Goal: Task Accomplishment & Management: Manage account settings

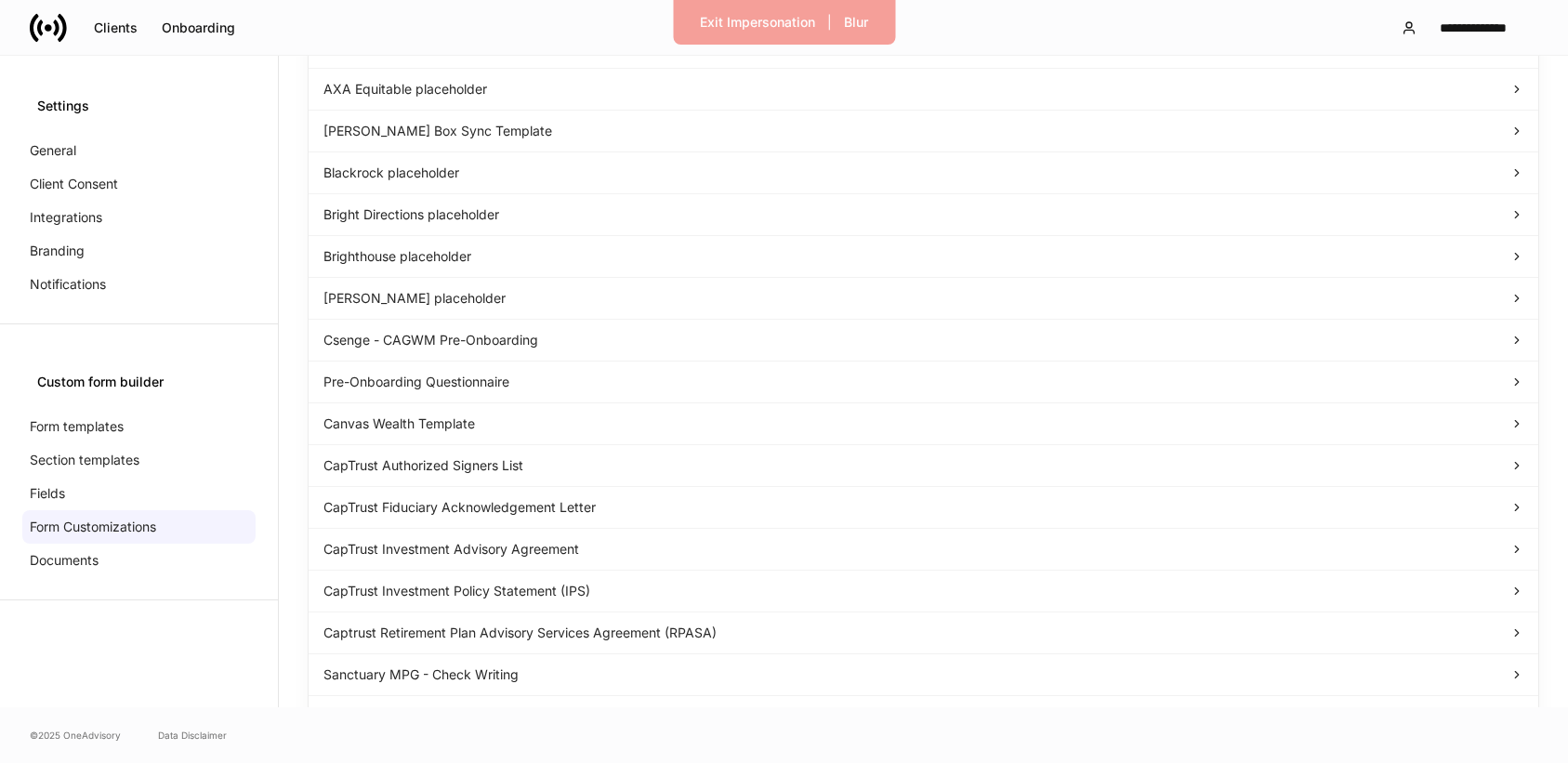
scroll to position [1042, 0]
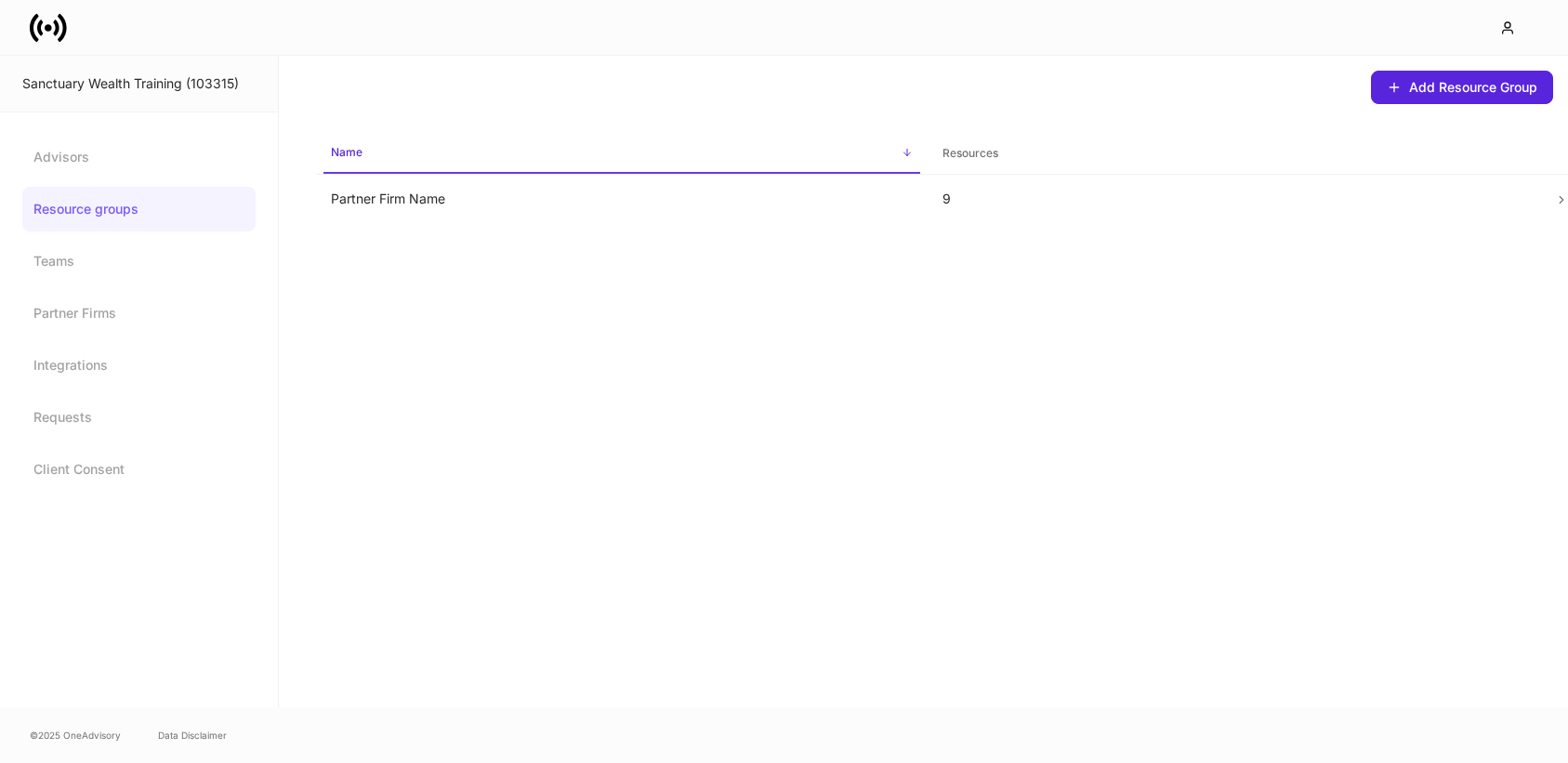
click at [120, 207] on link "Resource groups" at bounding box center [139, 209] width 233 height 45
click at [98, 260] on link "Teams" at bounding box center [139, 261] width 233 height 45
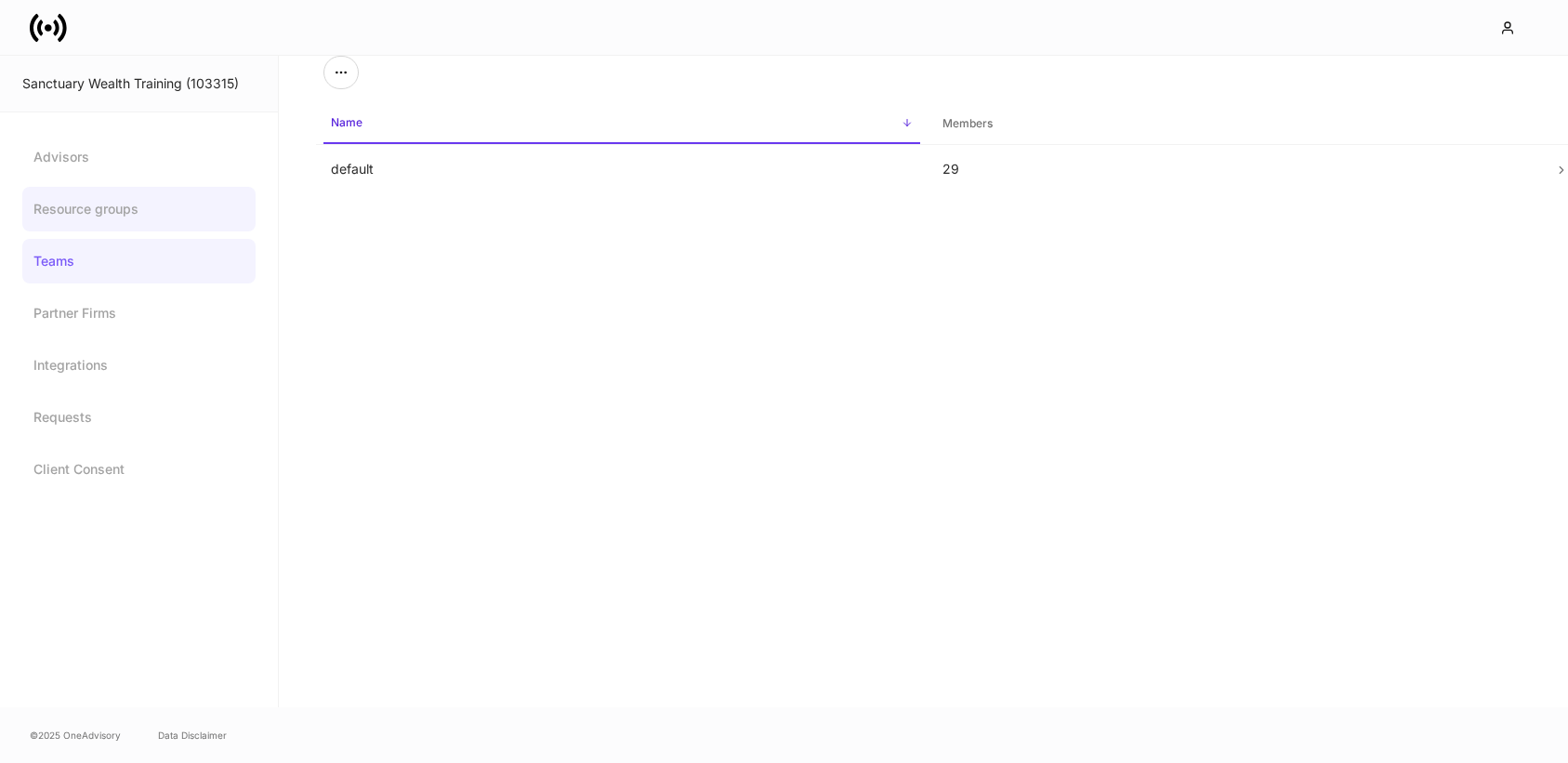
click at [137, 220] on link "Resource groups" at bounding box center [139, 209] width 233 height 45
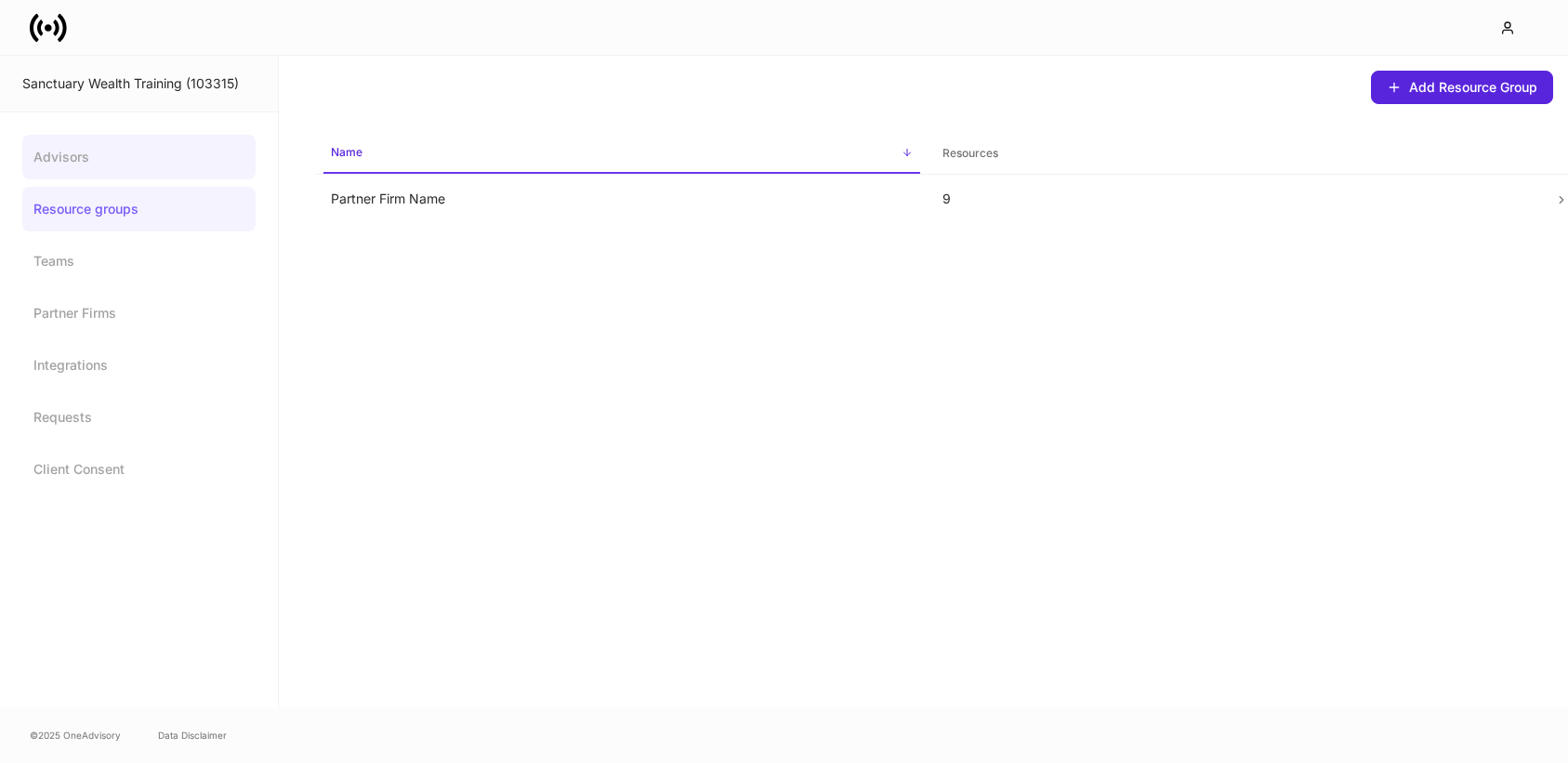
click at [110, 173] on link "Advisors" at bounding box center [139, 157] width 233 height 45
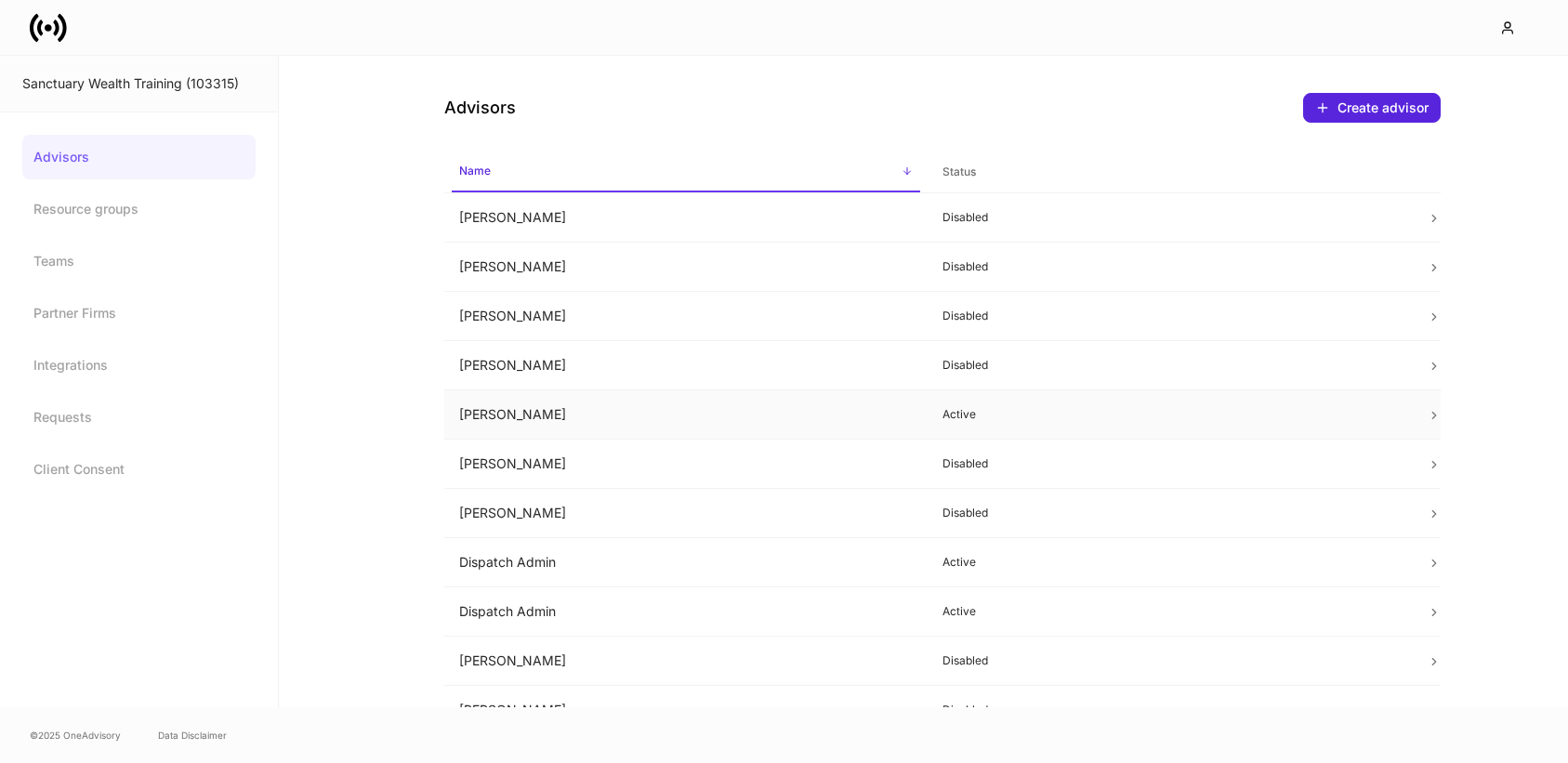
click at [841, 422] on td "[PERSON_NAME]" at bounding box center [686, 415] width 485 height 49
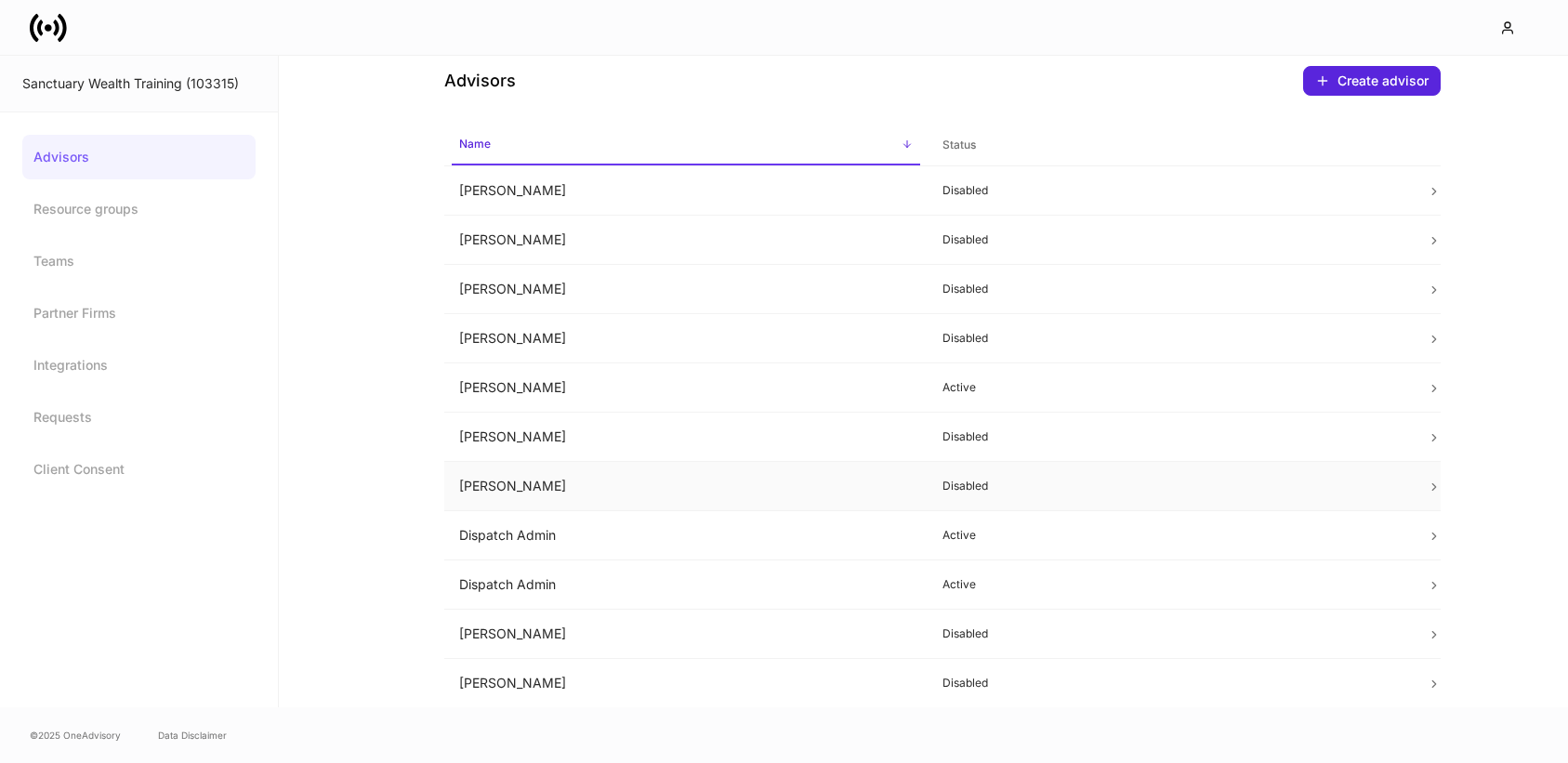
scroll to position [28, 0]
click at [848, 527] on td "Dispatch Admin" at bounding box center [686, 534] width 485 height 49
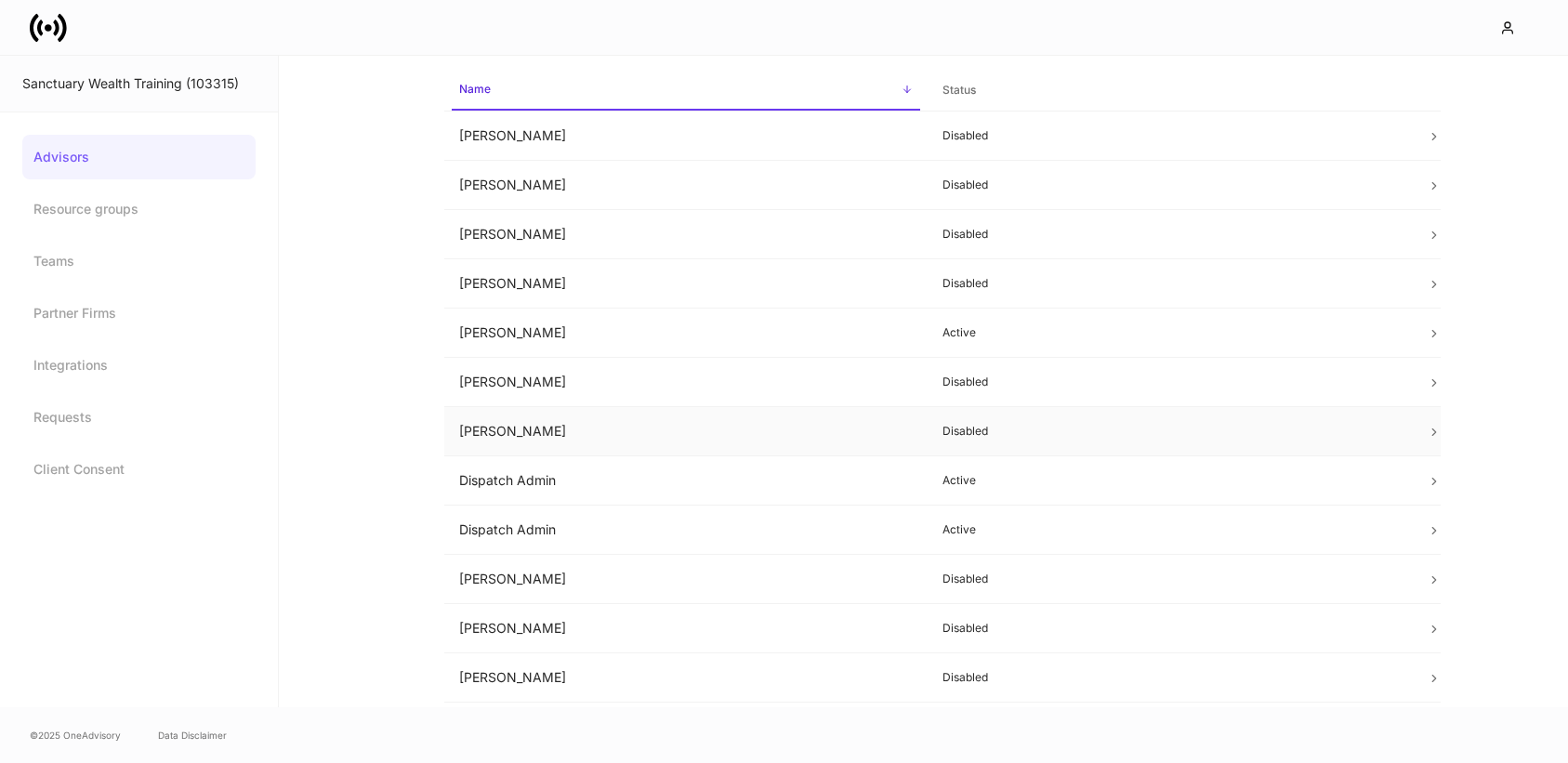
scroll to position [94, 0]
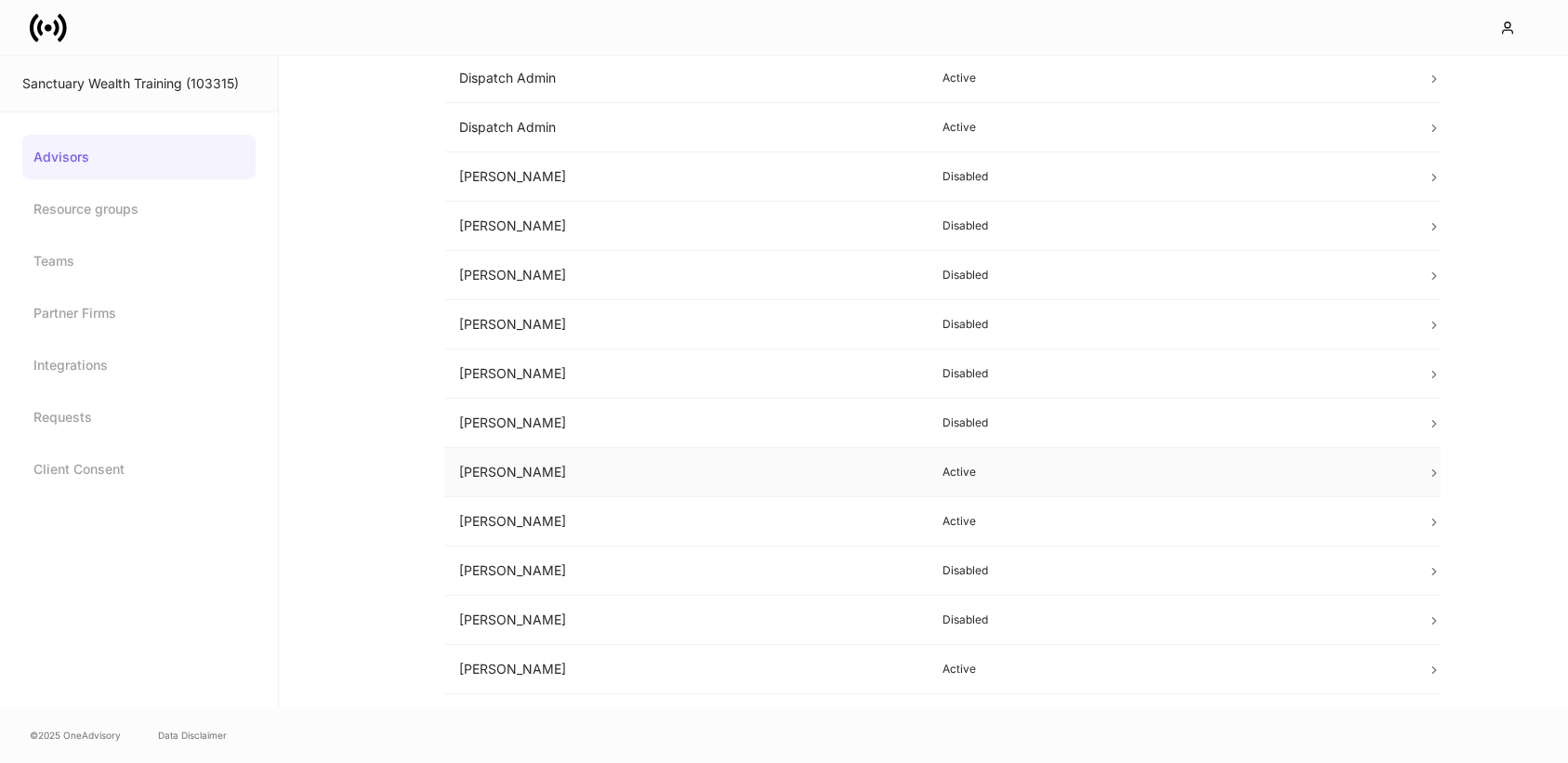
click at [710, 466] on td "[PERSON_NAME]" at bounding box center [686, 473] width 485 height 49
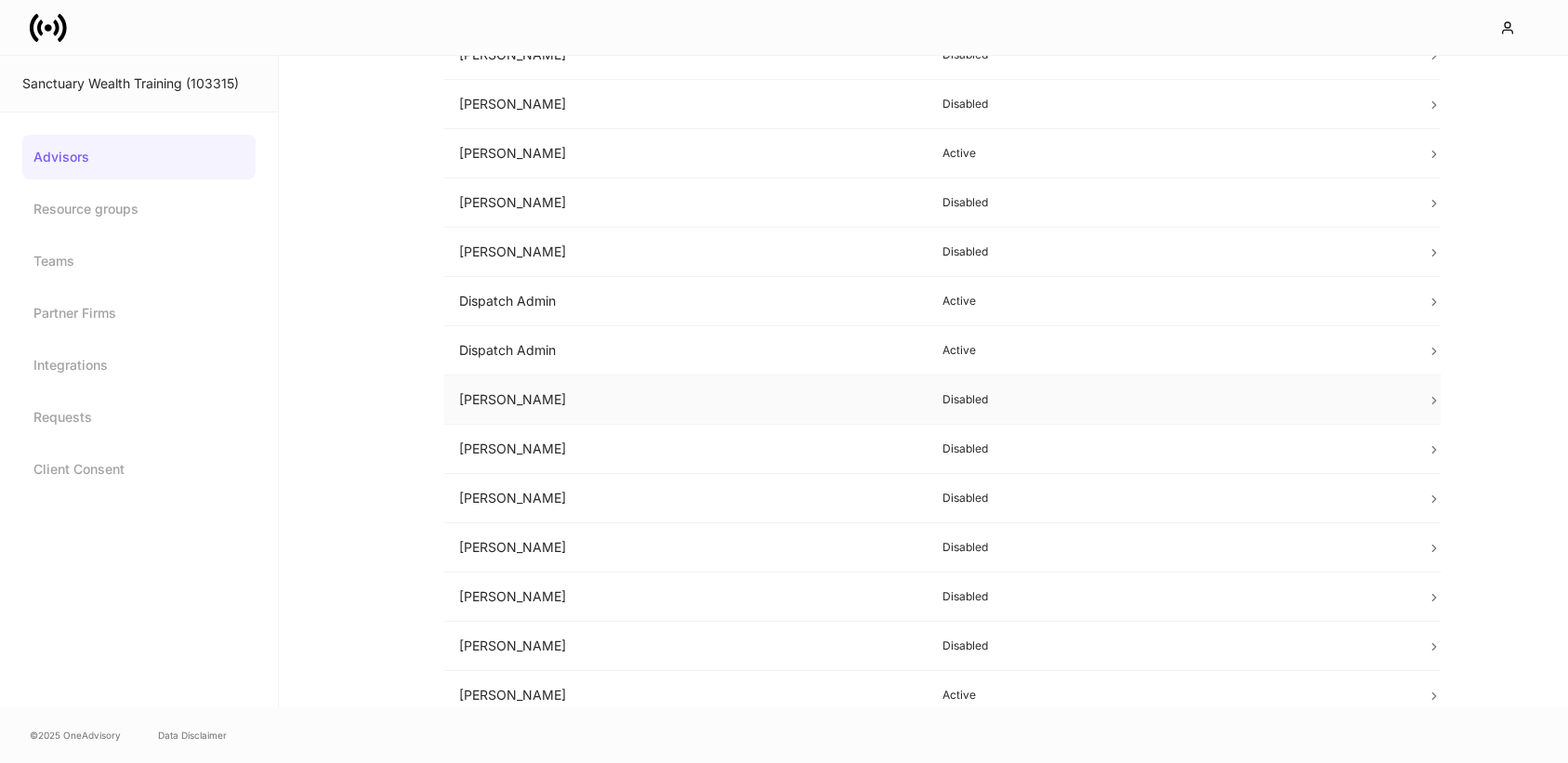
scroll to position [347, 0]
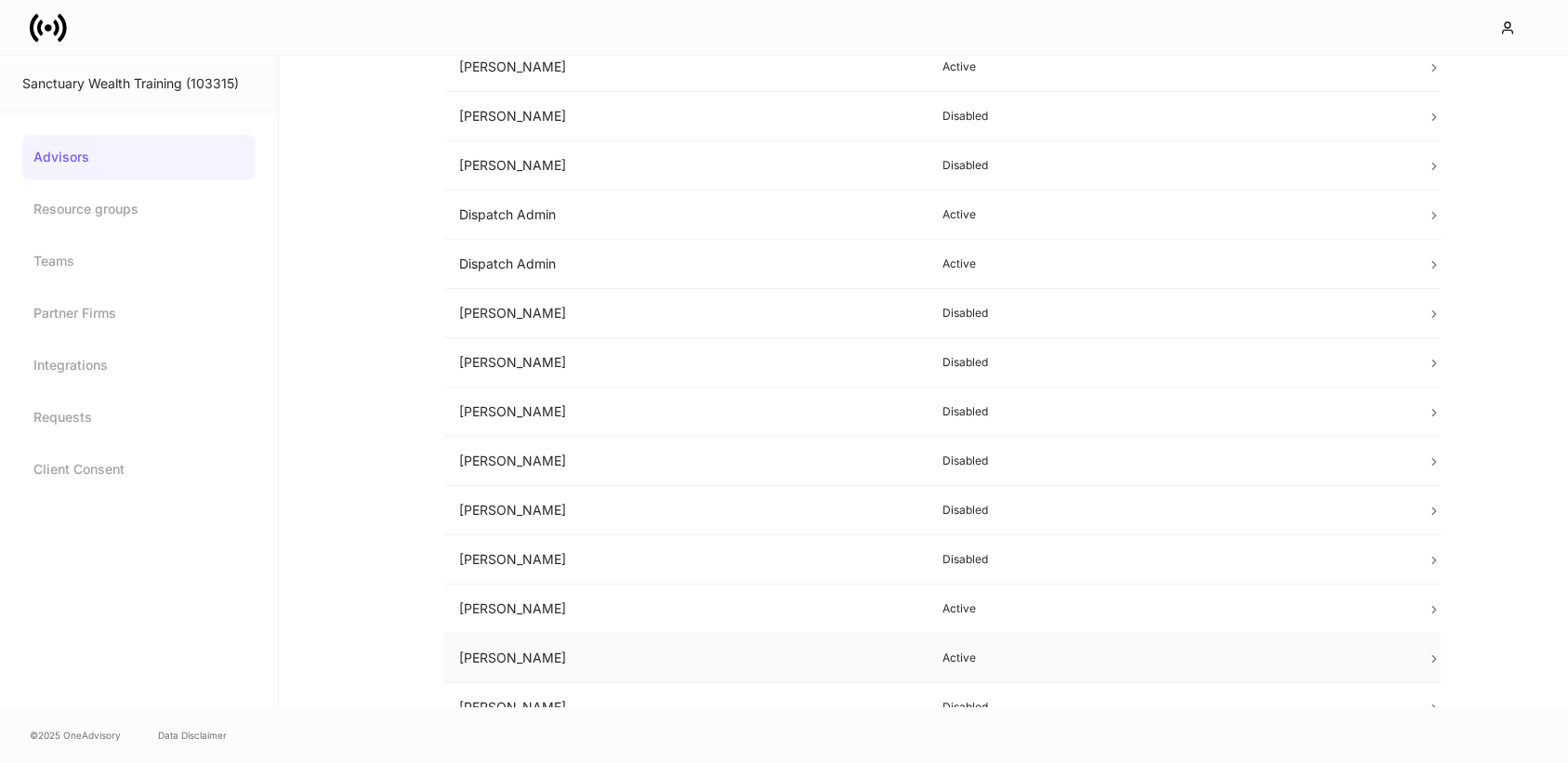
click at [681, 657] on td "[PERSON_NAME]" at bounding box center [686, 658] width 485 height 49
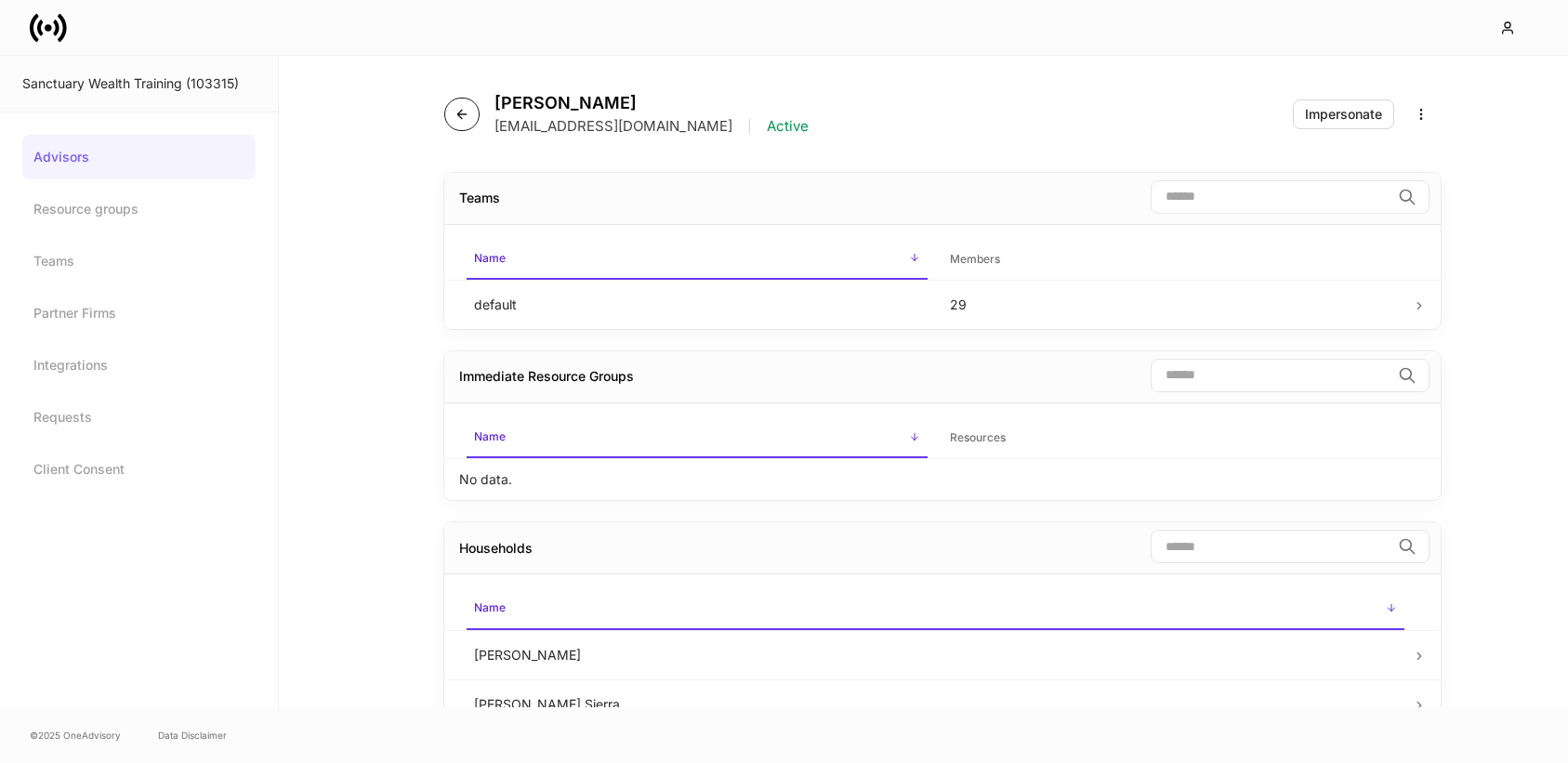
click at [466, 123] on button "button" at bounding box center [462, 115] width 35 height 34
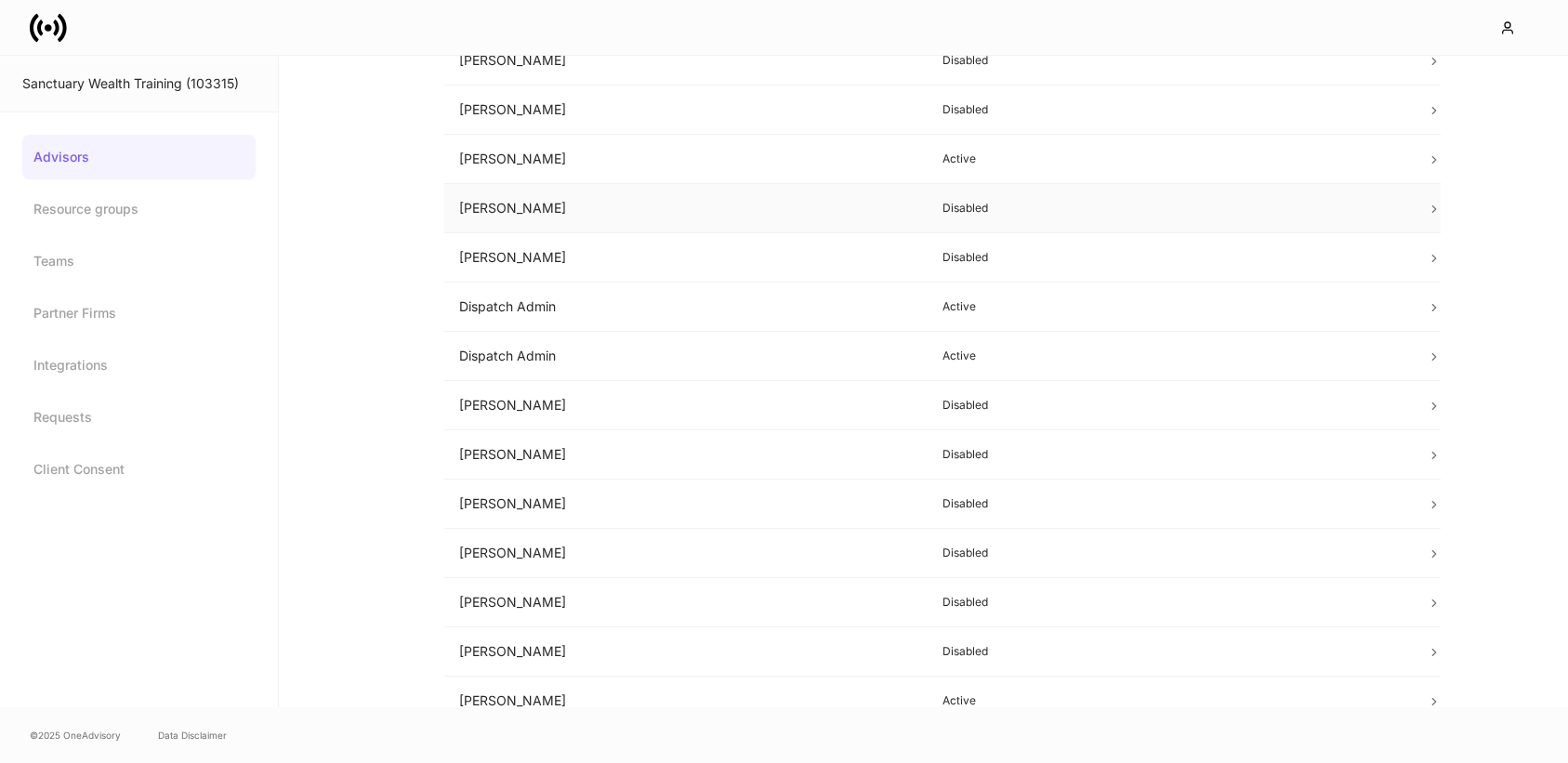
scroll to position [928, 0]
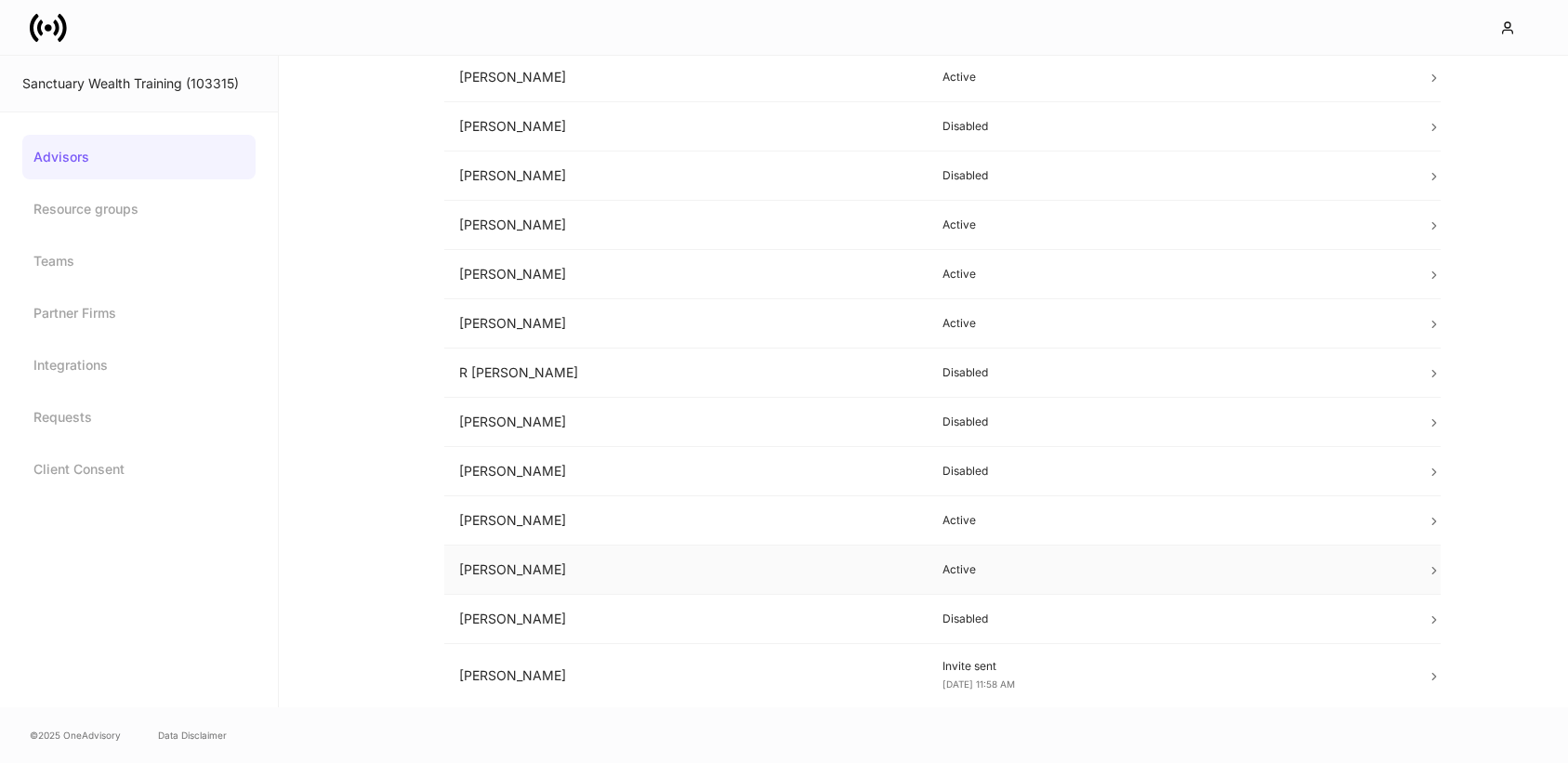
click at [727, 553] on td "[PERSON_NAME]" at bounding box center [686, 570] width 485 height 49
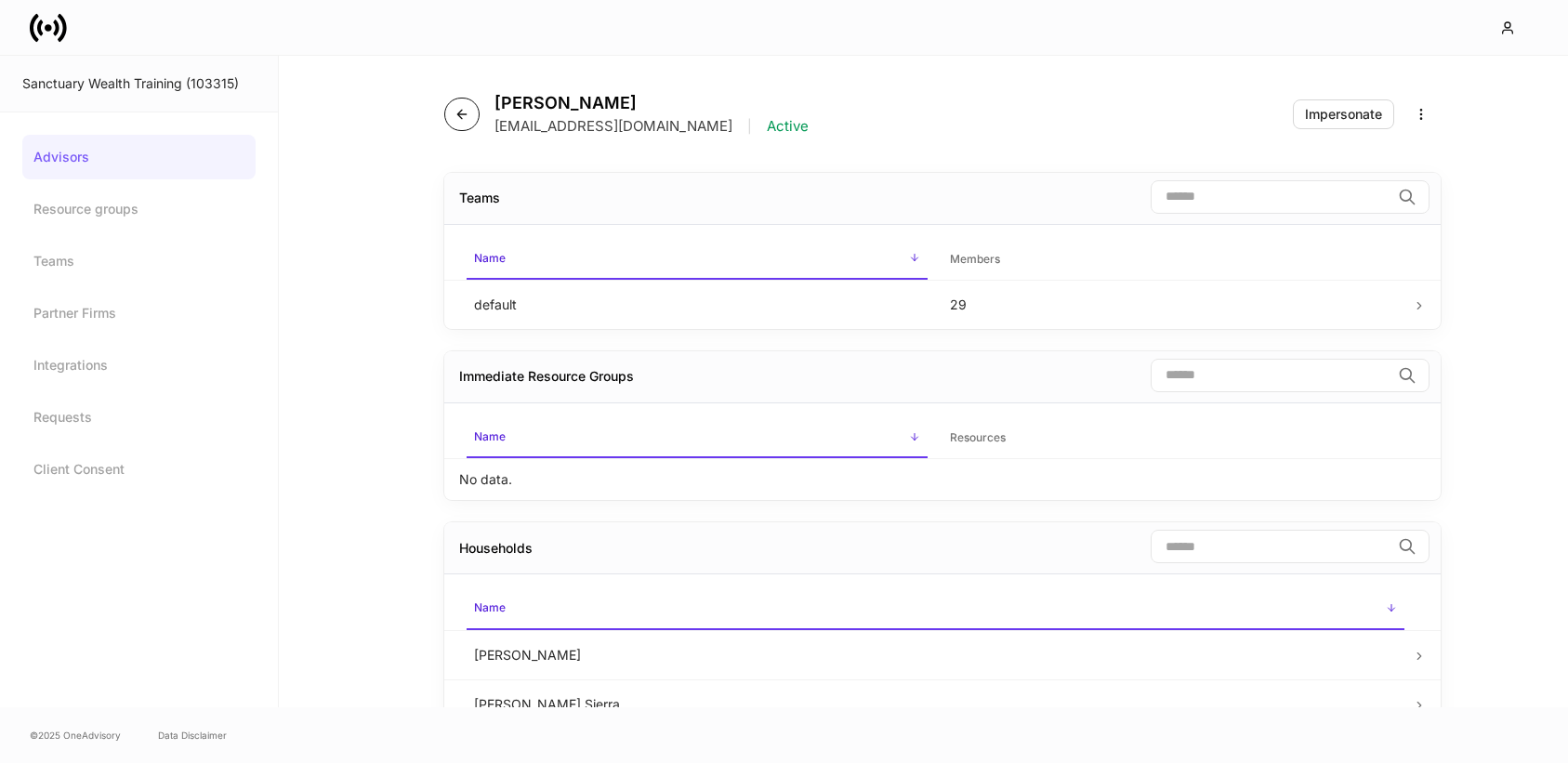
click at [464, 121] on button "button" at bounding box center [462, 115] width 35 height 34
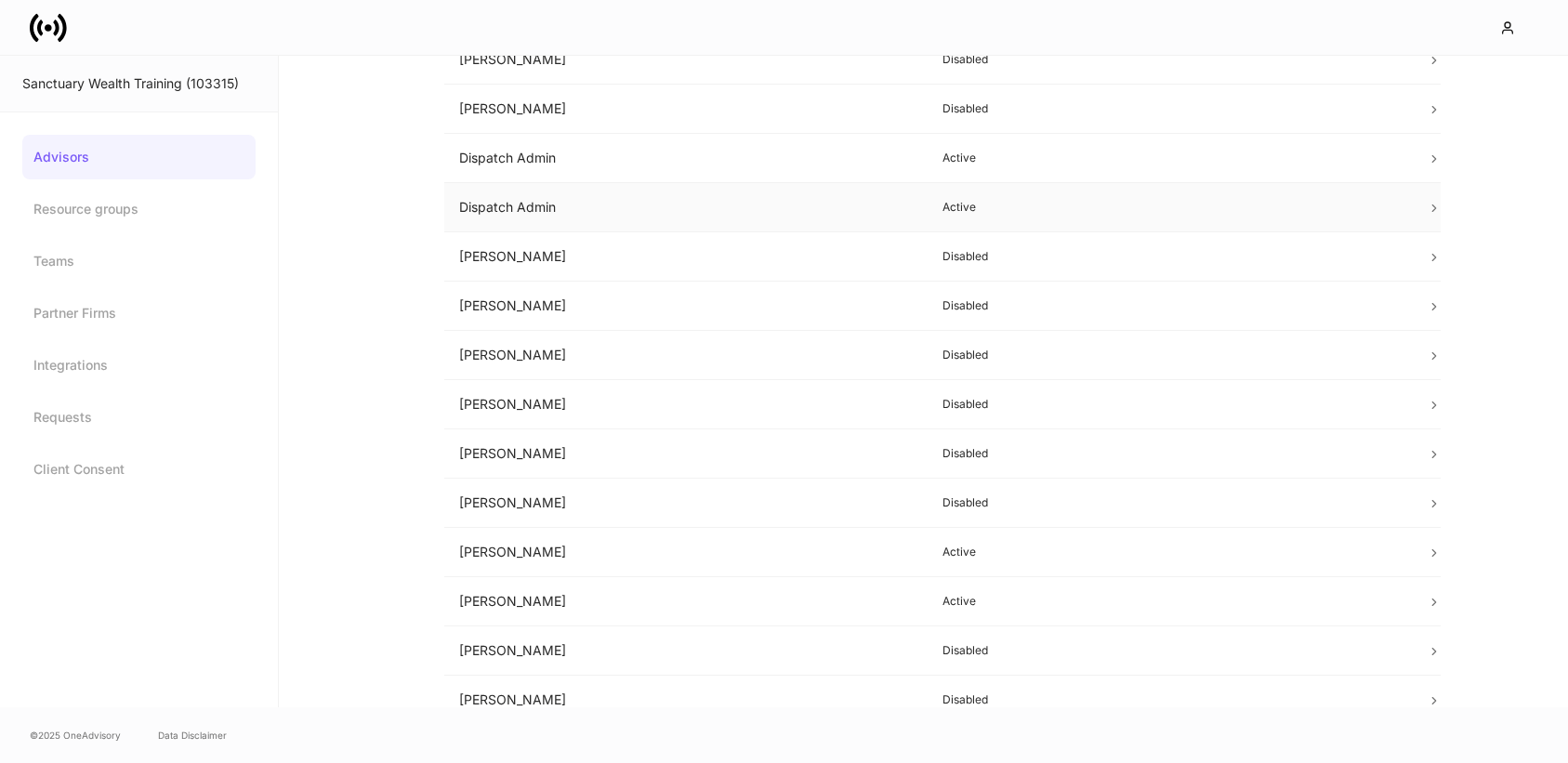
scroll to position [928, 0]
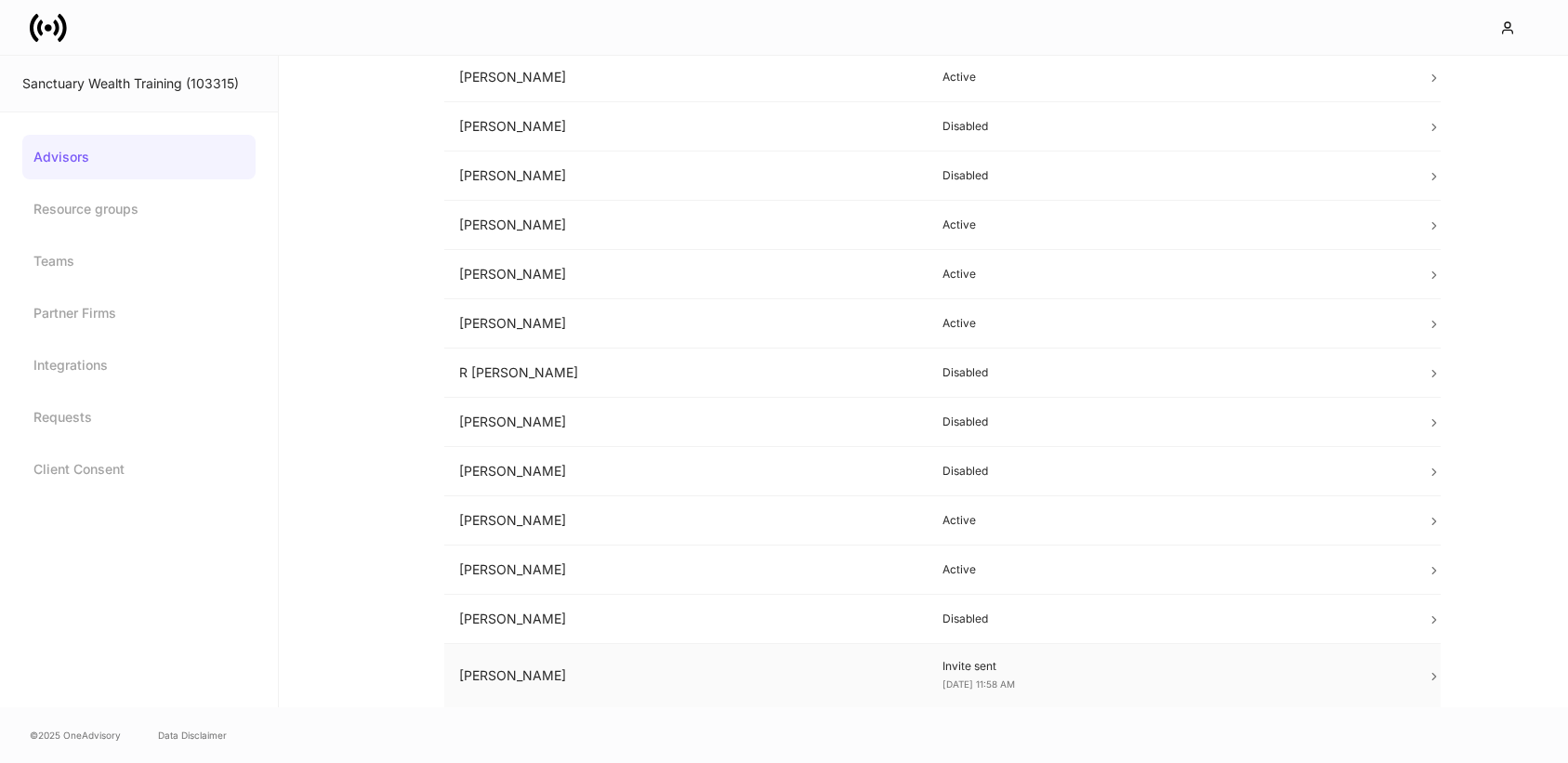
click at [732, 685] on td "[PERSON_NAME]" at bounding box center [686, 676] width 485 height 64
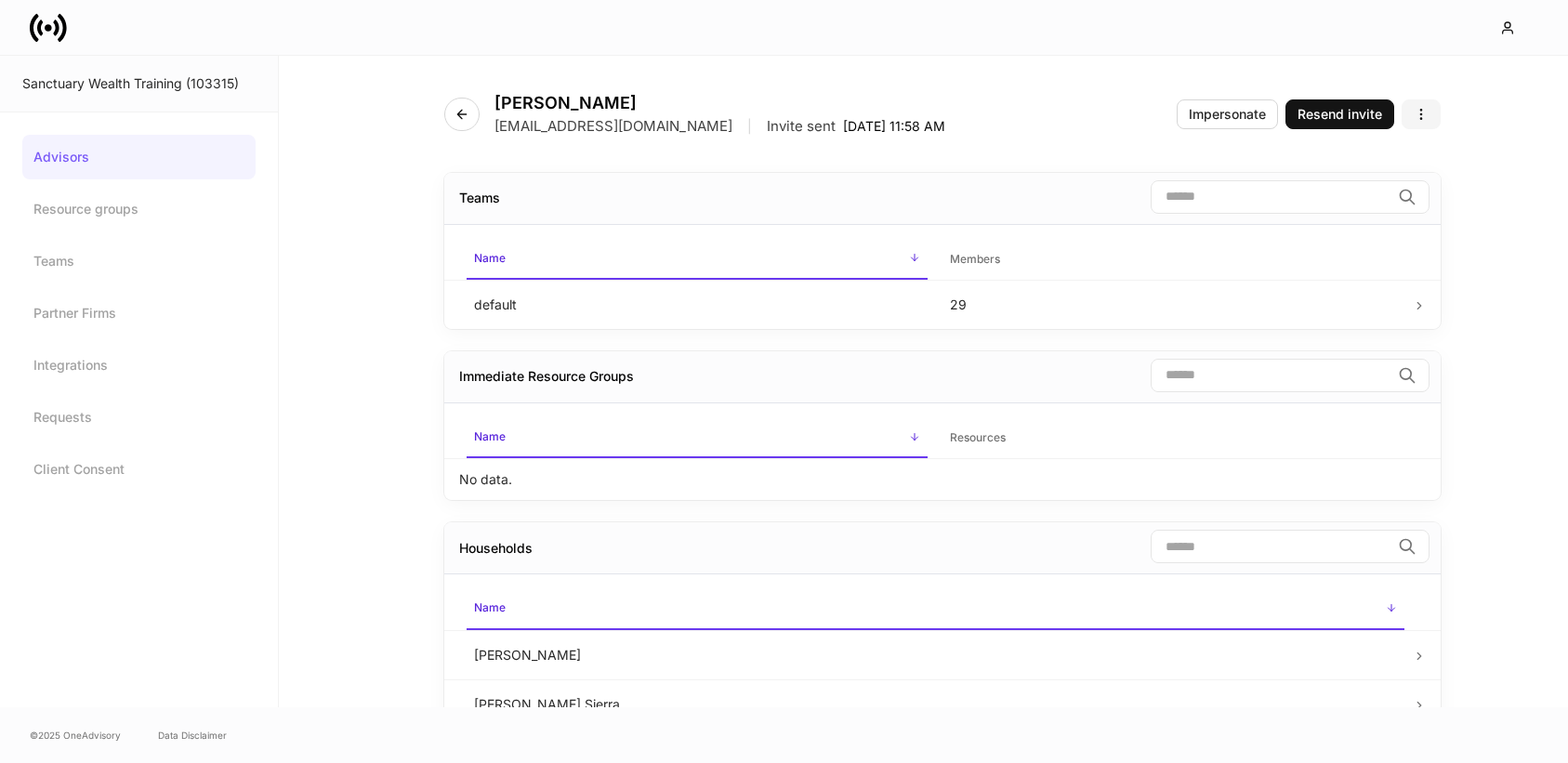
click at [1415, 109] on icon "button" at bounding box center [1421, 114] width 15 height 15
click at [1375, 193] on p "Disable advisor account" at bounding box center [1350, 189] width 146 height 19
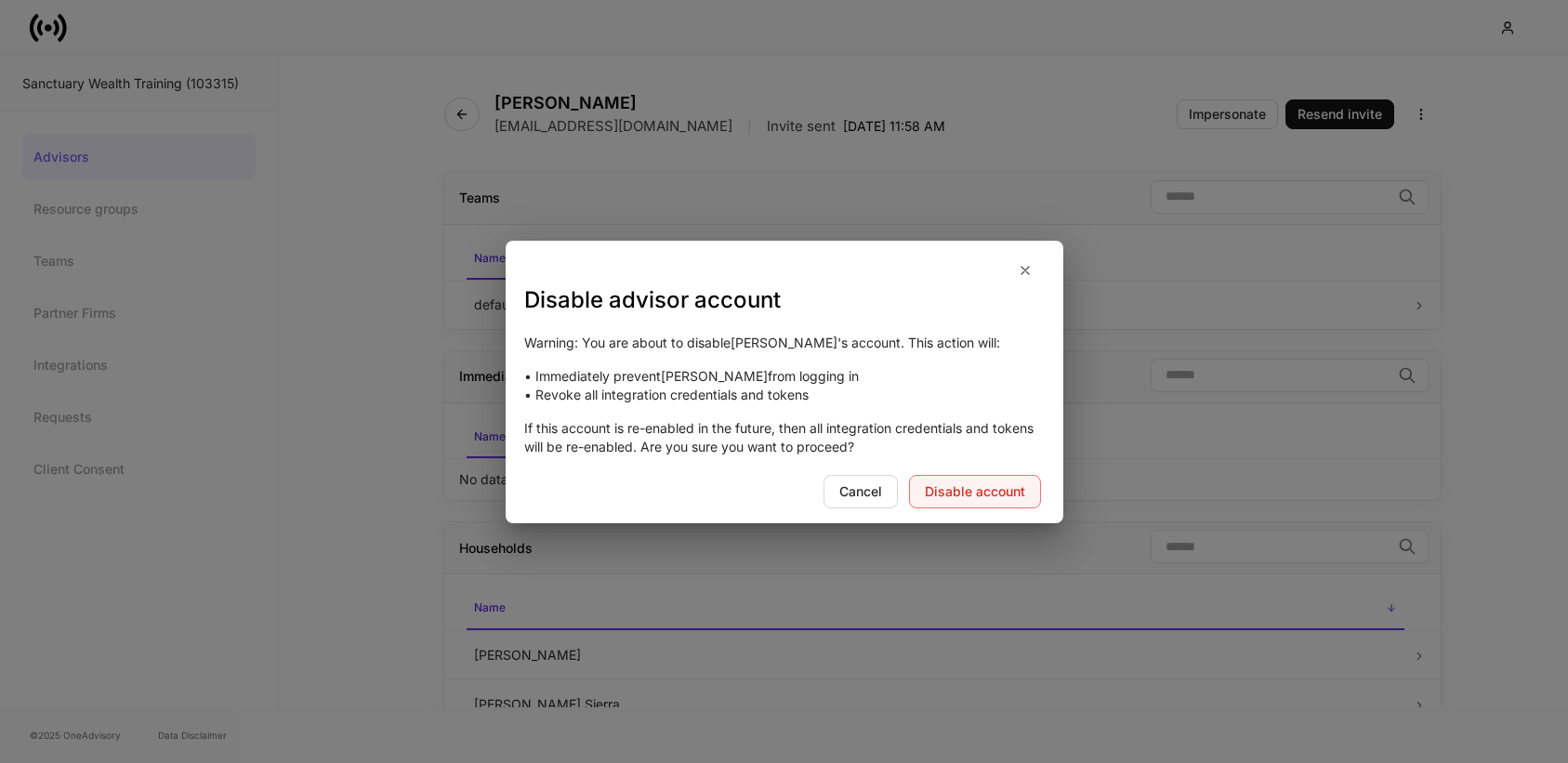
click at [1010, 496] on div "Disable account" at bounding box center [974, 492] width 100 height 13
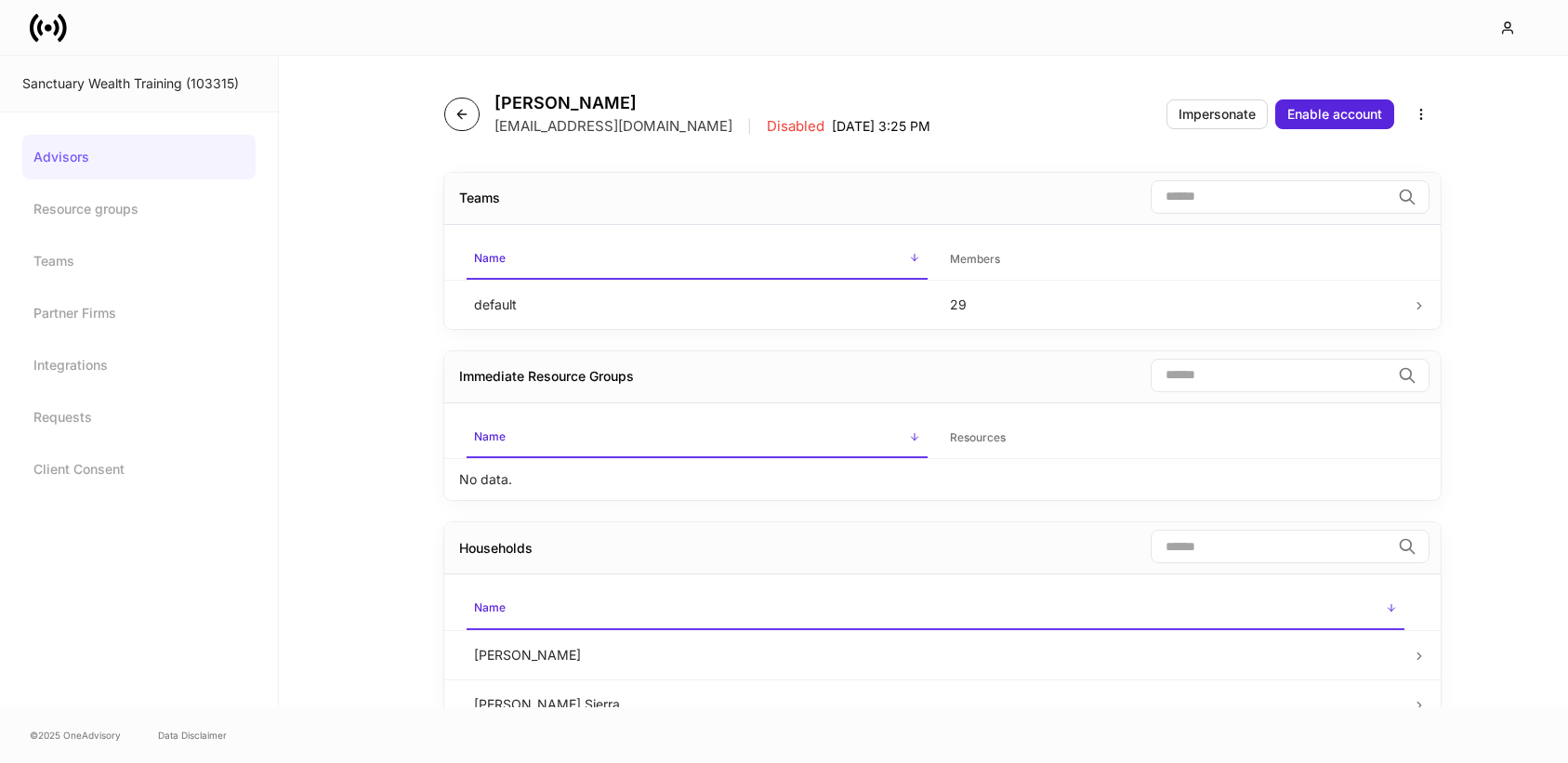
click at [461, 113] on icon "button" at bounding box center [461, 113] width 8 height 8
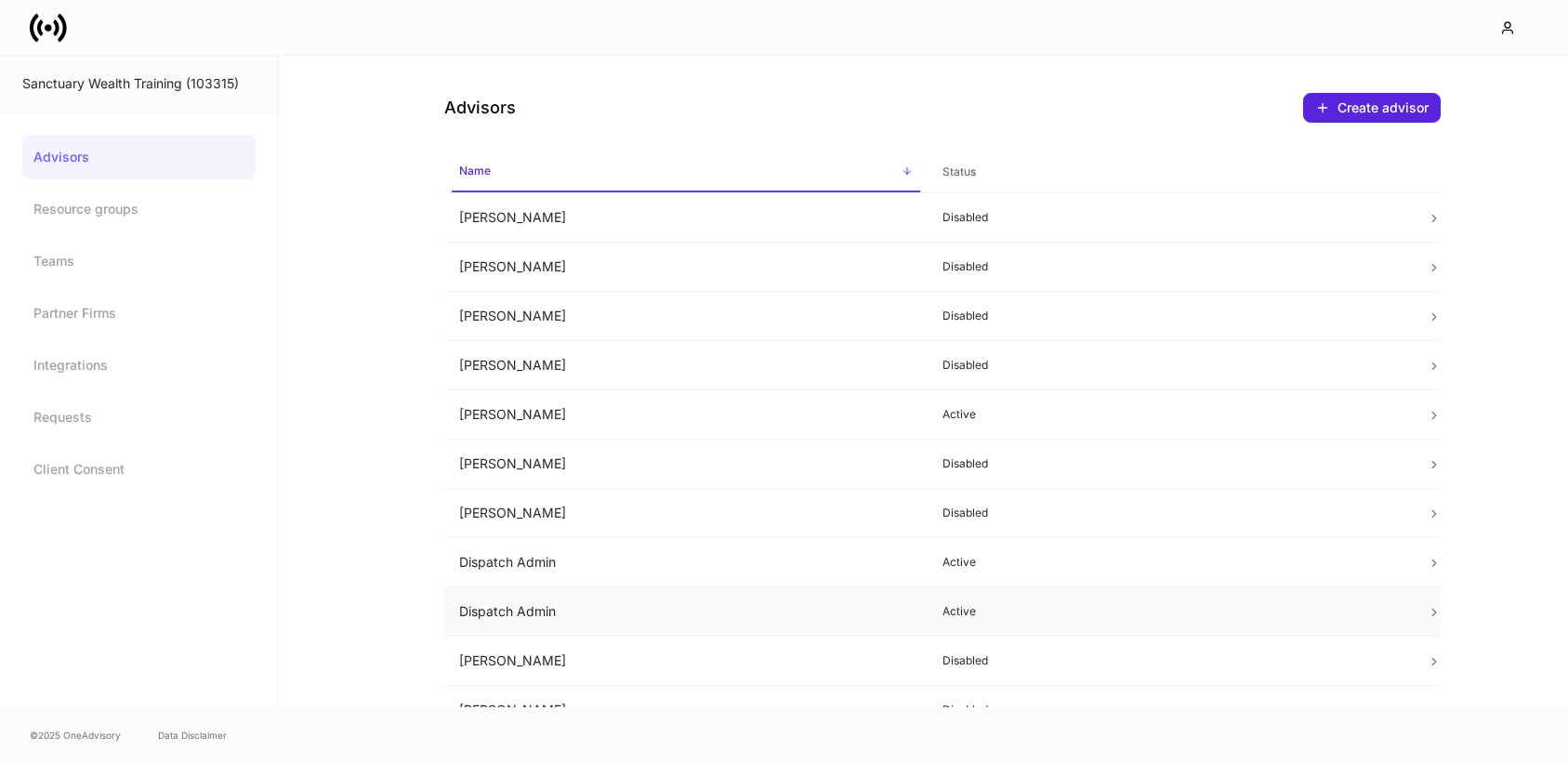
scroll to position [913, 0]
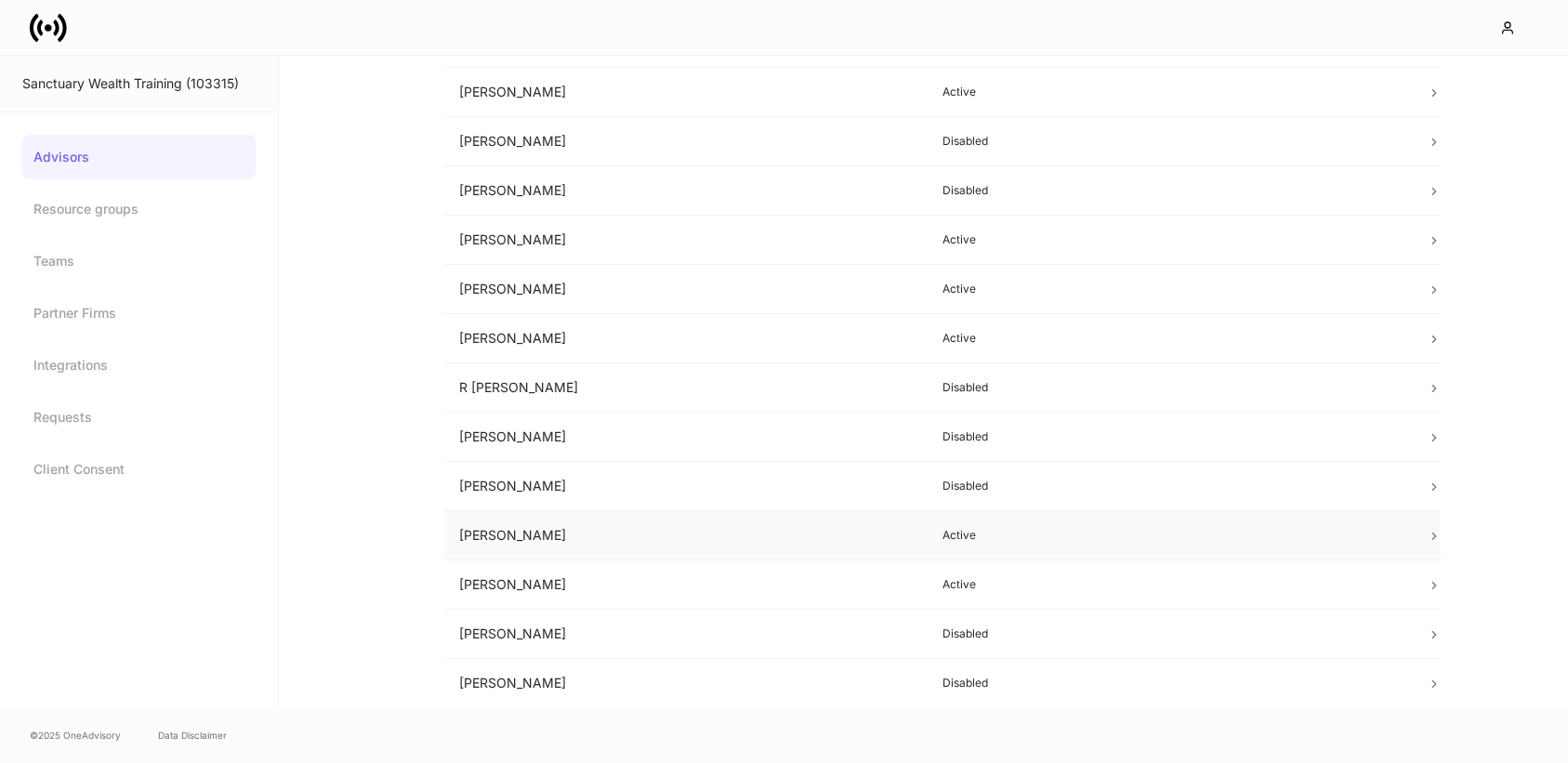
click at [687, 527] on td "[PERSON_NAME]" at bounding box center [686, 535] width 485 height 49
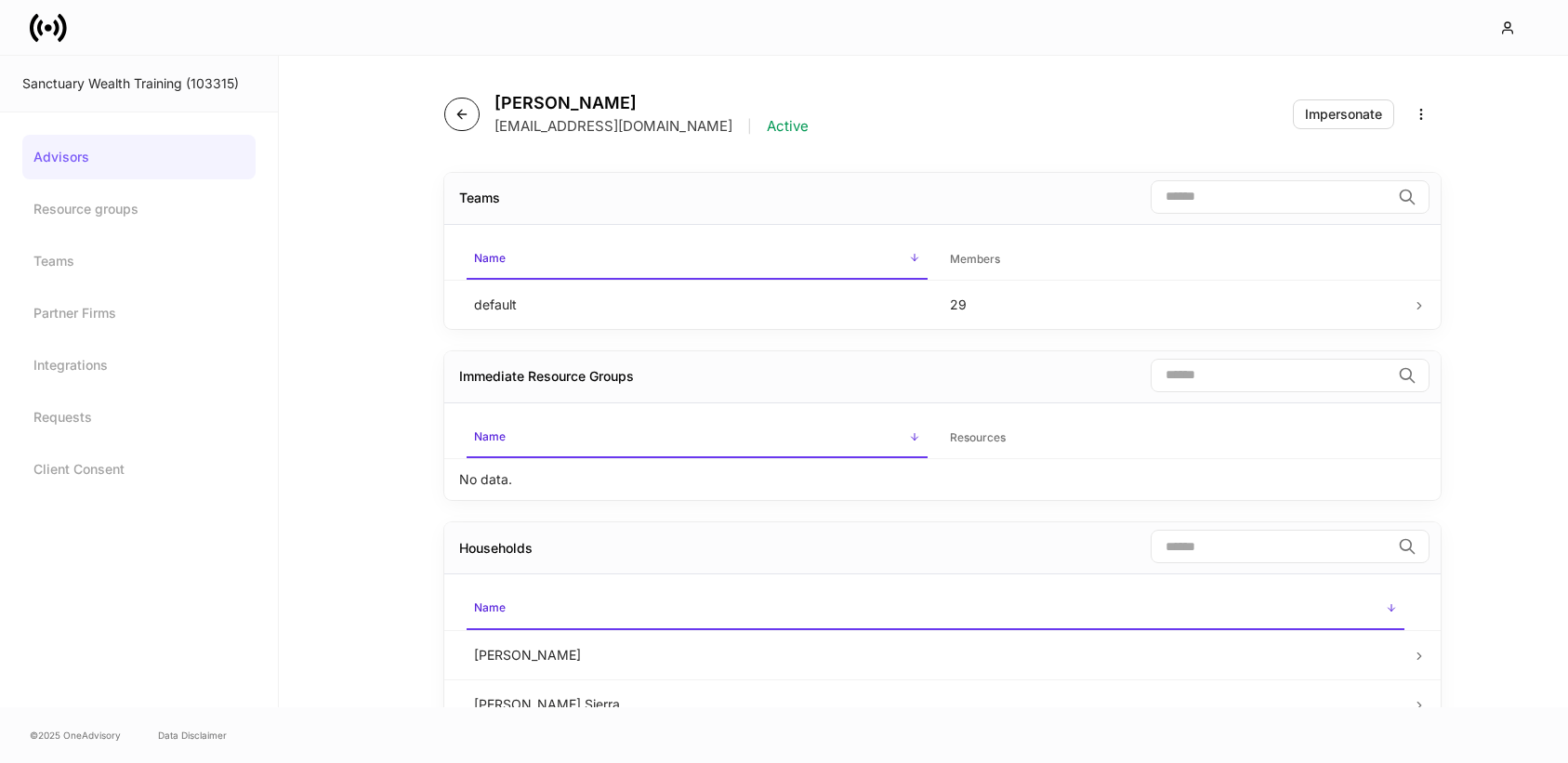
click at [462, 106] on icon "button" at bounding box center [462, 114] width 15 height 15
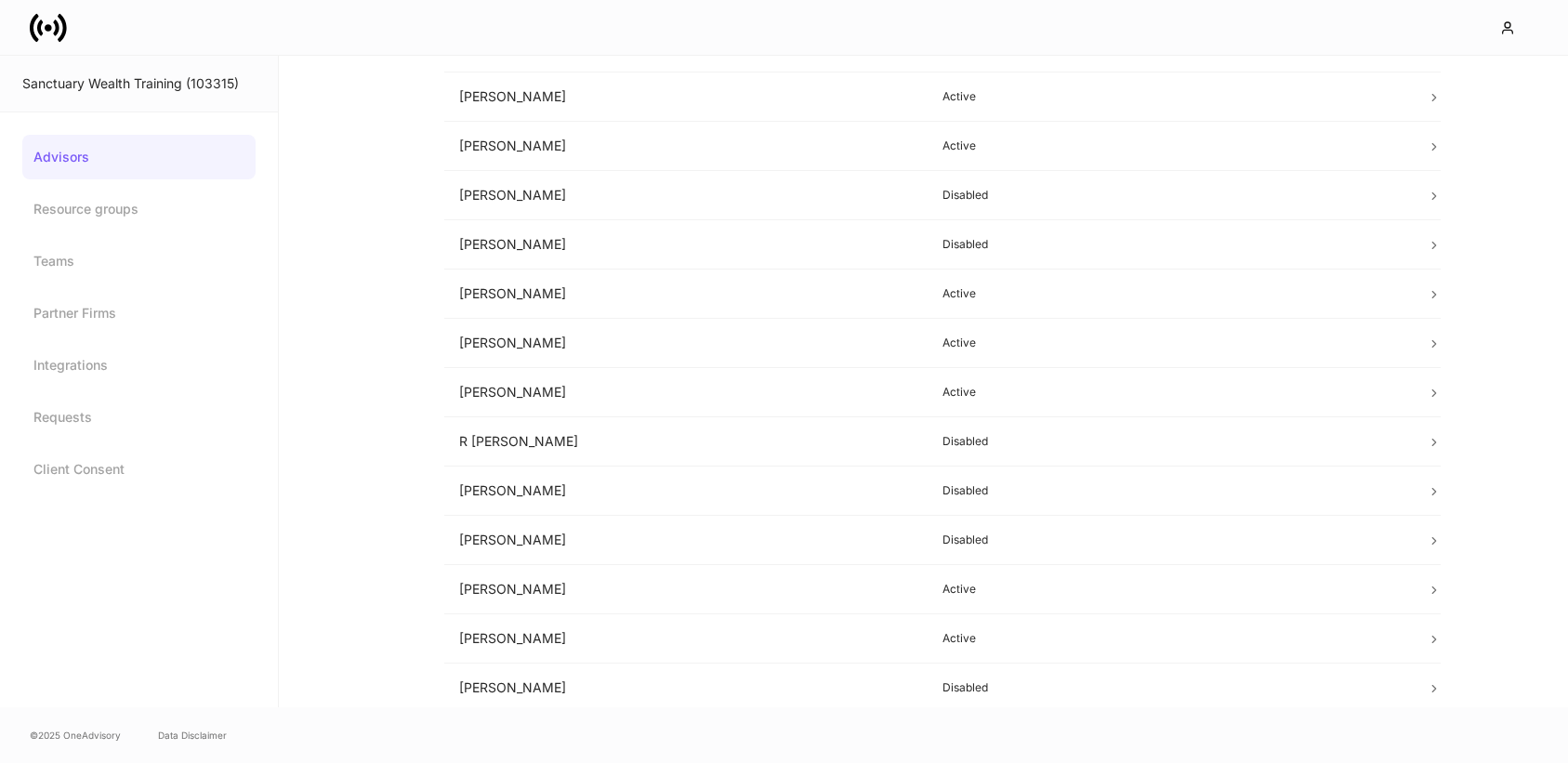
scroll to position [913, 0]
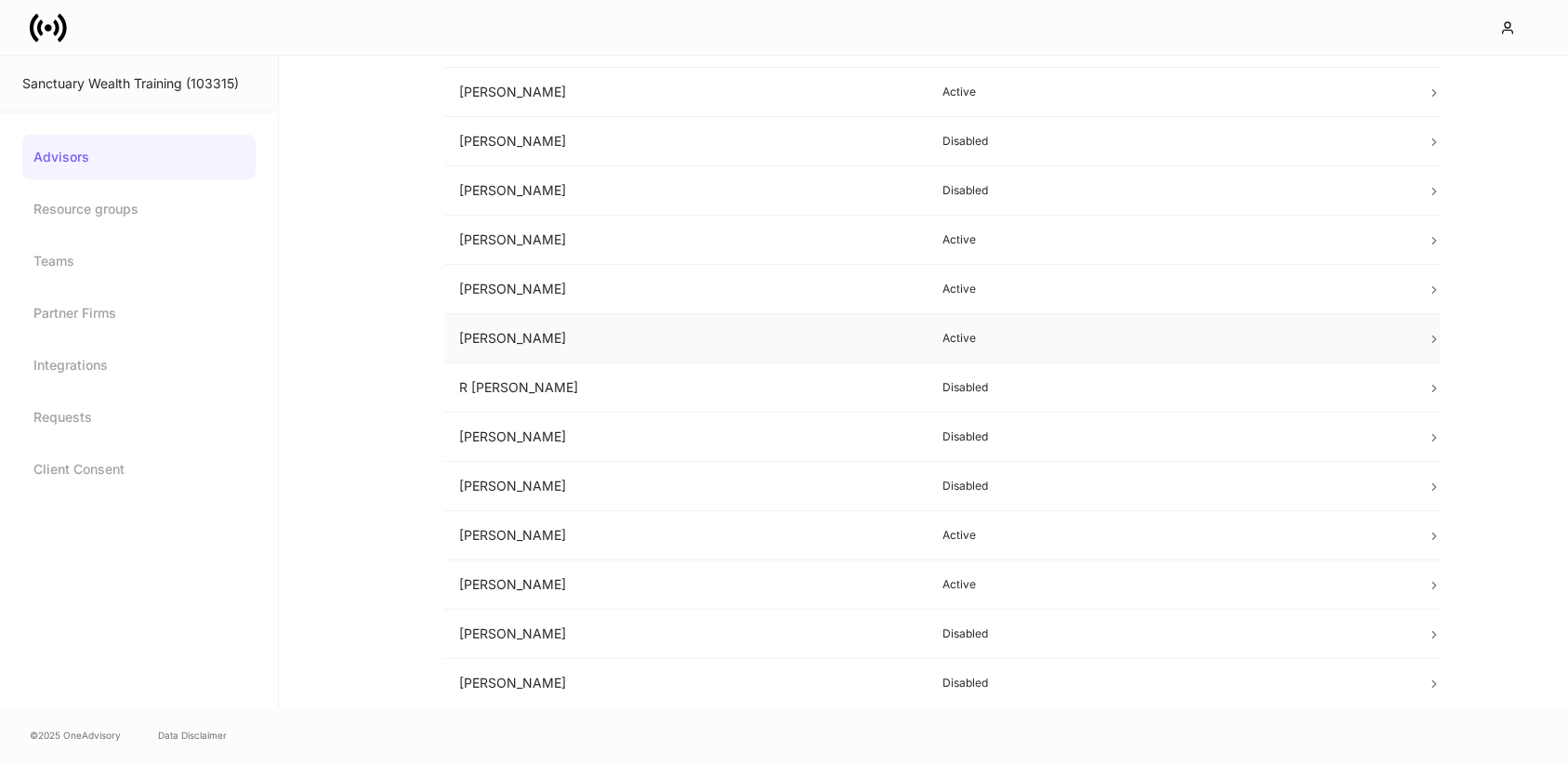
click at [726, 338] on td "[PERSON_NAME]" at bounding box center [686, 338] width 485 height 49
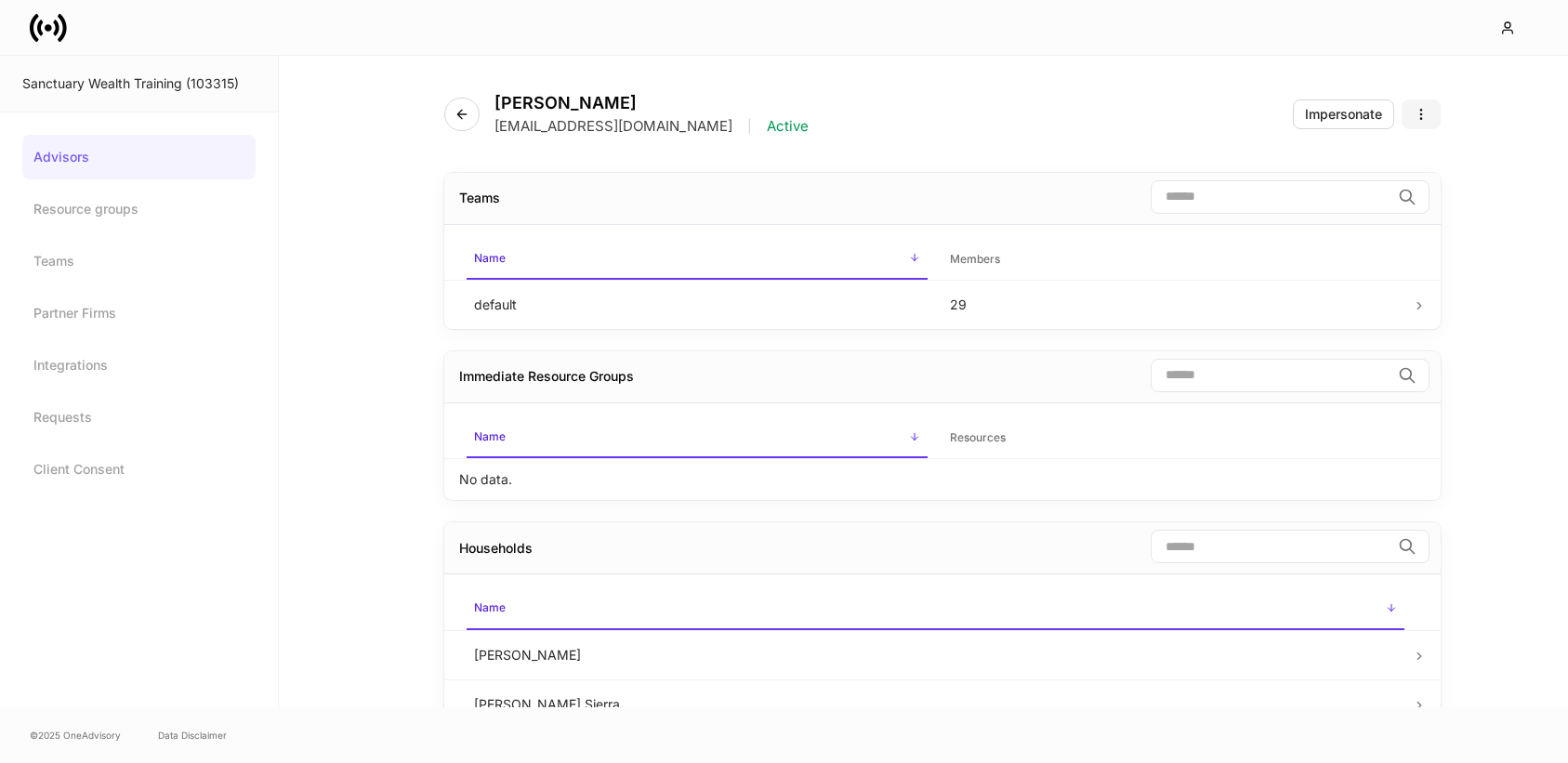
click at [1421, 114] on icon "button" at bounding box center [1420, 113] width 1 height 10
click at [1348, 199] on li "Disable advisor account" at bounding box center [1351, 189] width 176 height 30
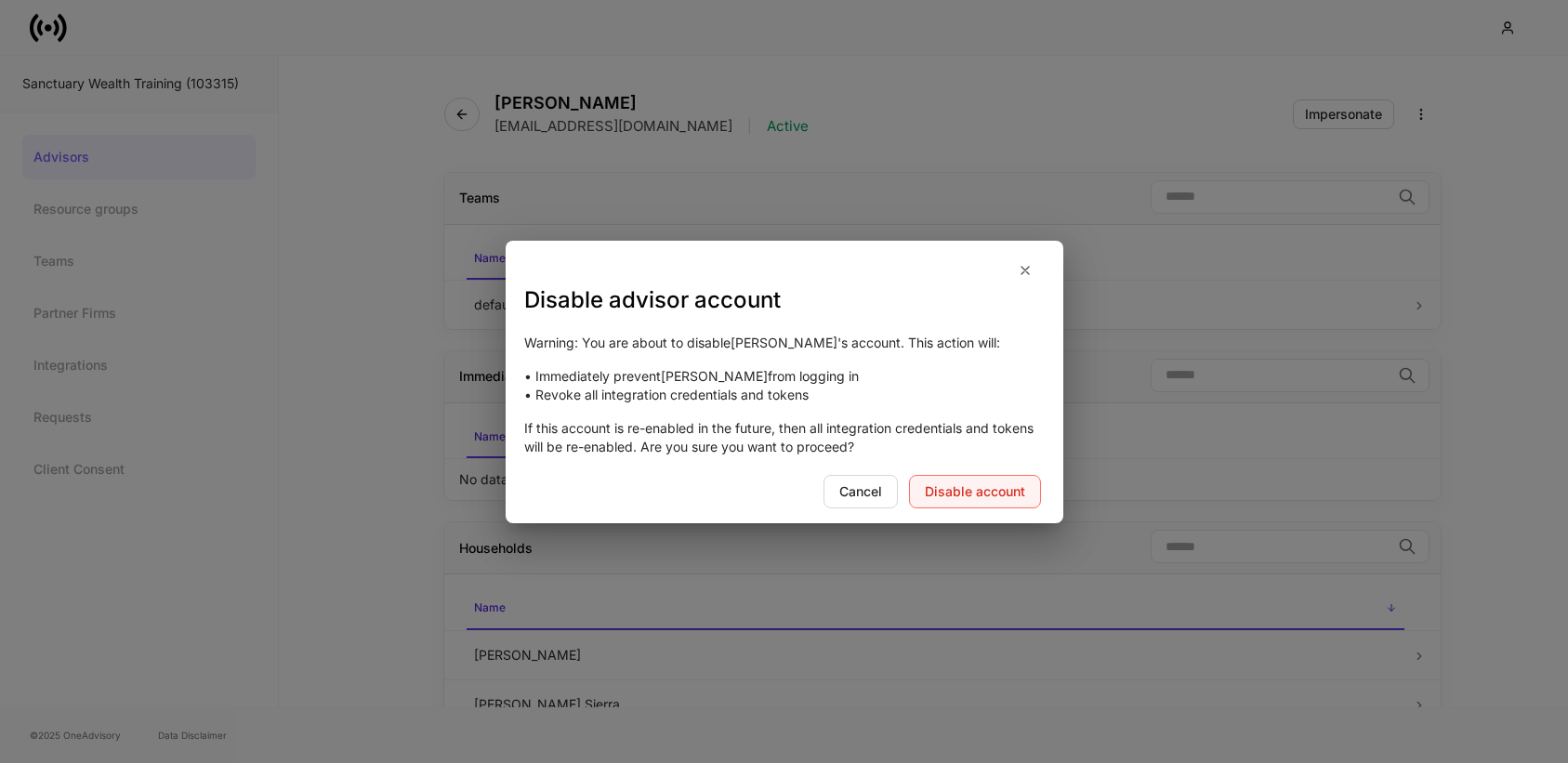
click at [1026, 482] on button "Disable account" at bounding box center [974, 492] width 132 height 34
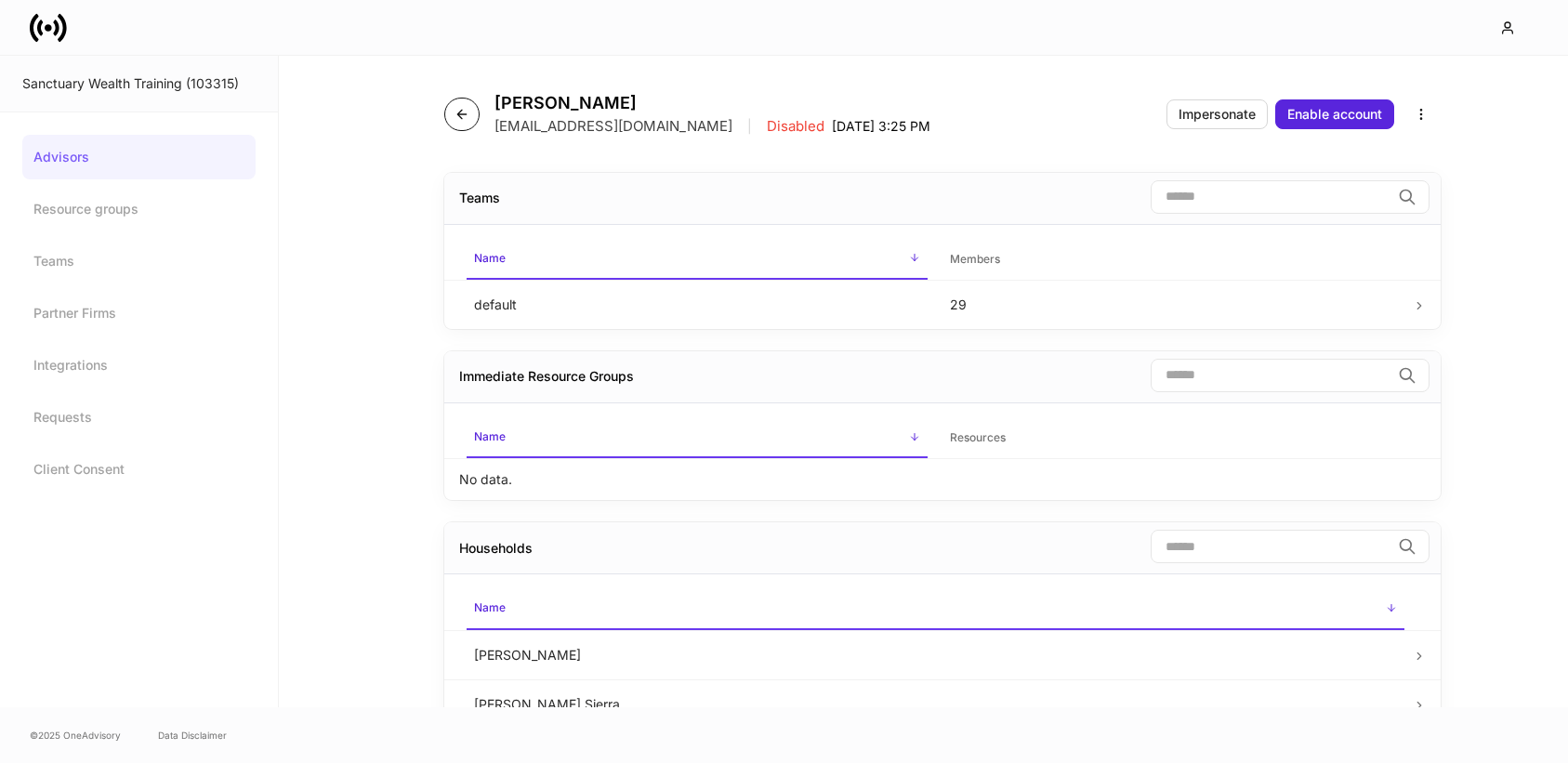
click at [461, 116] on icon "button" at bounding box center [462, 114] width 15 height 15
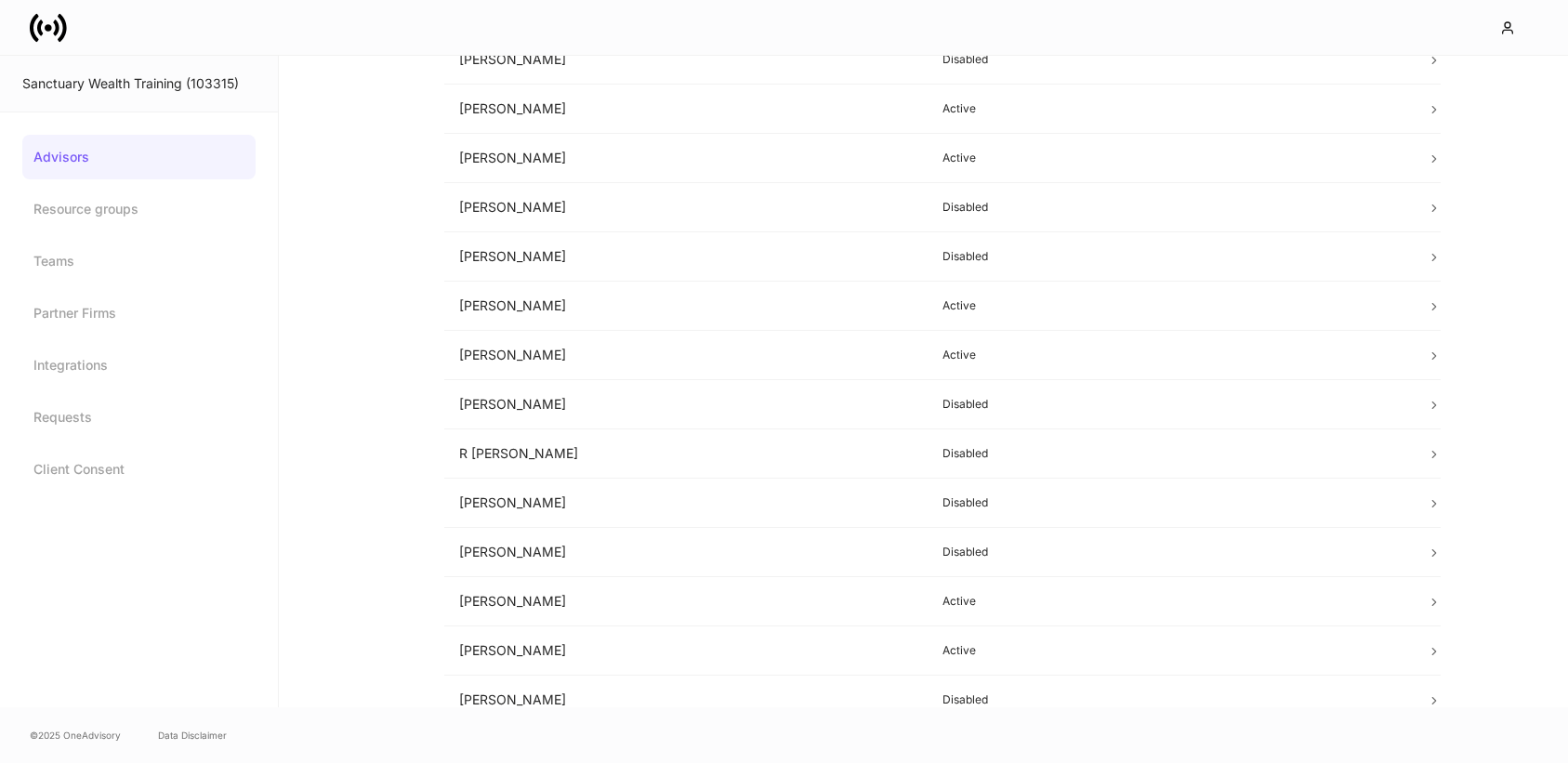
scroll to position [831, 0]
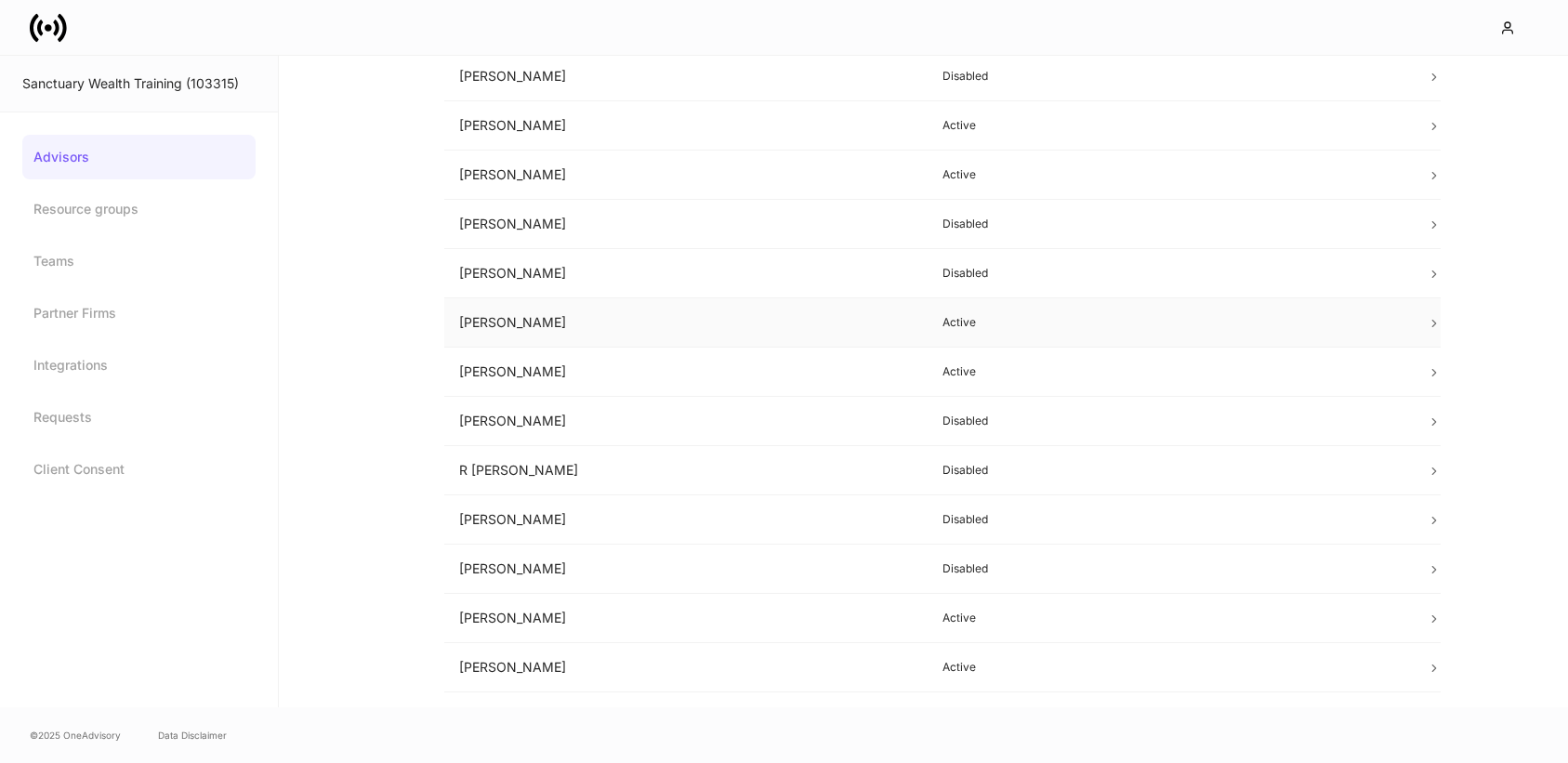
click at [698, 328] on td "[PERSON_NAME]" at bounding box center [686, 322] width 485 height 49
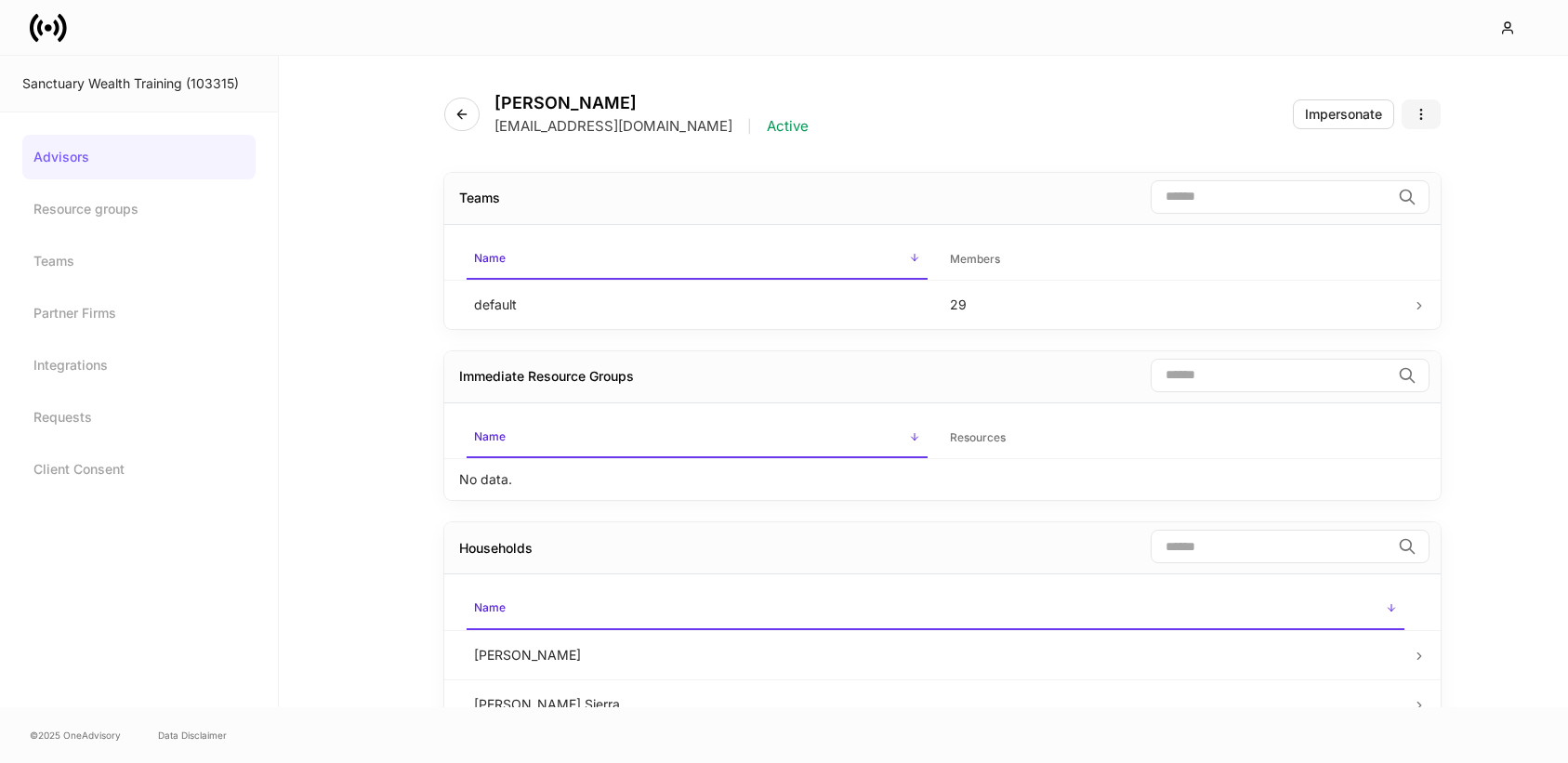
click at [1418, 105] on button "button" at bounding box center [1421, 114] width 39 height 30
click at [1335, 194] on p "Disable advisor account" at bounding box center [1350, 189] width 146 height 19
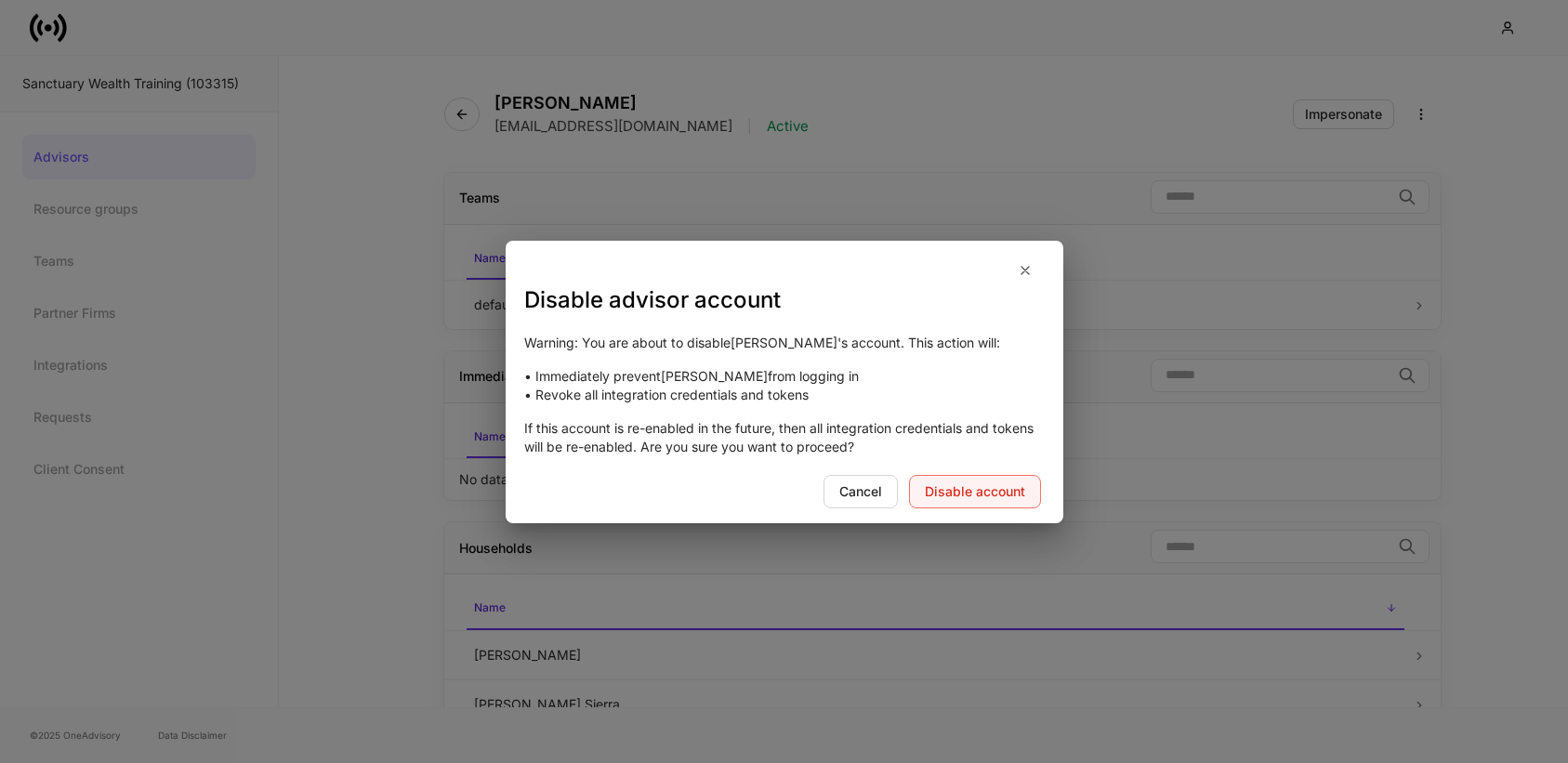
click at [998, 491] on div "Disable account" at bounding box center [974, 492] width 100 height 13
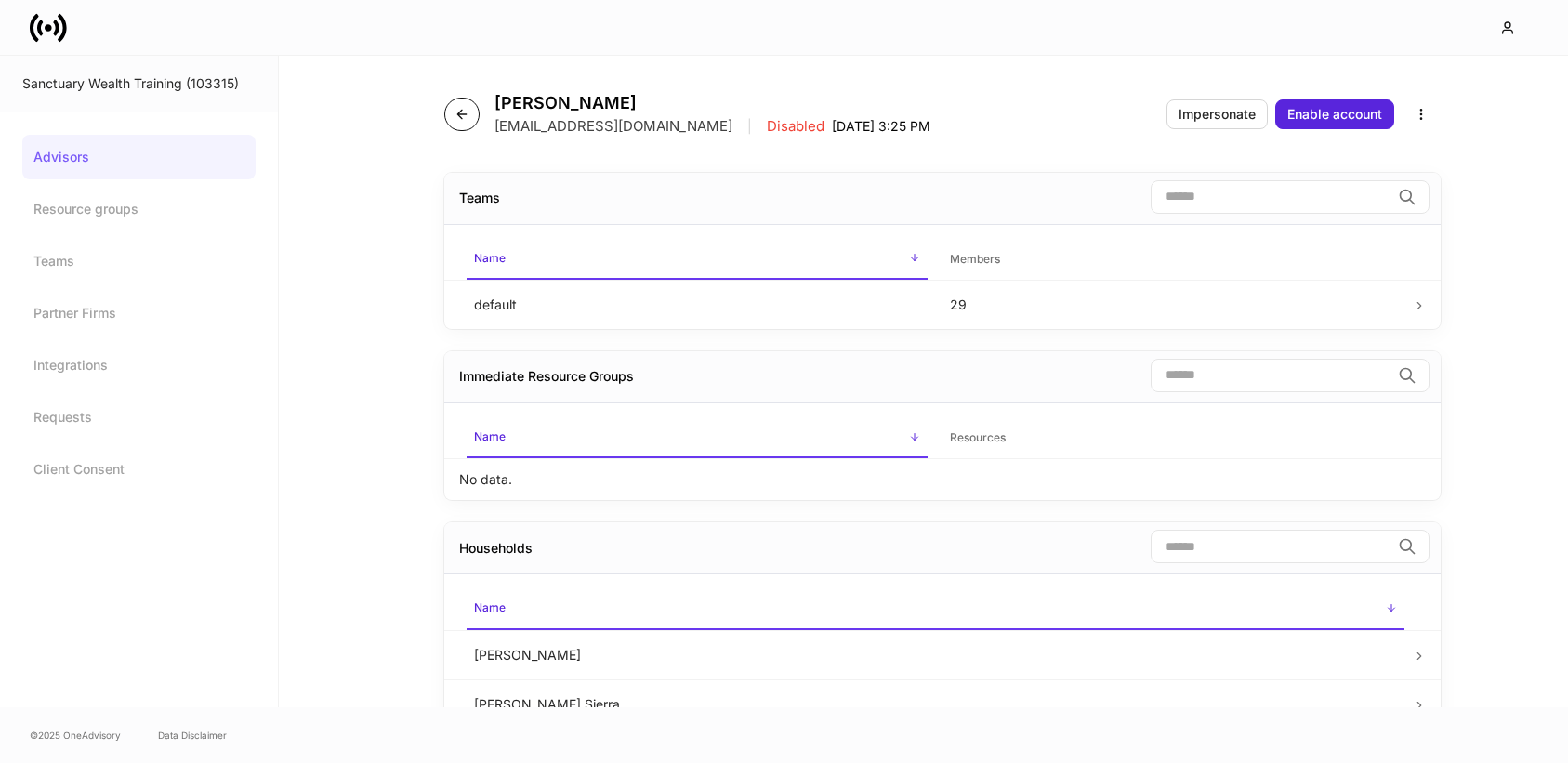
click at [459, 101] on button "button" at bounding box center [462, 115] width 35 height 34
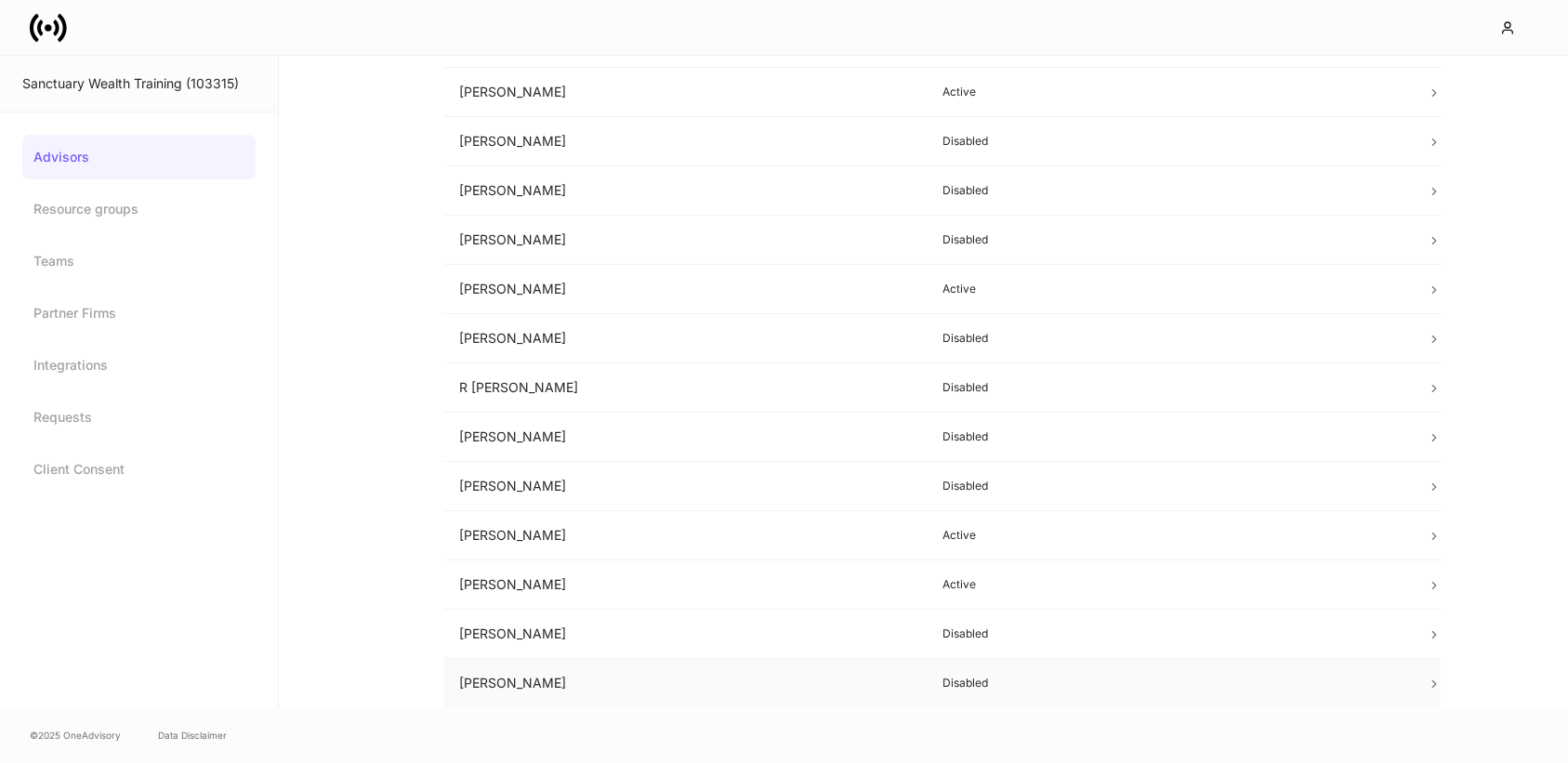
scroll to position [670, 0]
click at [555, 330] on td "[PERSON_NAME]" at bounding box center [686, 336] width 485 height 49
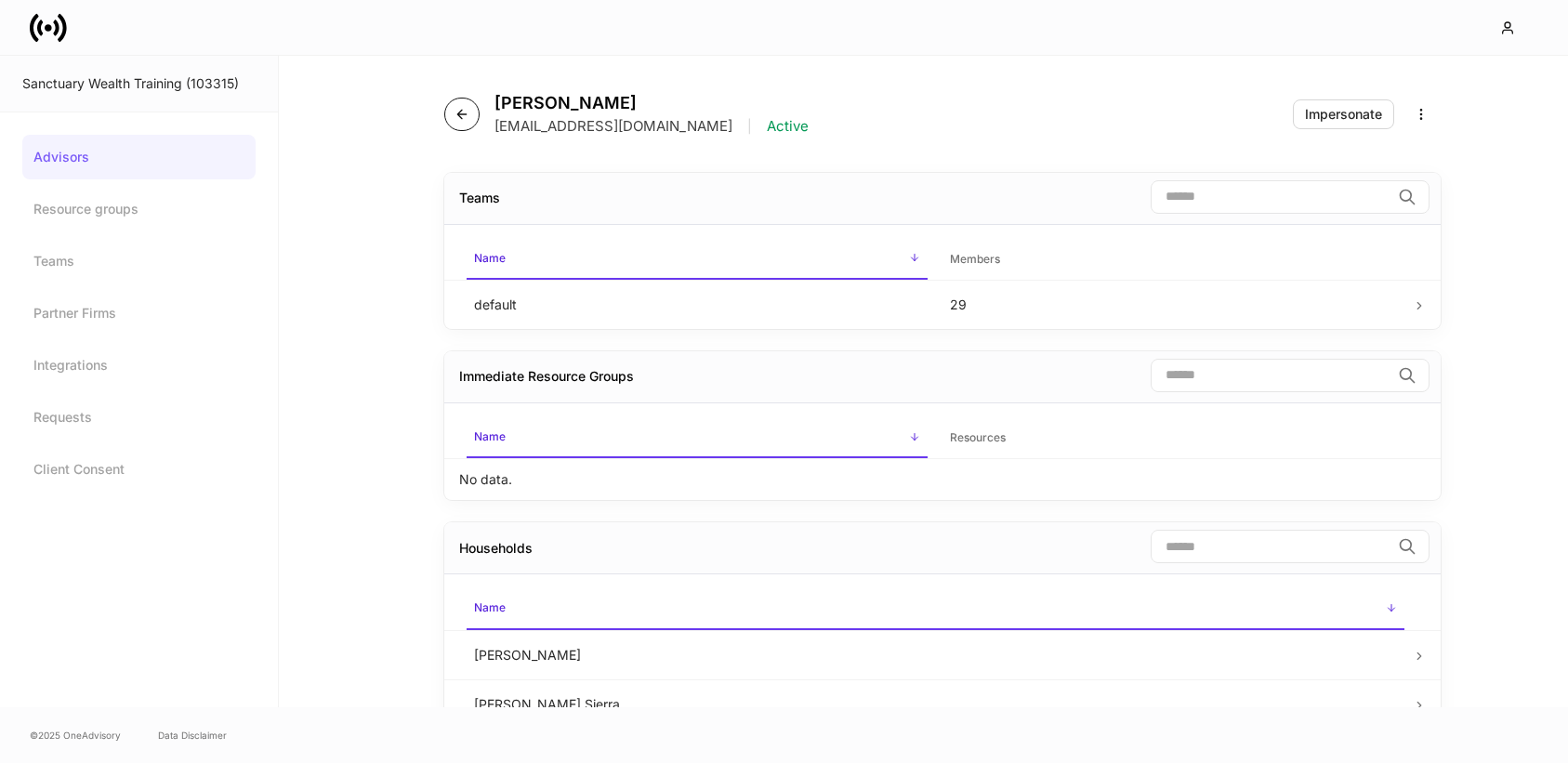
click at [462, 103] on button "button" at bounding box center [462, 115] width 35 height 34
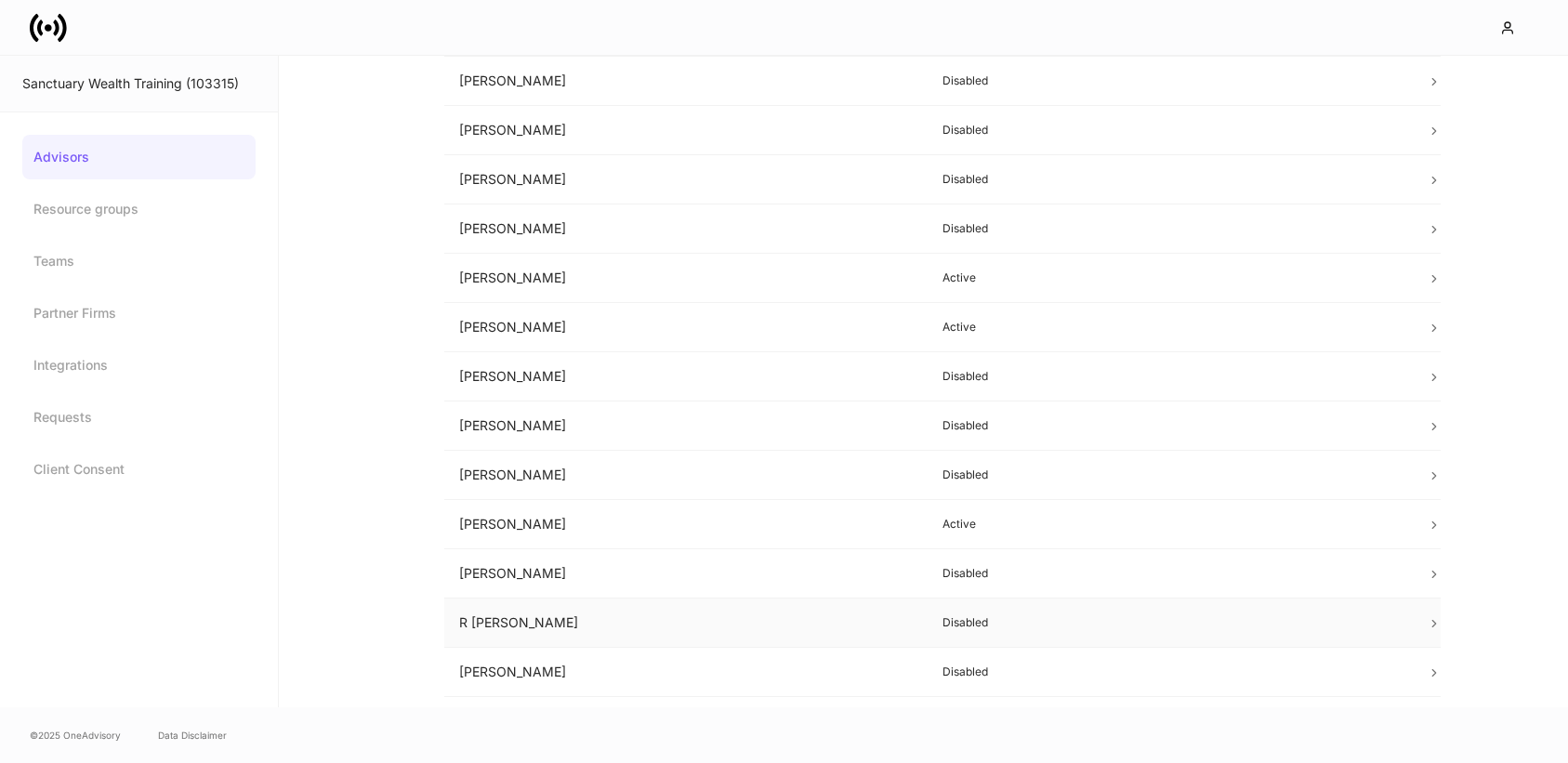
scroll to position [675, 0]
click at [607, 267] on td "[PERSON_NAME]" at bounding box center [686, 282] width 485 height 49
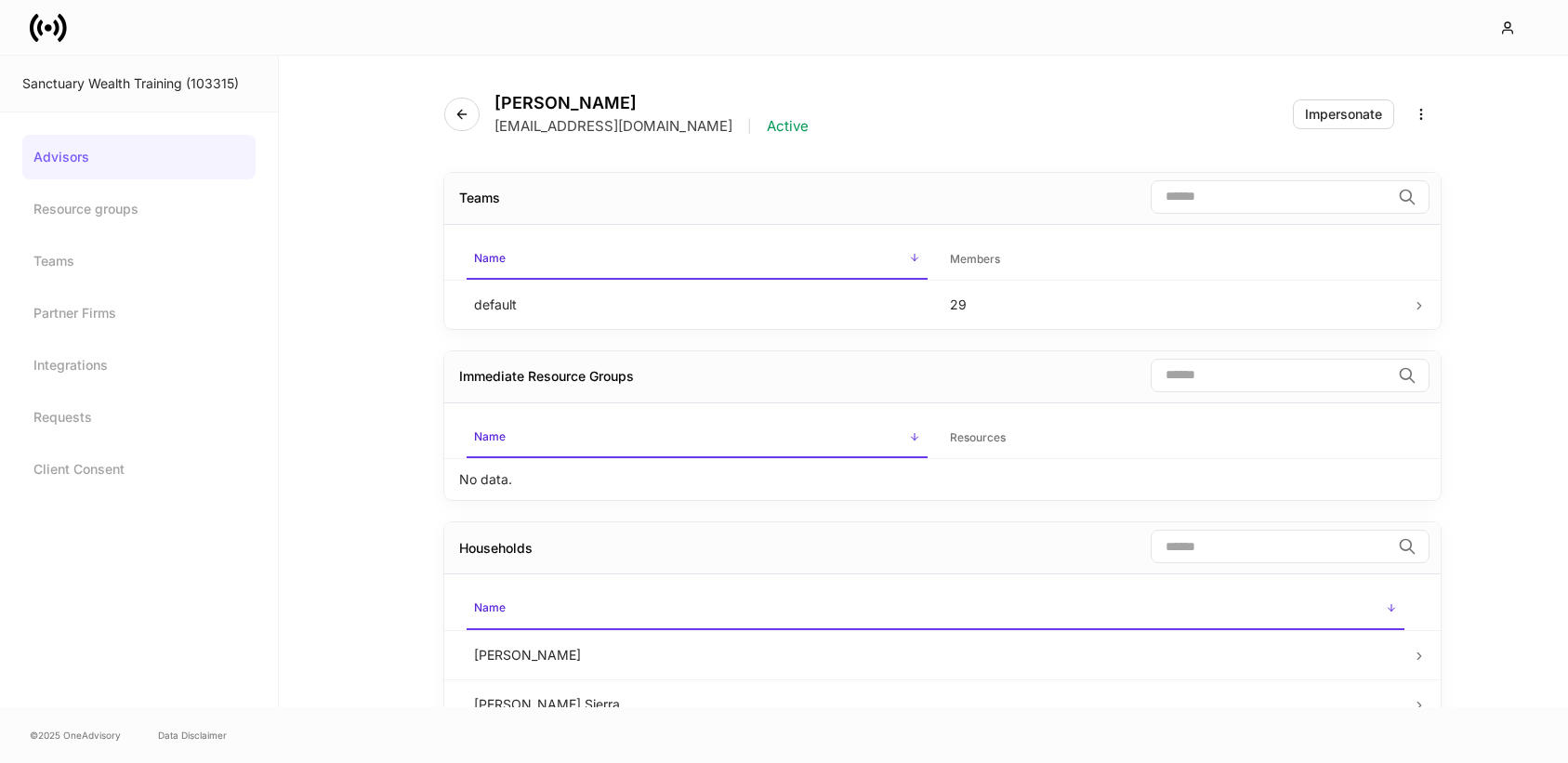
click at [473, 127] on div "[PERSON_NAME] [EMAIL_ADDRESS][DOMAIN_NAME] | Active" at bounding box center [634, 115] width 379 height 43
click at [465, 121] on button "button" at bounding box center [462, 115] width 35 height 34
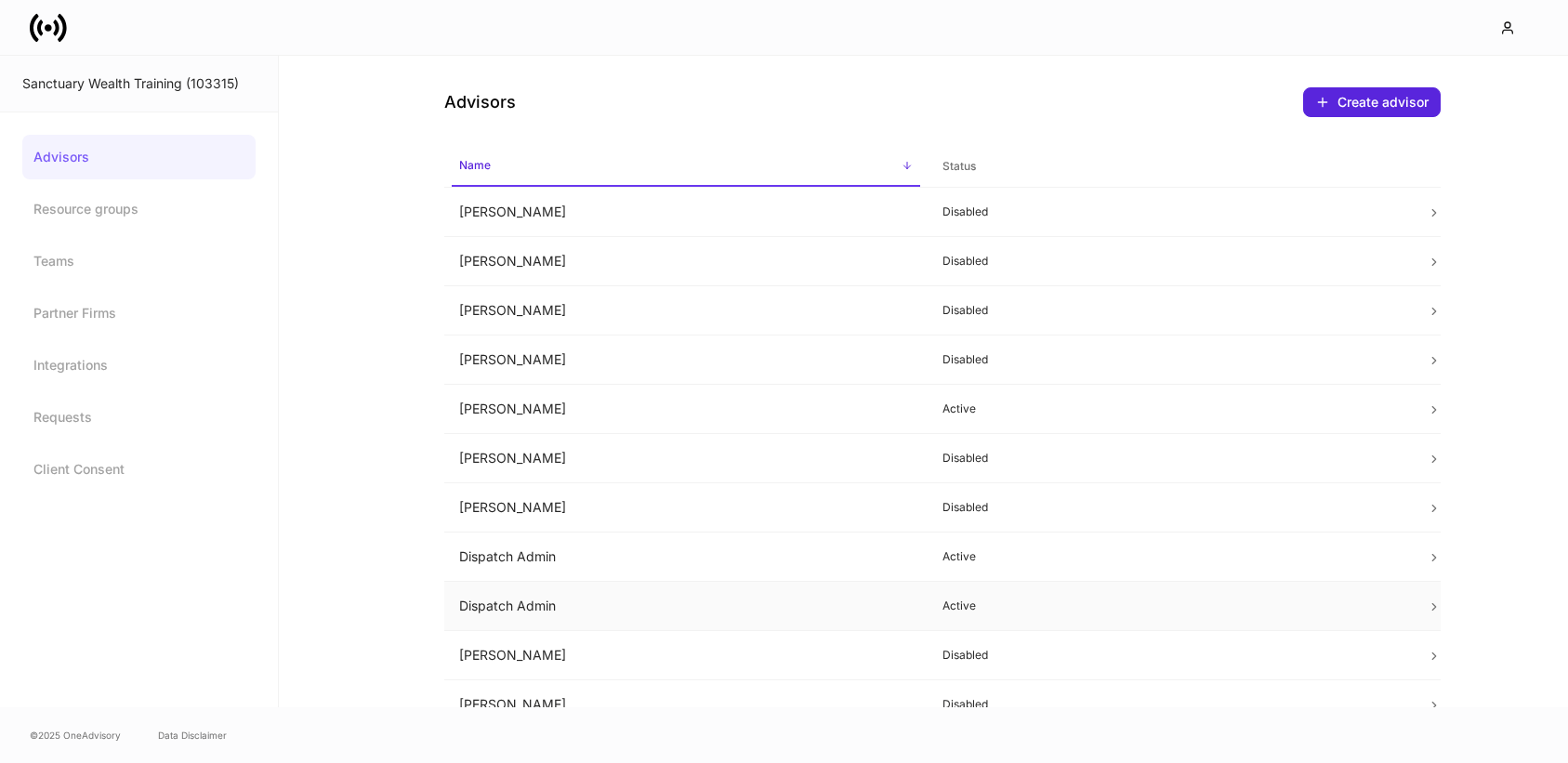
scroll to position [5, 0]
click at [701, 400] on td "[PERSON_NAME]" at bounding box center [686, 410] width 485 height 49
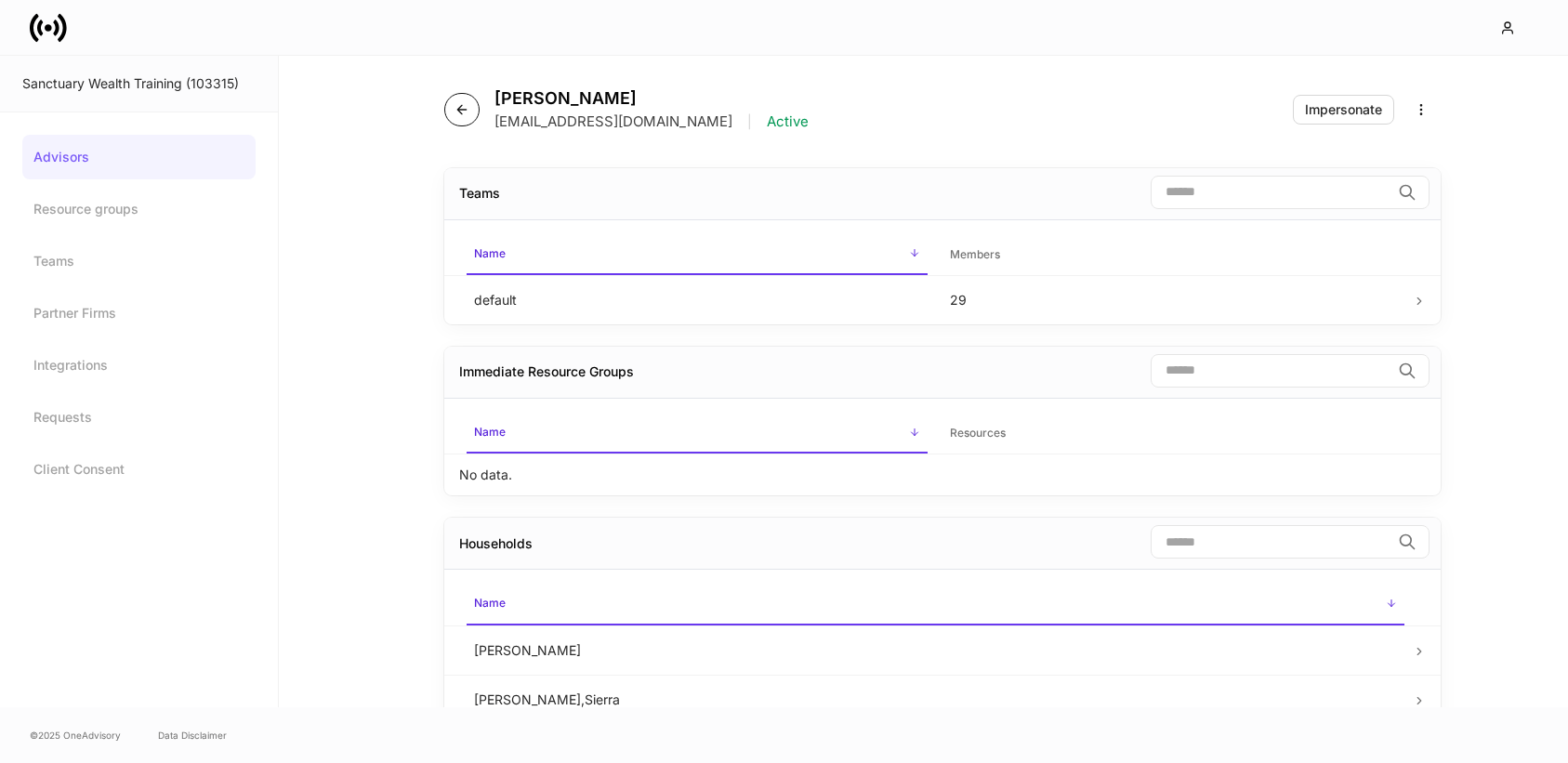
click at [459, 107] on icon "button" at bounding box center [461, 108] width 8 height 8
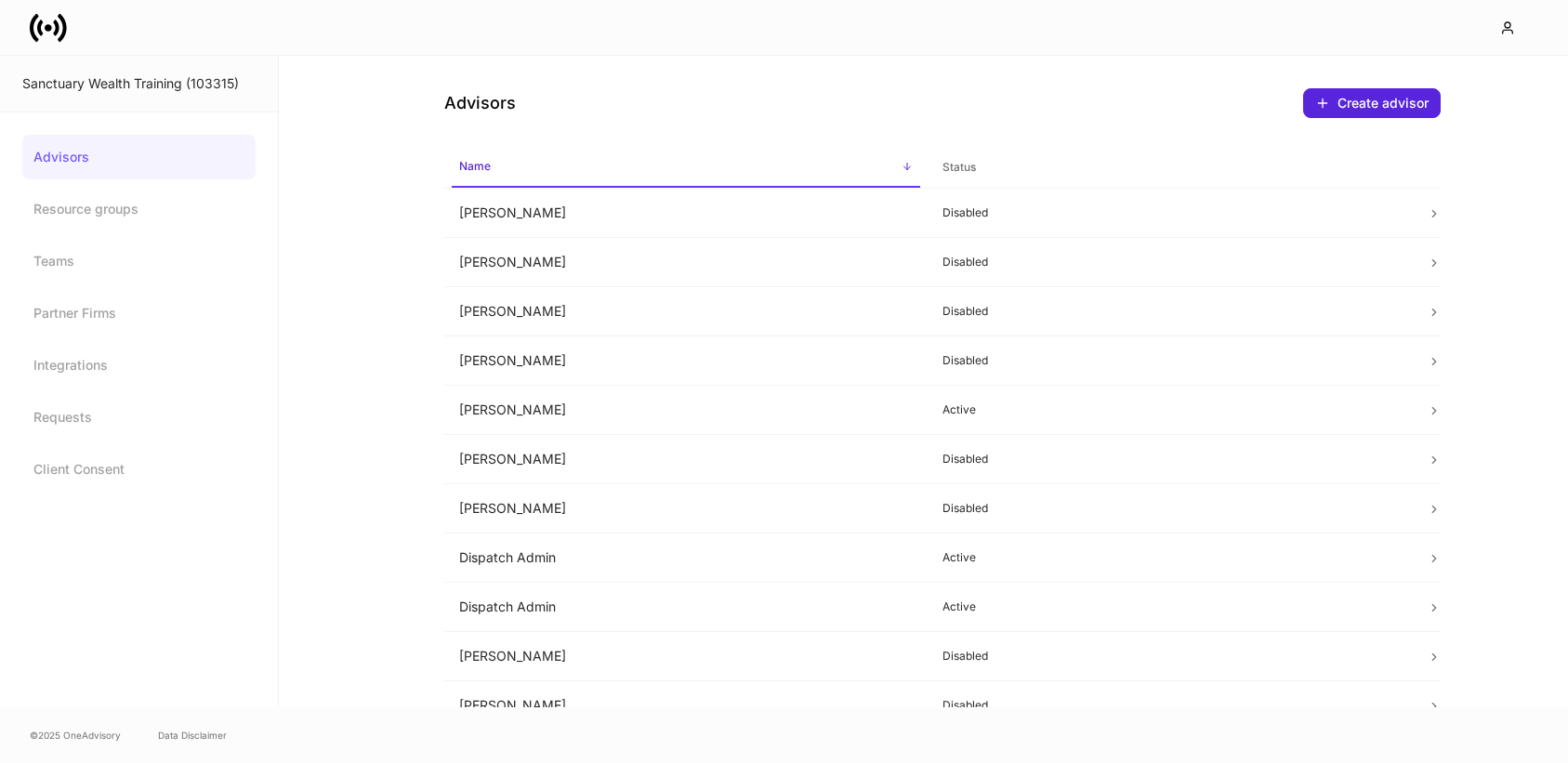
click at [55, 41] on icon at bounding box center [49, 28] width 37 height 37
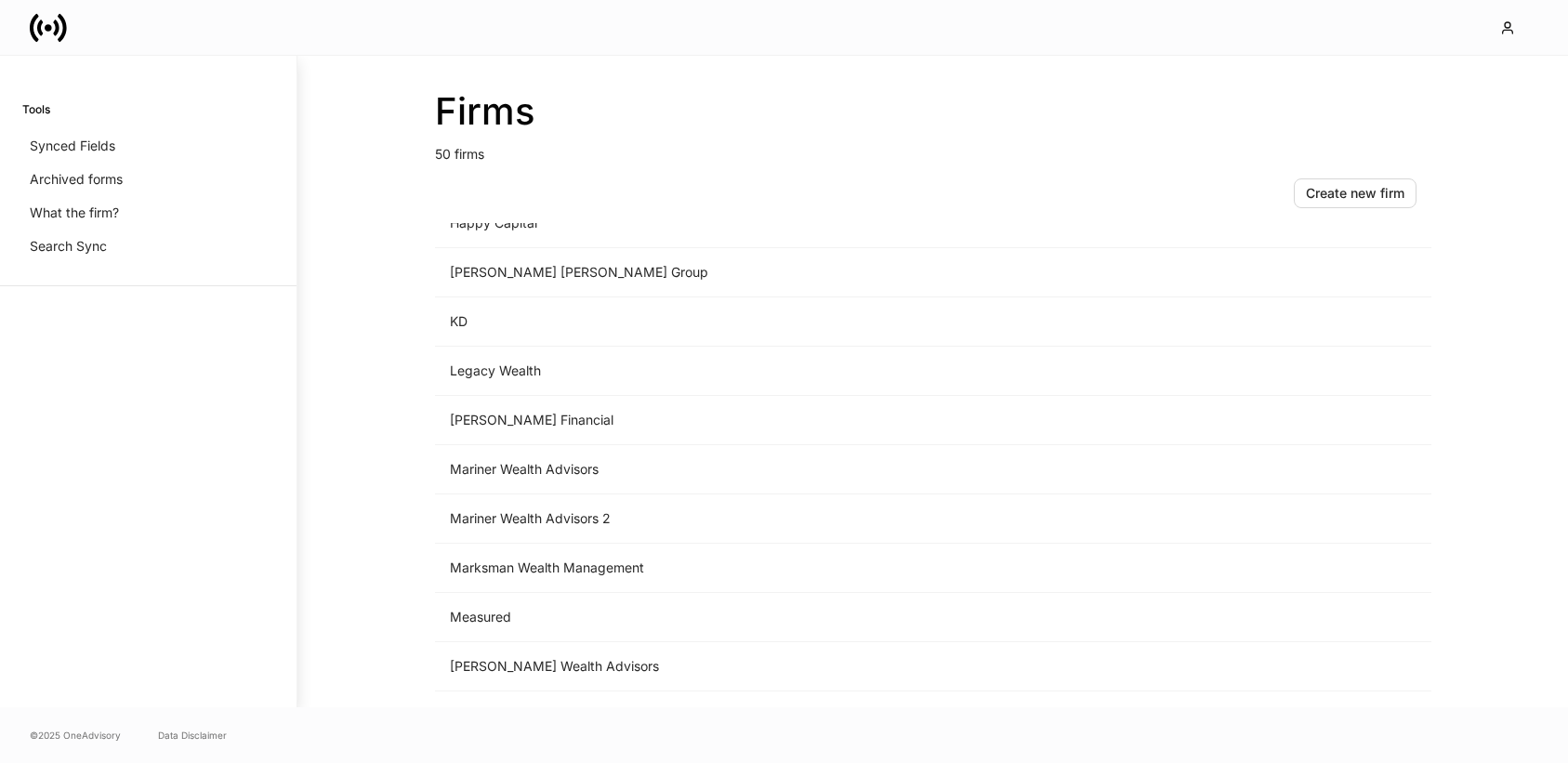
scroll to position [2034, 0]
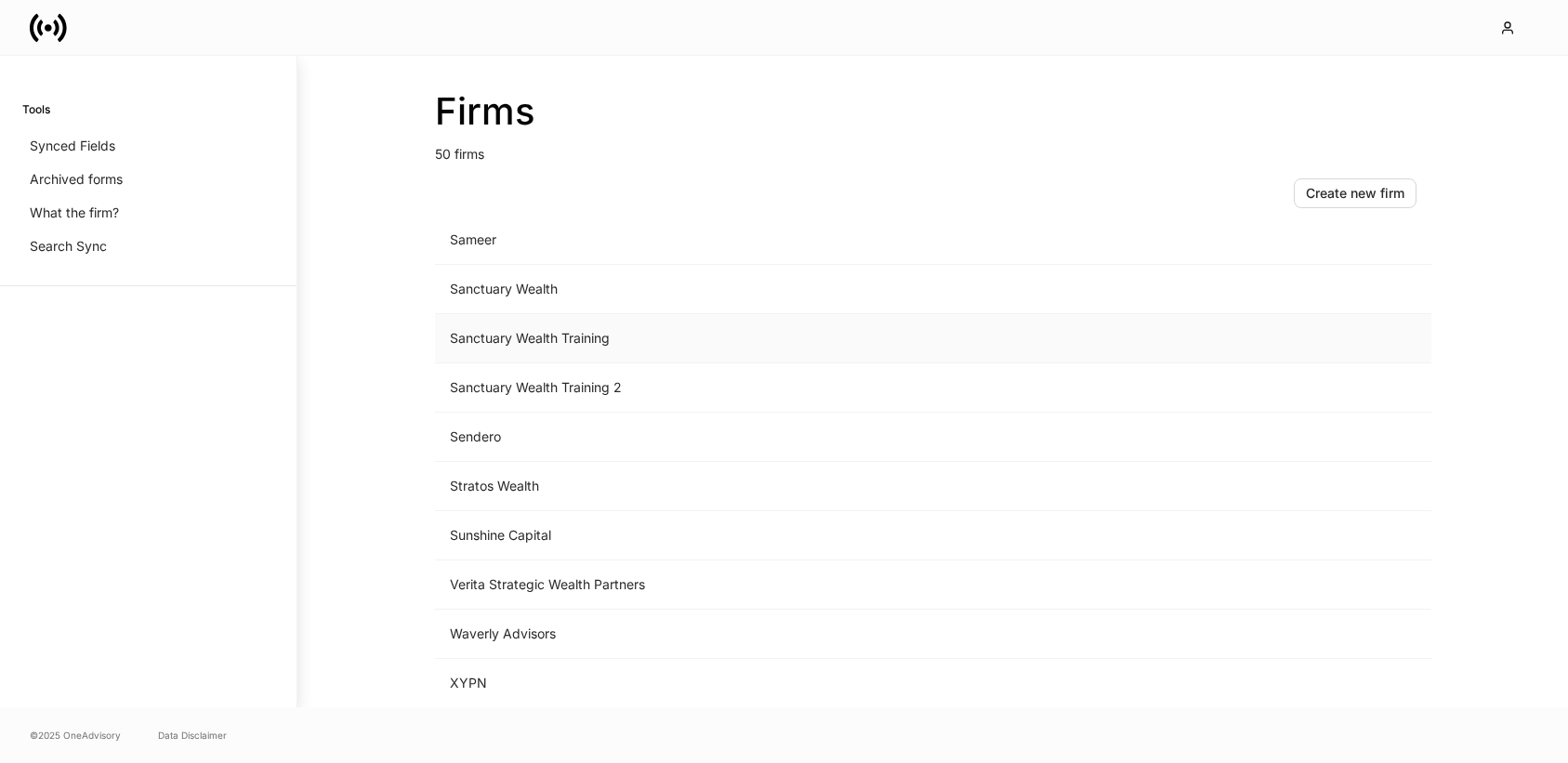
click at [521, 335] on td "Sanctuary Wealth Training" at bounding box center [779, 338] width 687 height 49
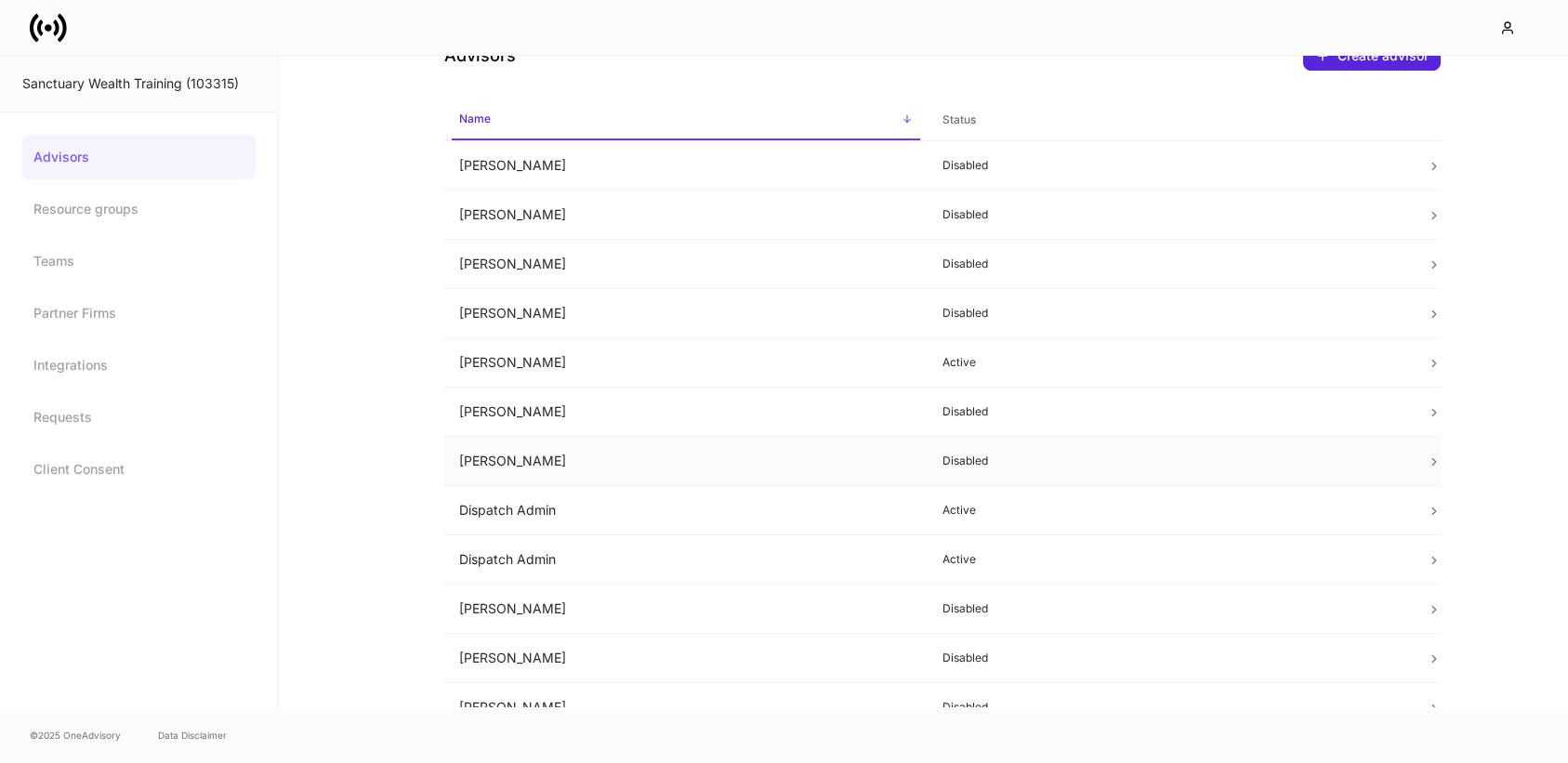
scroll to position [59, 0]
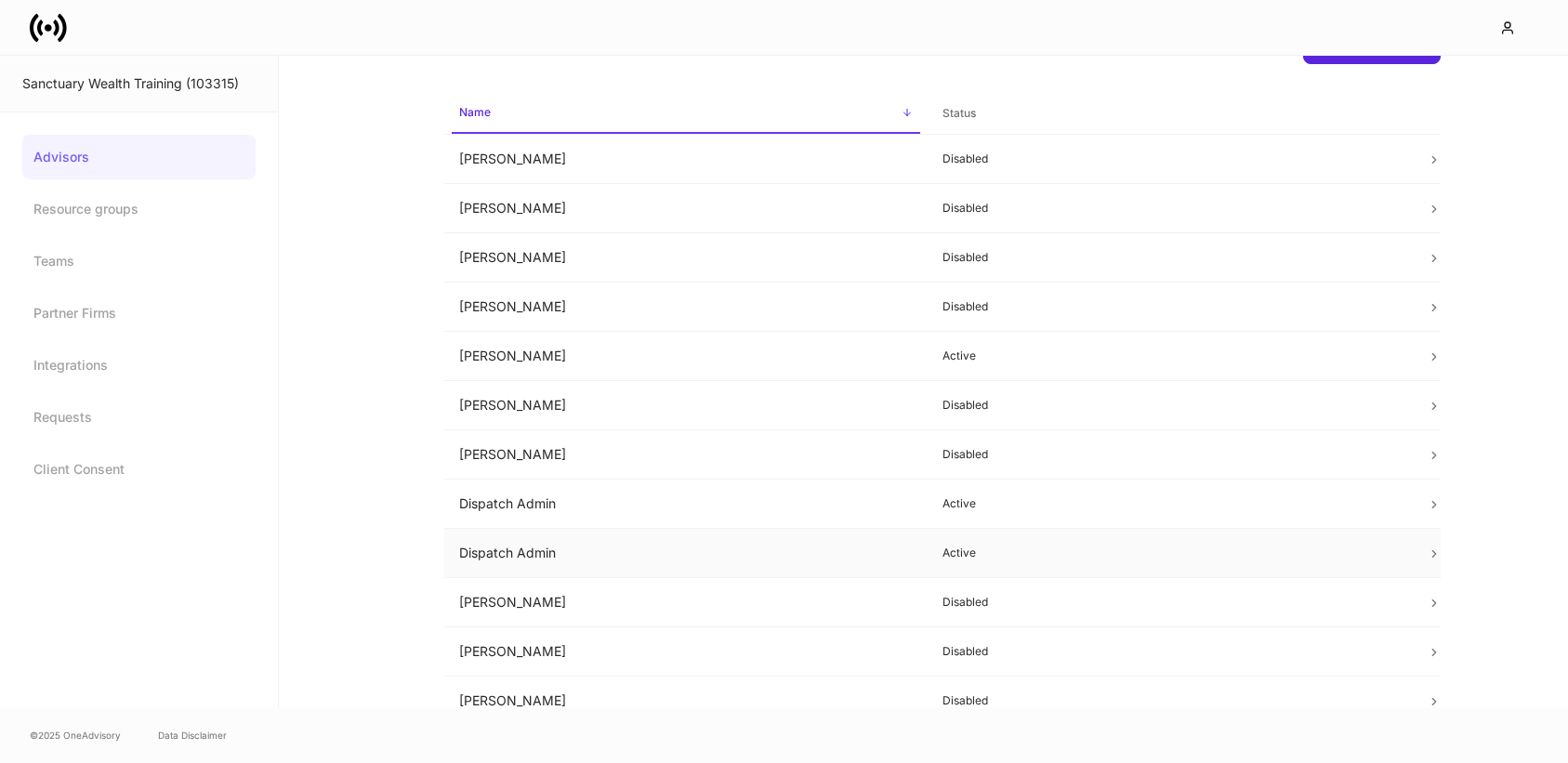
click at [673, 544] on td "Dispatch Admin" at bounding box center [686, 553] width 485 height 49
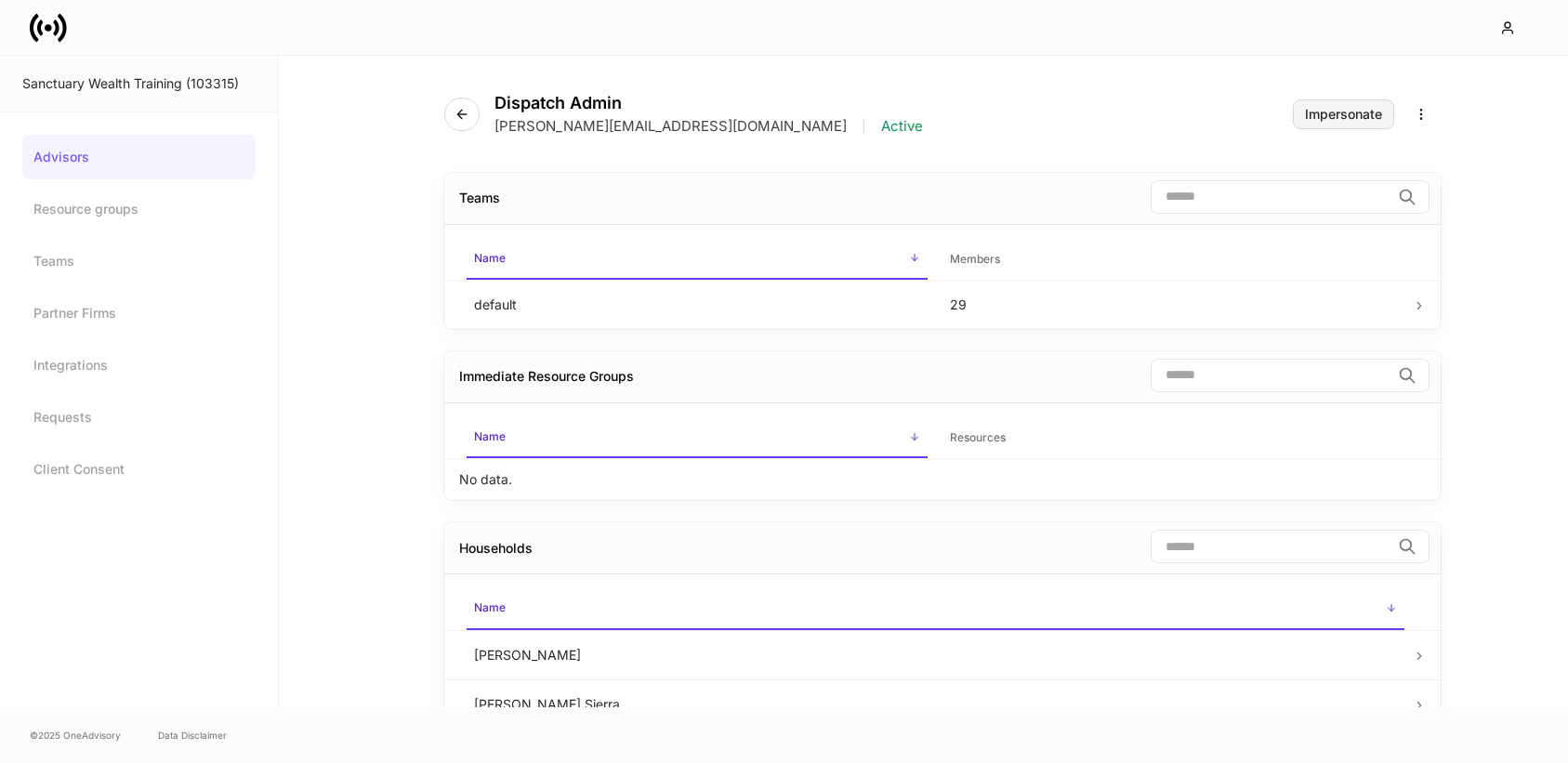
click at [1324, 112] on div "Impersonate" at bounding box center [1343, 114] width 78 height 13
click at [49, 35] on icon at bounding box center [49, 28] width 37 height 37
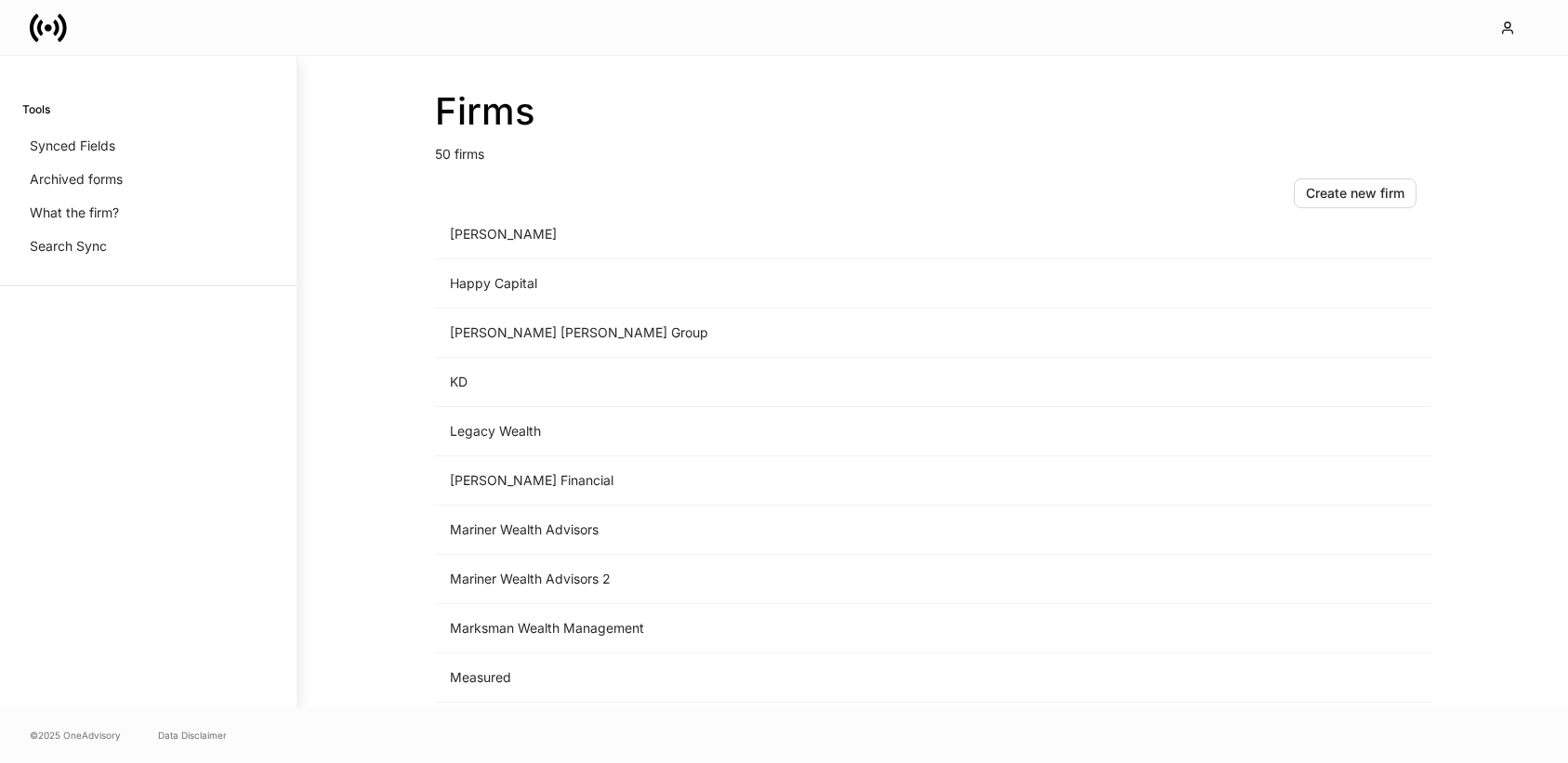
scroll to position [1746, 0]
click at [527, 625] on td "Sanctuary Wealth Training" at bounding box center [779, 626] width 687 height 49
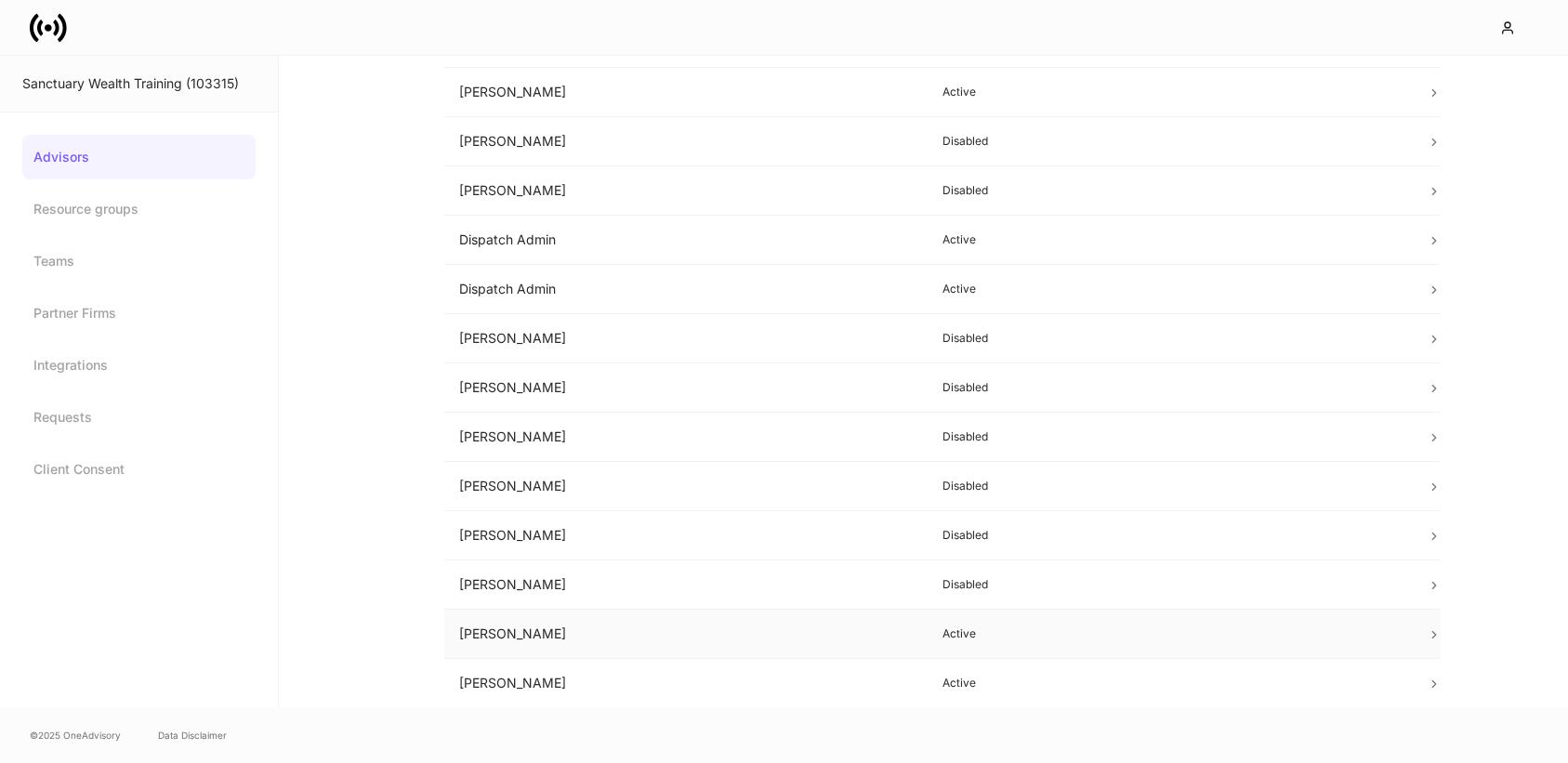
scroll to position [309, 0]
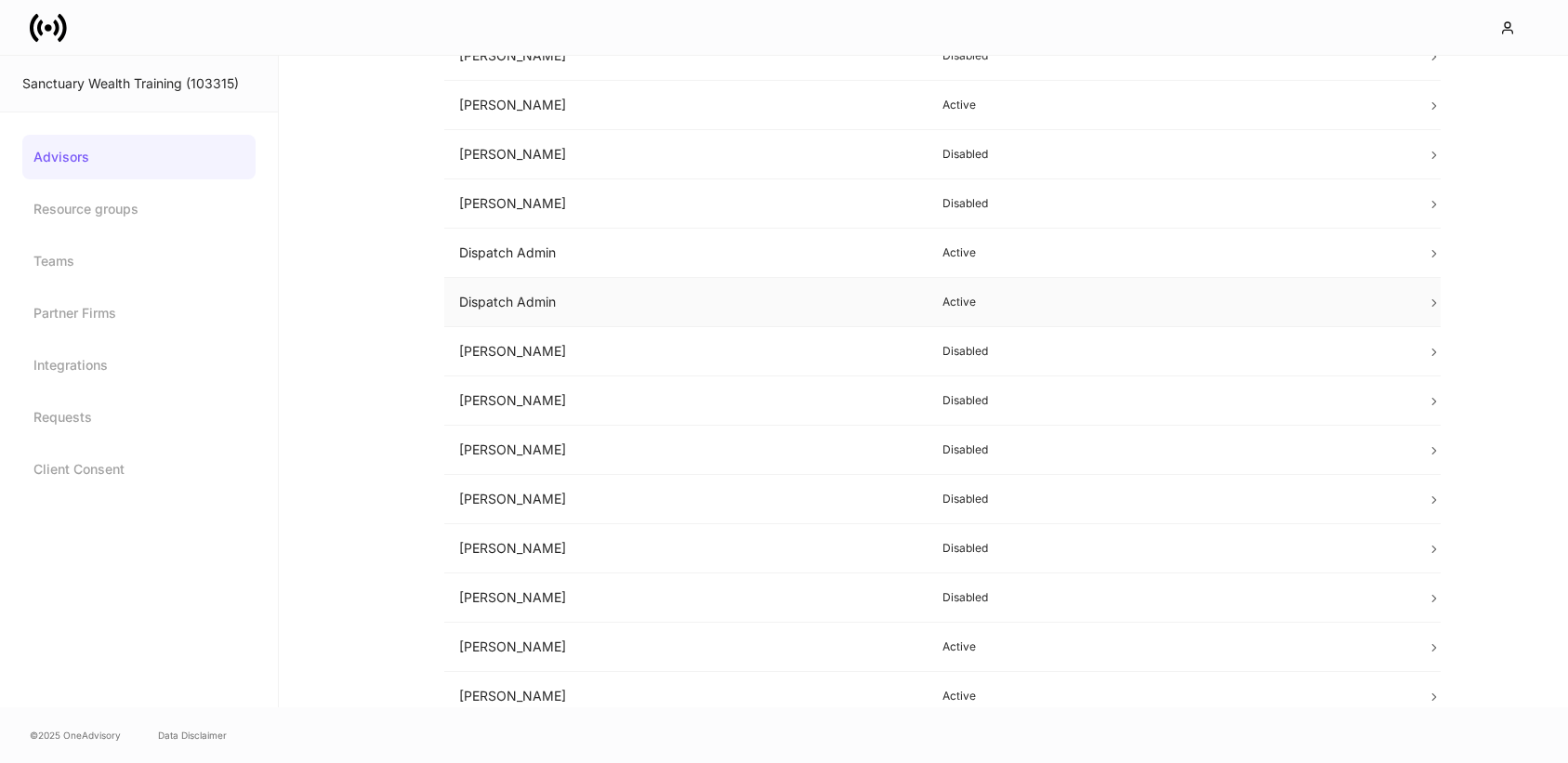
click at [898, 318] on td "Dispatch Admin" at bounding box center [686, 303] width 485 height 49
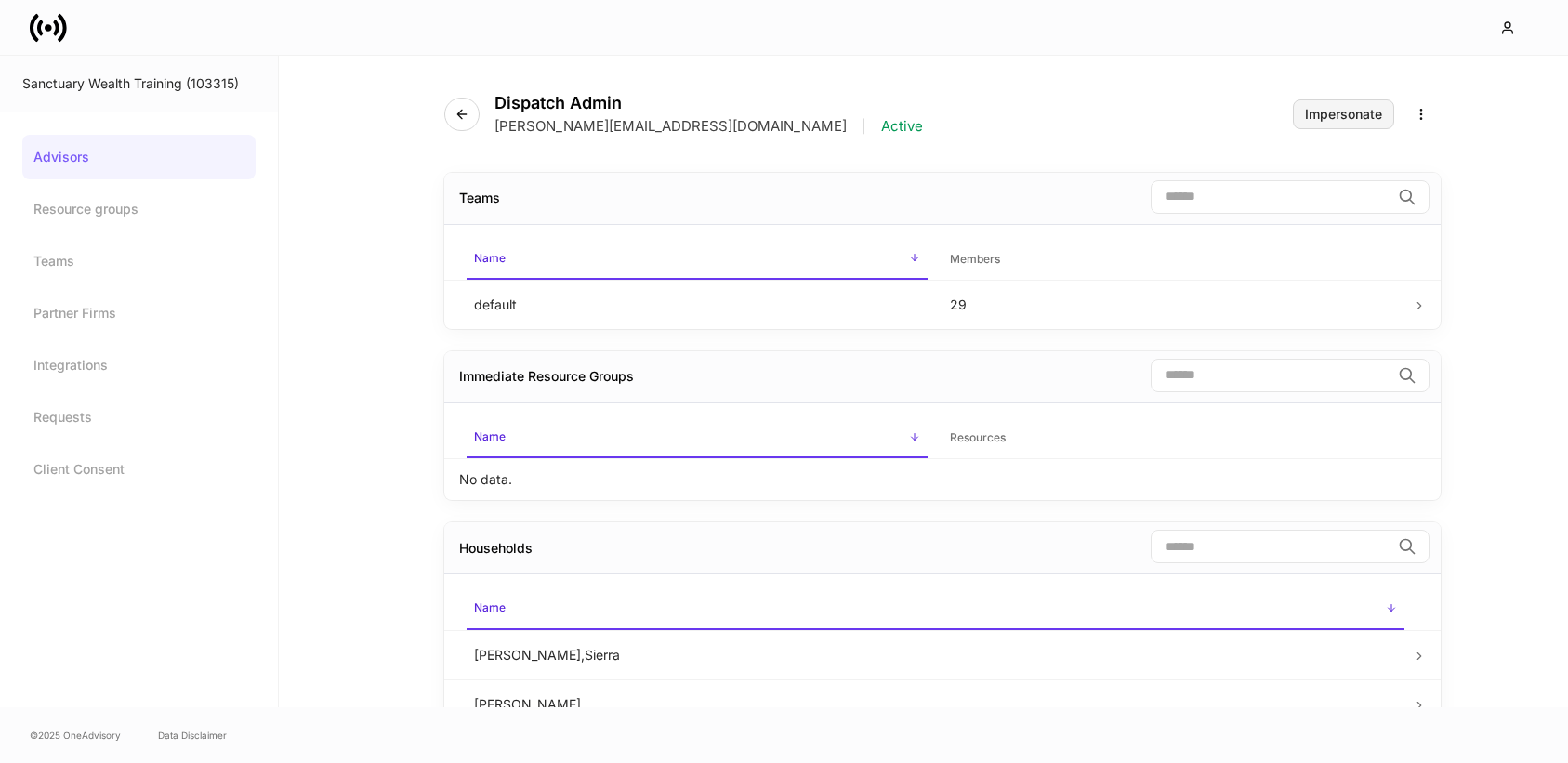
click at [1326, 125] on button "Impersonate" at bounding box center [1343, 114] width 101 height 30
click at [51, 37] on icon at bounding box center [49, 28] width 37 height 37
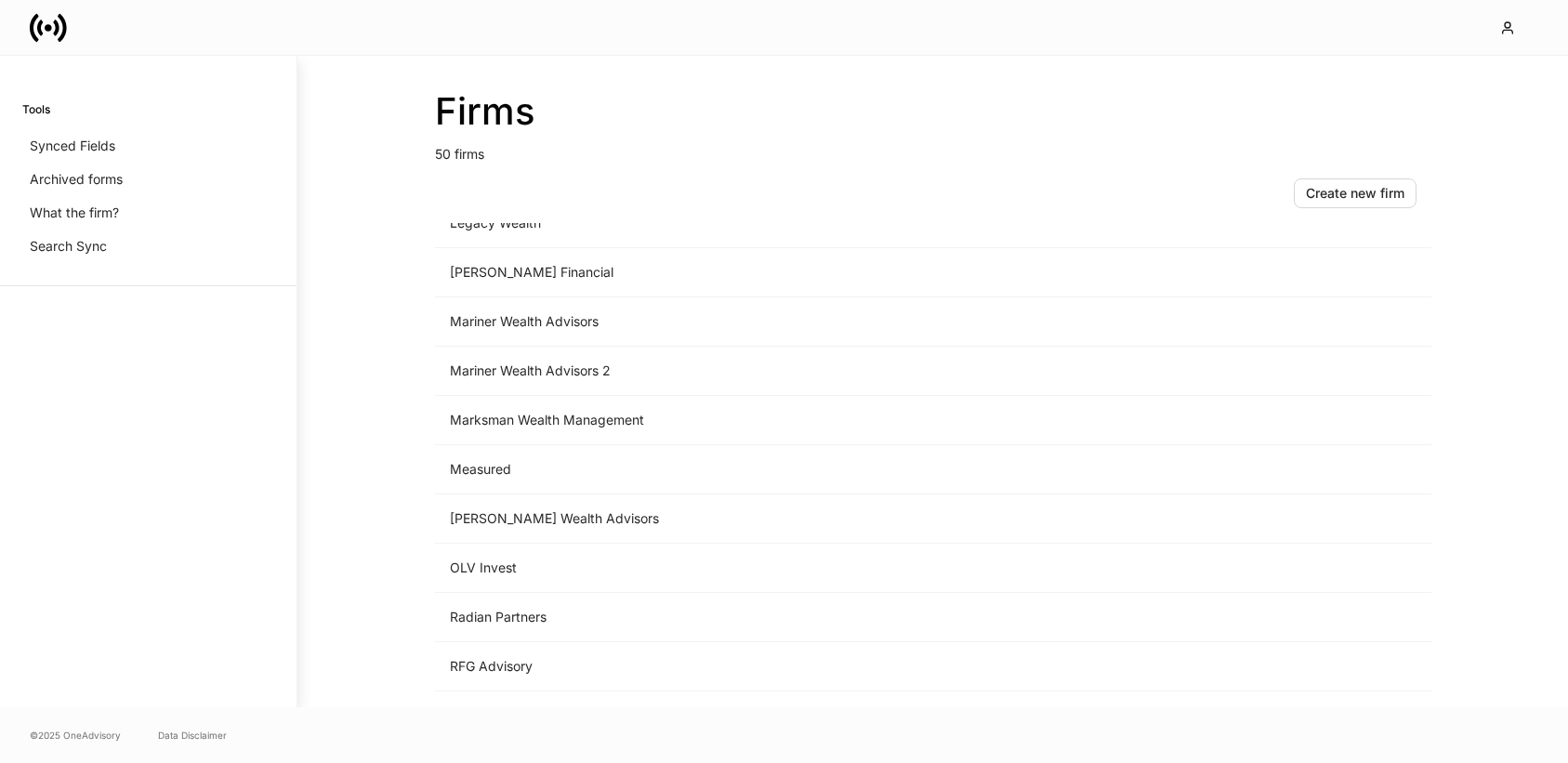
scroll to position [2034, 0]
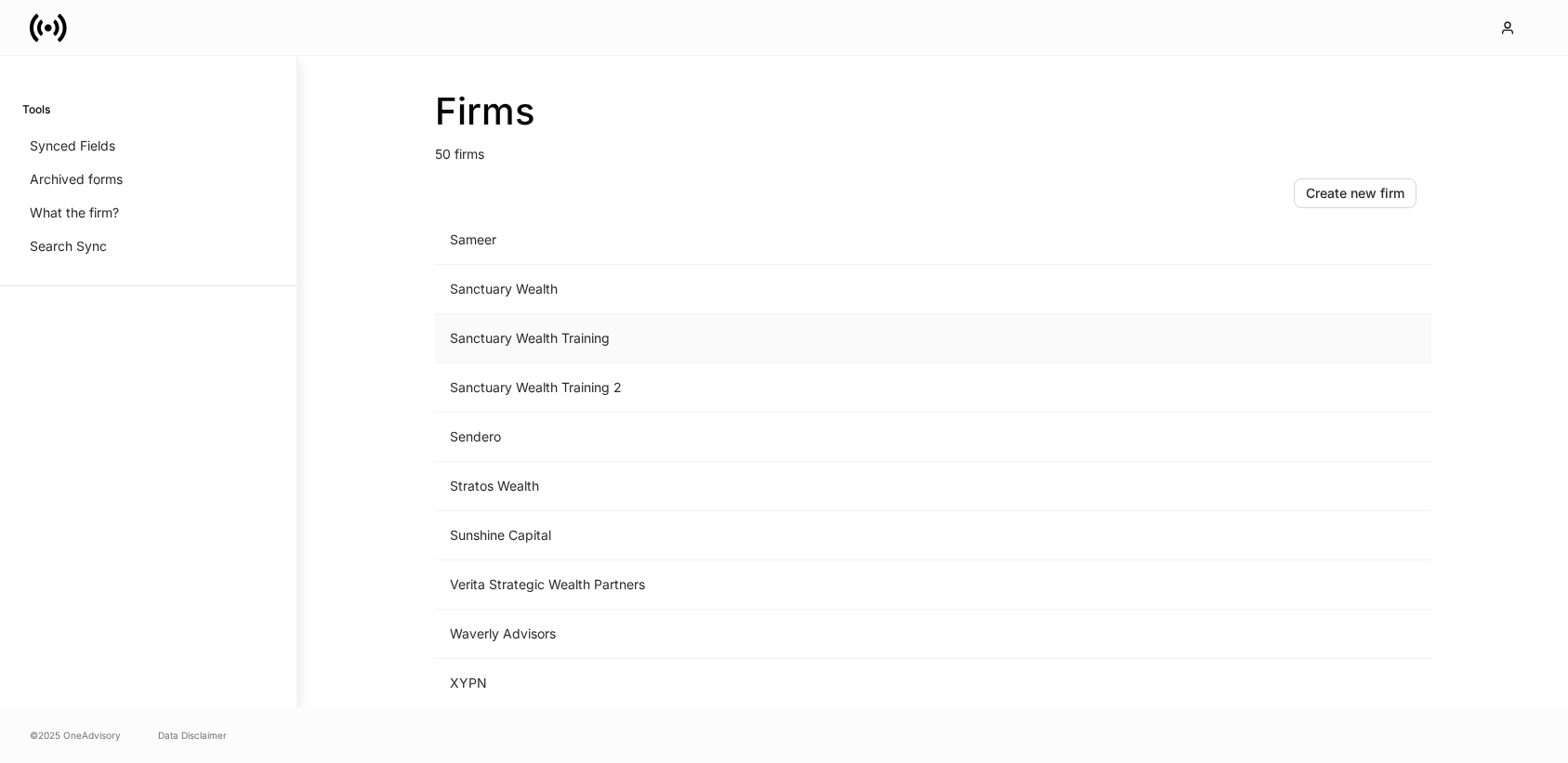
click at [546, 341] on td "Sanctuary Wealth Training" at bounding box center [779, 338] width 687 height 49
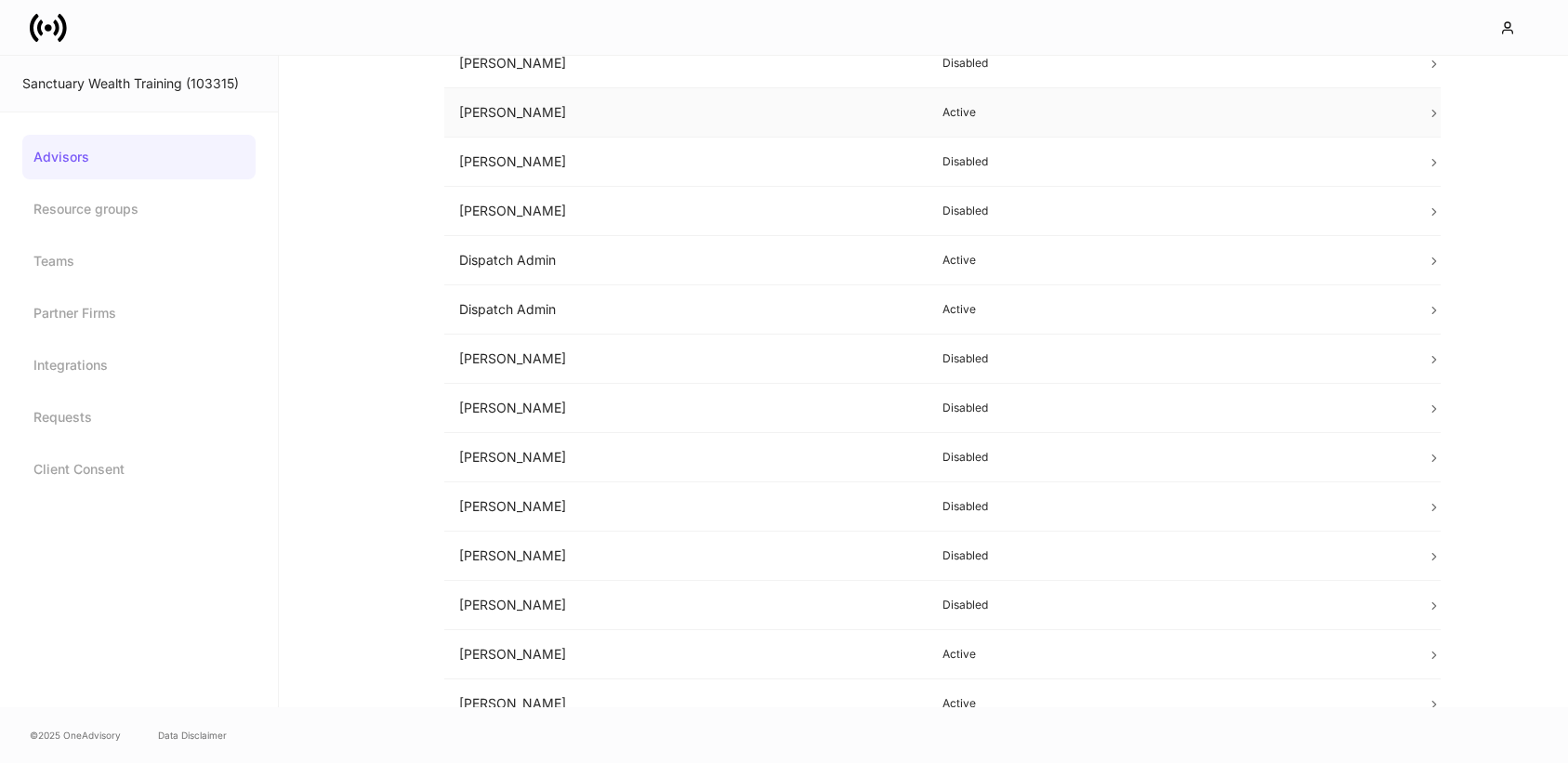
scroll to position [343, 0]
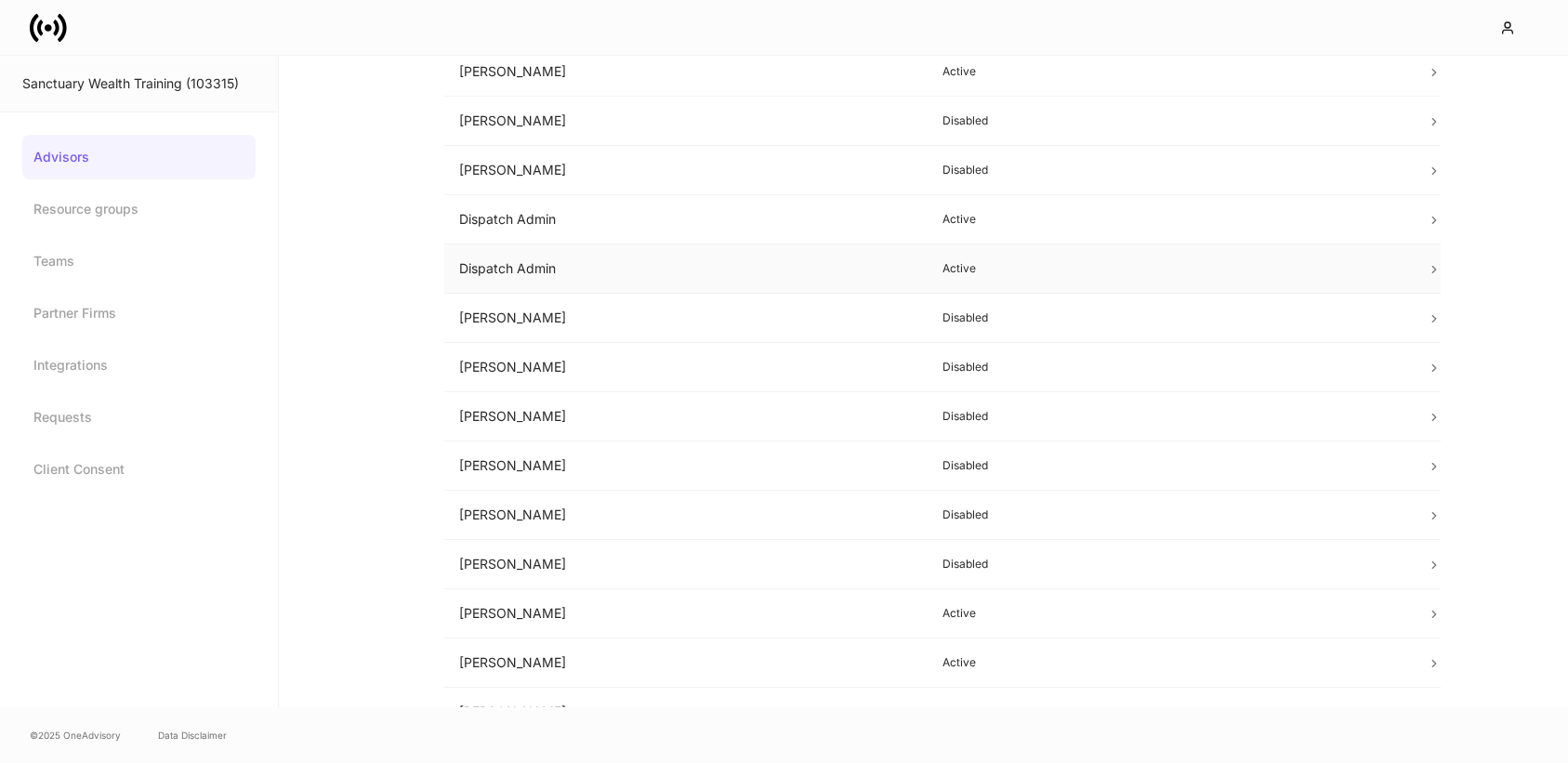
click at [564, 269] on td "Dispatch Admin" at bounding box center [686, 269] width 485 height 49
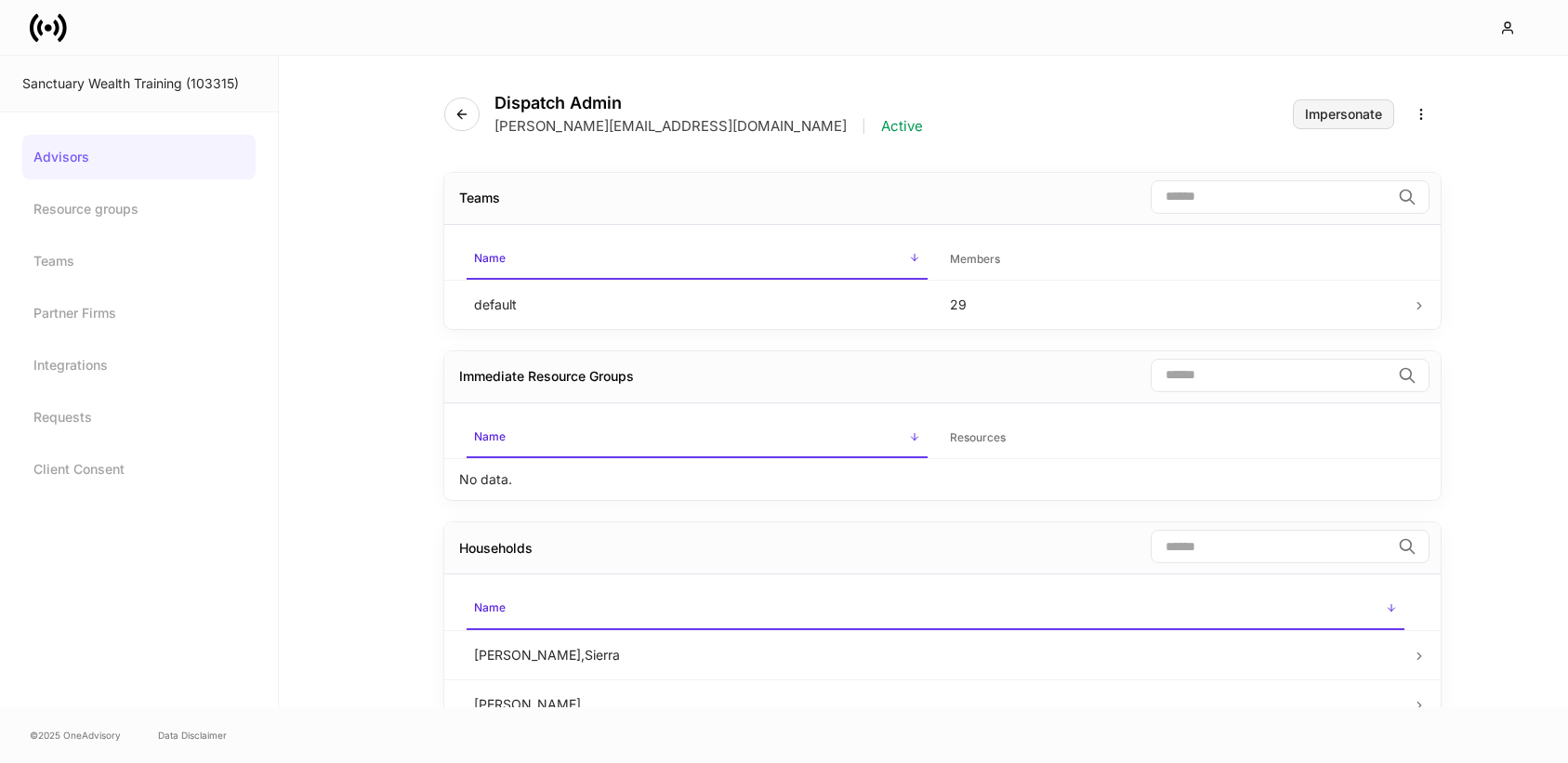
click at [1333, 121] on button "Impersonate" at bounding box center [1343, 114] width 101 height 30
click at [1316, 109] on div "Impersonate" at bounding box center [1343, 114] width 78 height 13
click at [105, 432] on link "Requests" at bounding box center [139, 417] width 233 height 45
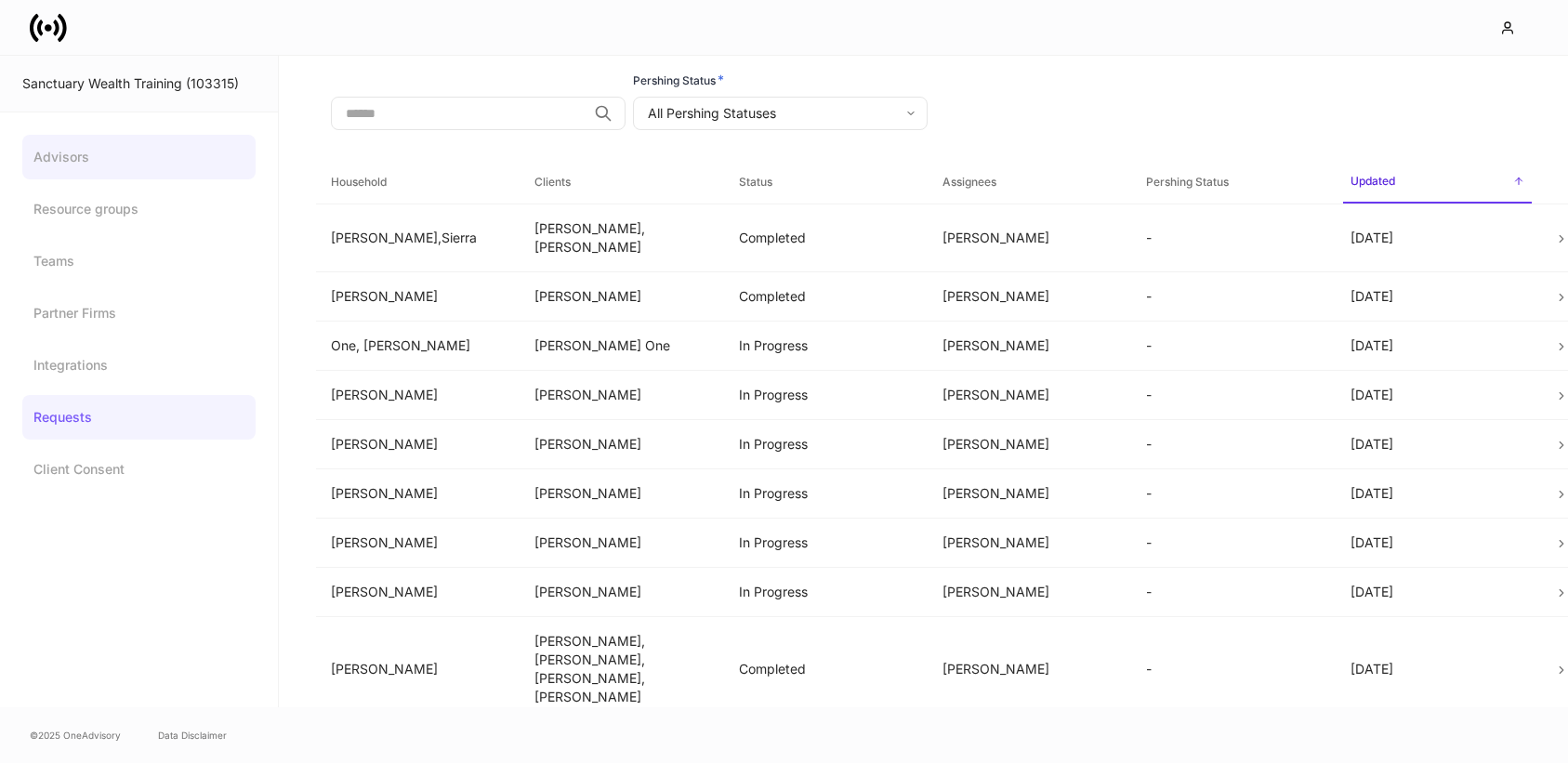
click at [134, 151] on link "Advisors" at bounding box center [139, 157] width 233 height 45
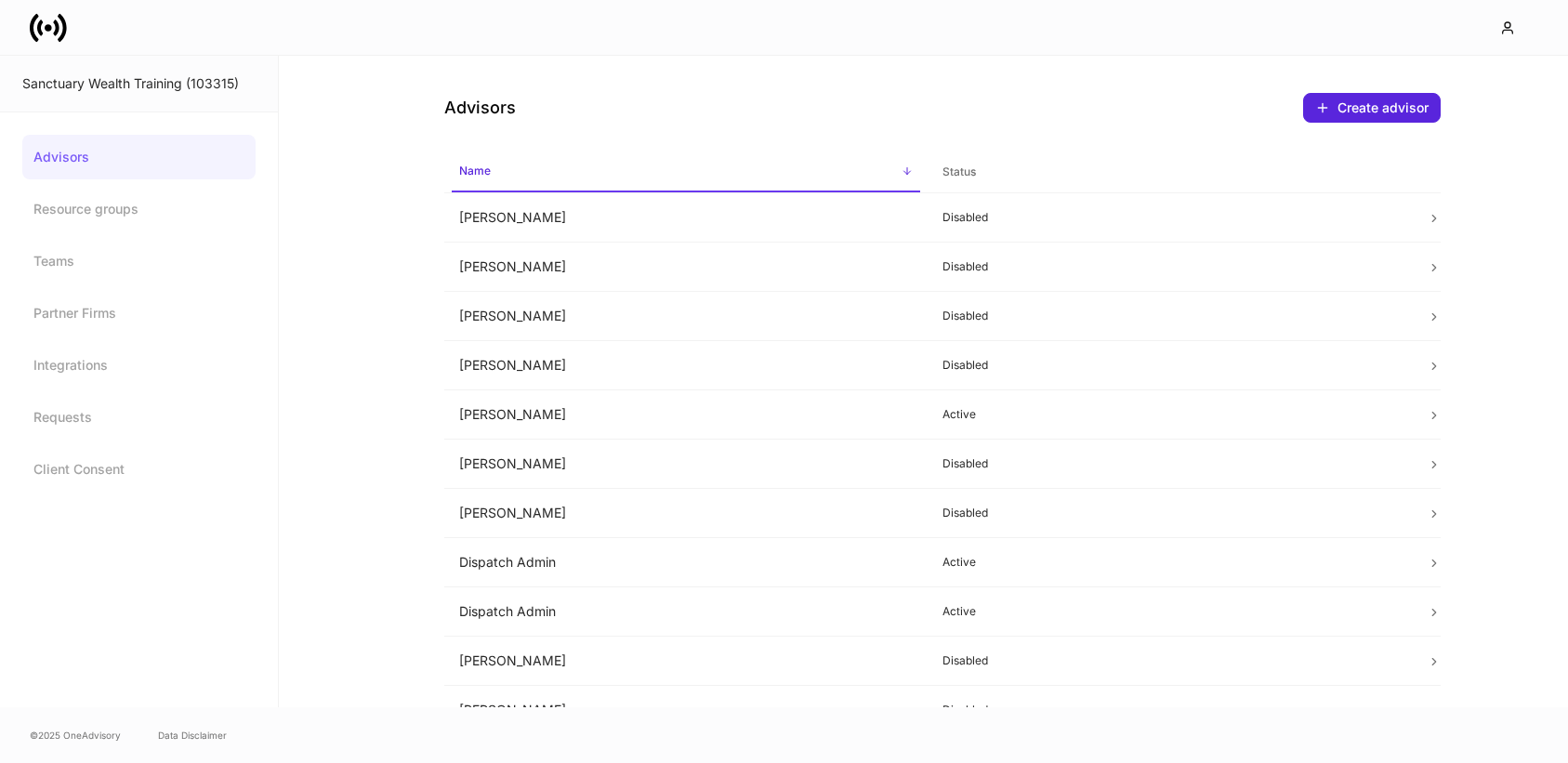
click at [152, 84] on div "Sanctuary Wealth Training (103315)" at bounding box center [139, 84] width 233 height 19
click at [56, 29] on icon at bounding box center [56, 27] width 6 height 16
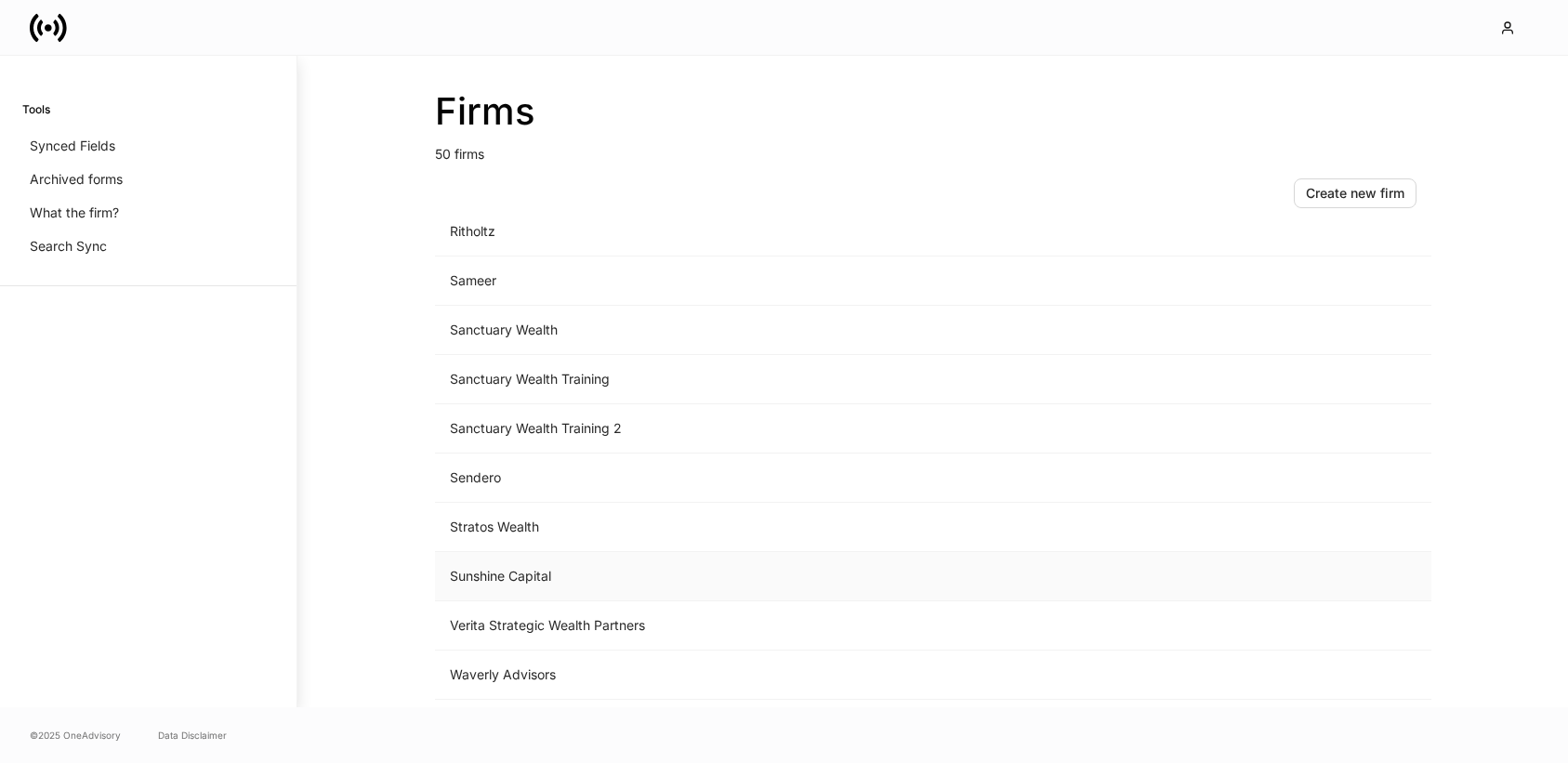
scroll to position [1922, 0]
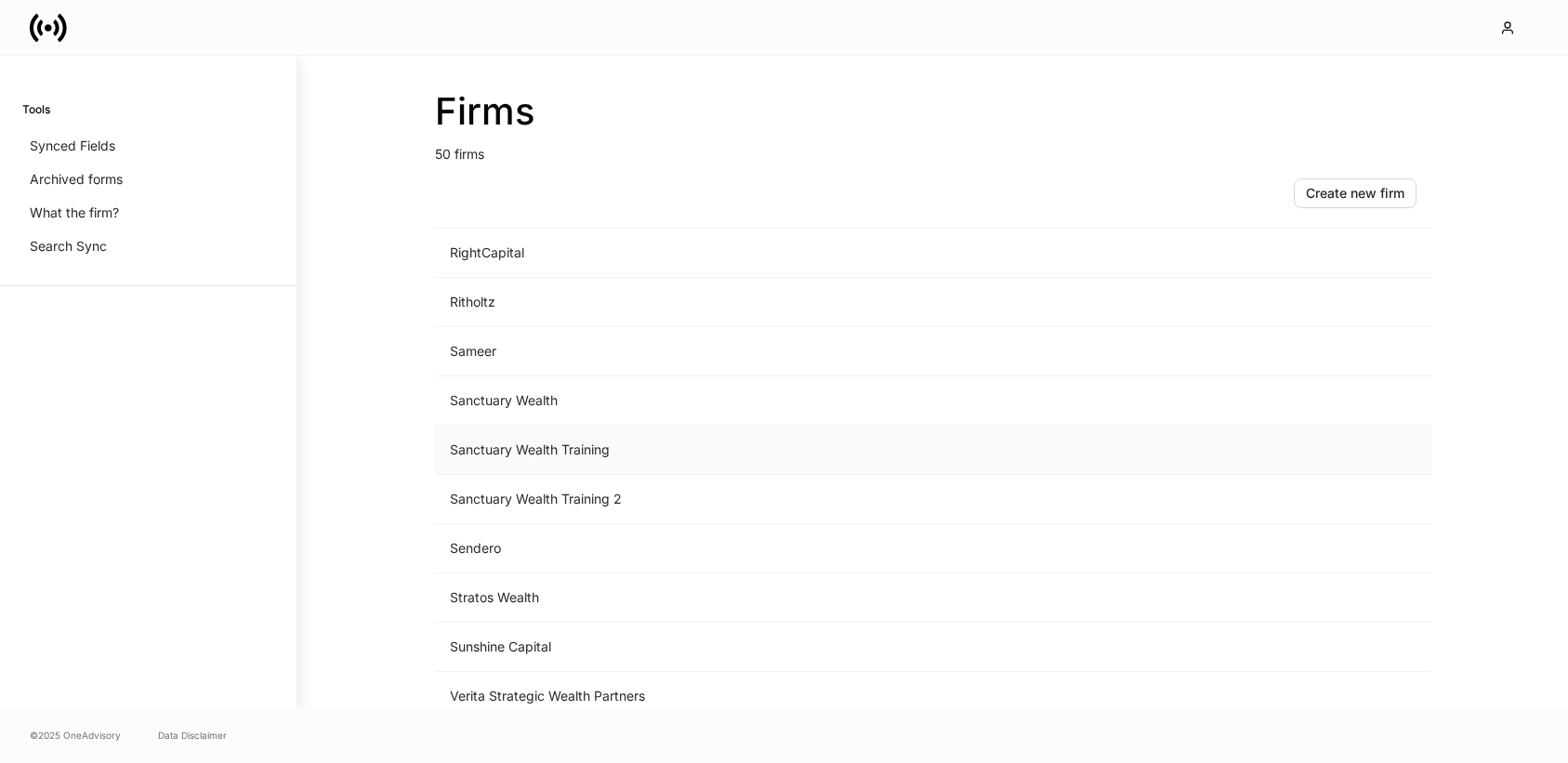
click at [558, 459] on td "Sanctuary Wealth Training" at bounding box center [779, 450] width 687 height 49
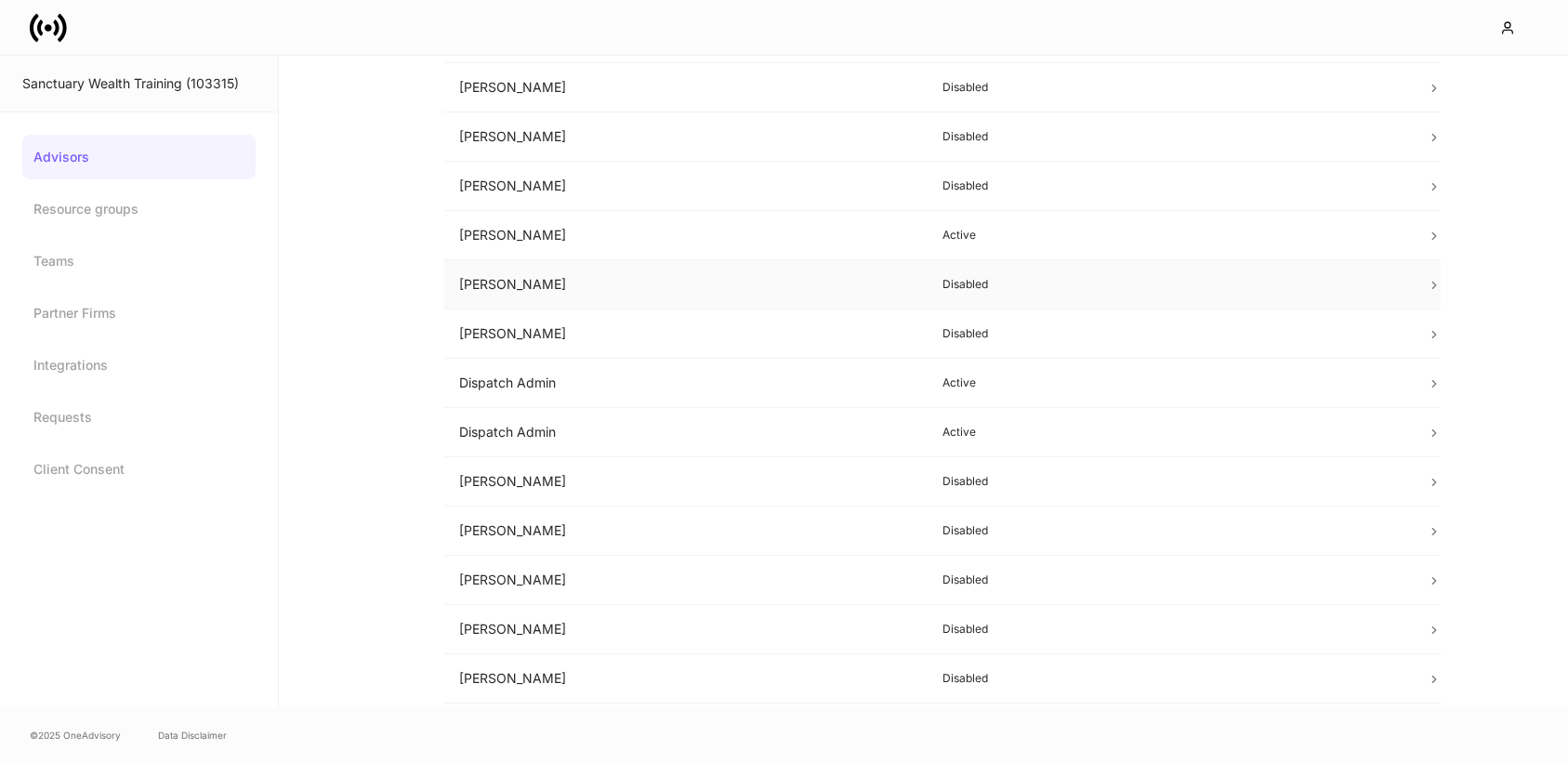
scroll to position [201, 0]
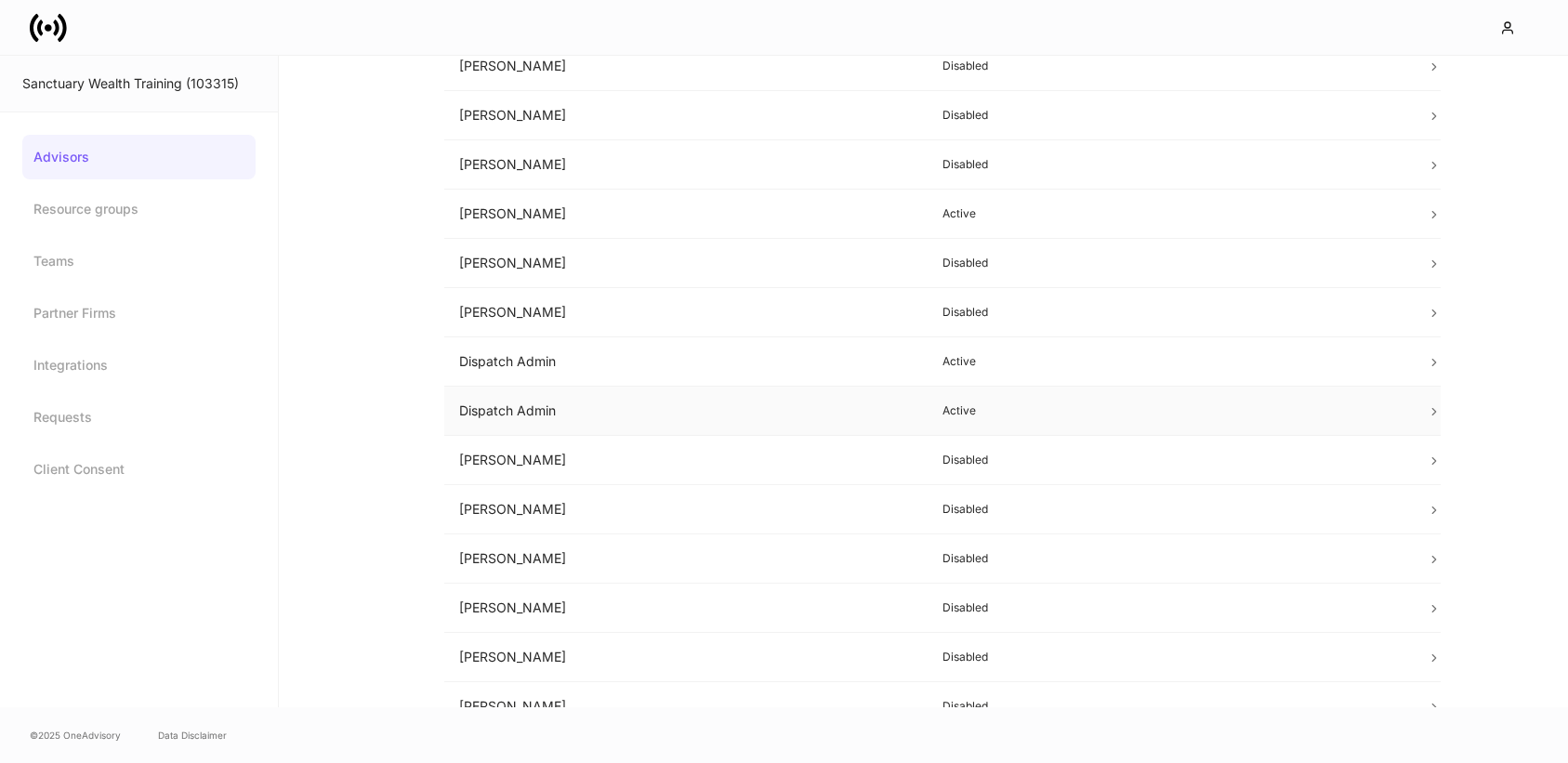
click at [1028, 405] on p "Active" at bounding box center [1169, 411] width 455 height 15
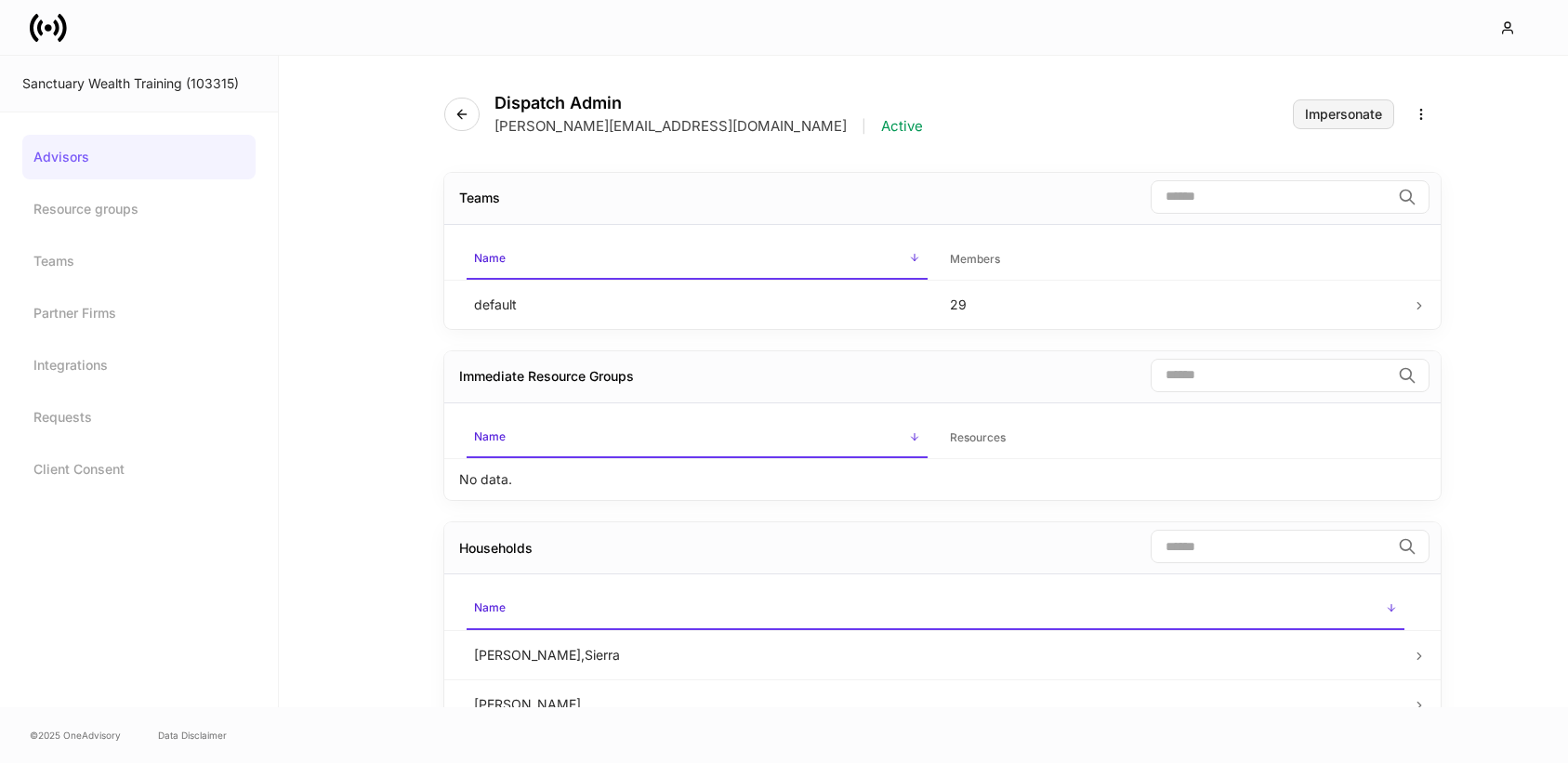
click at [1333, 116] on div "Impersonate" at bounding box center [1343, 114] width 78 height 13
